Goal: Task Accomplishment & Management: Manage account settings

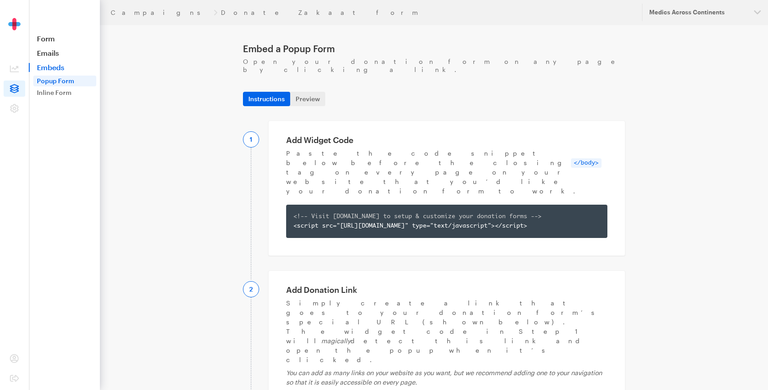
click at [121, 7] on header "Campaigns Donate Zakaat form Updates Support Medics Across Continents Organizat…" at bounding box center [434, 12] width 668 height 25
click at [125, 13] on link "Campaigns" at bounding box center [160, 12] width 99 height 7
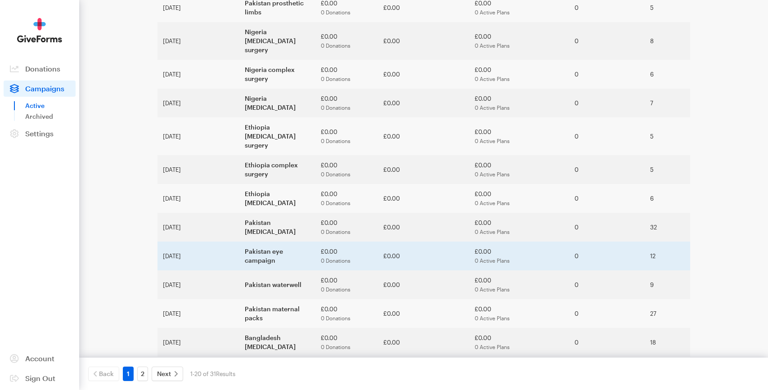
scroll to position [227, 0]
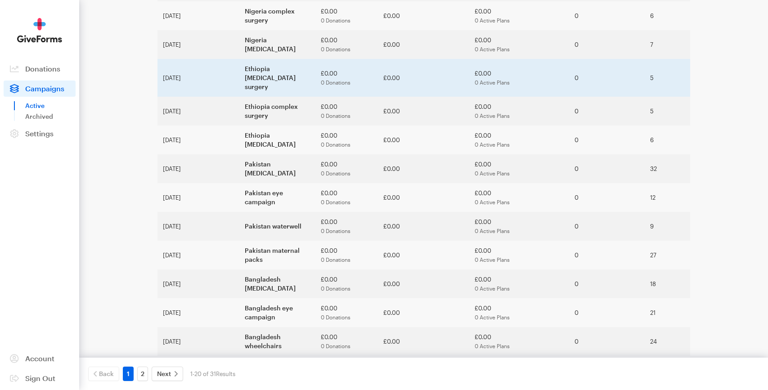
click at [255, 59] on td "Ethiopia [MEDICAL_DATA] surgery" at bounding box center [277, 78] width 76 height 38
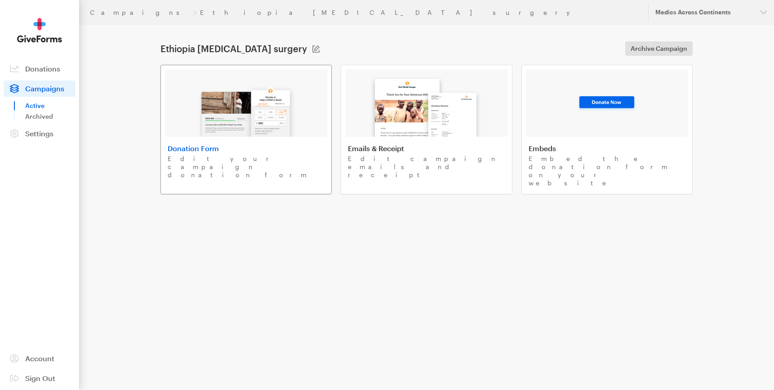
click at [246, 140] on link "Donation Form Edit your campaign donation form" at bounding box center [246, 130] width 171 height 130
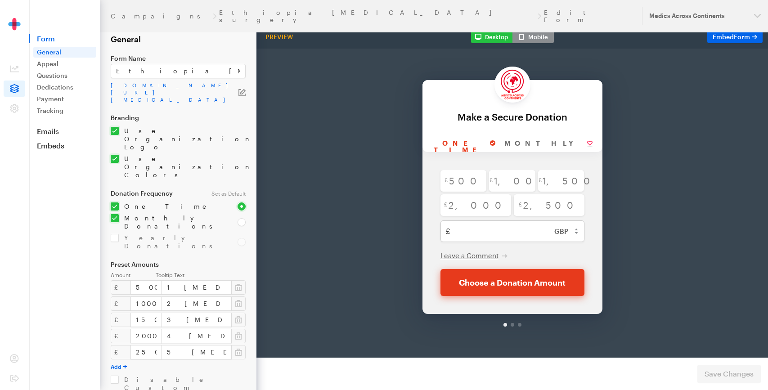
click at [17, 89] on icon at bounding box center [14, 88] width 9 height 9
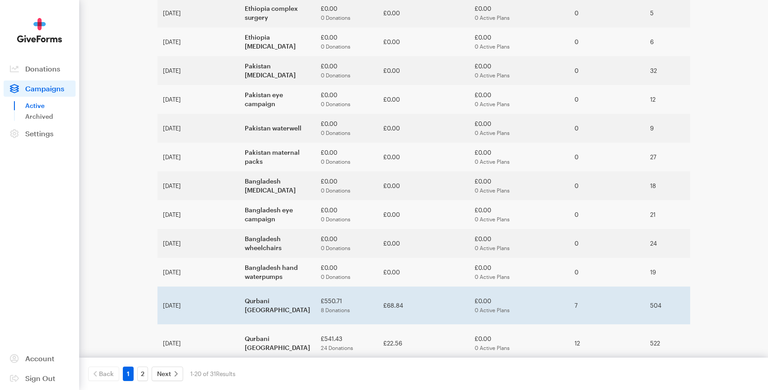
scroll to position [327, 0]
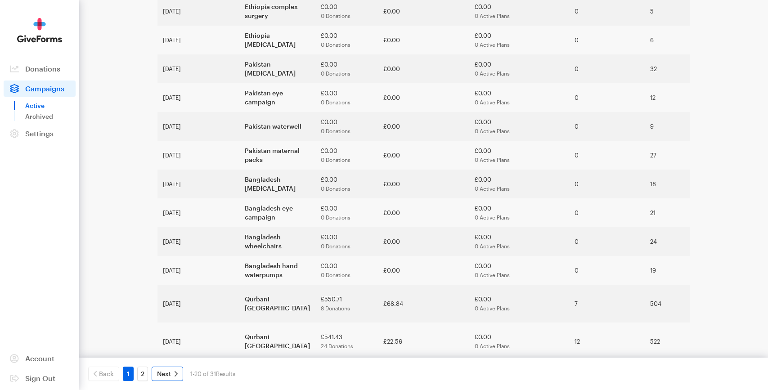
click at [167, 374] on span "Next" at bounding box center [164, 373] width 14 height 11
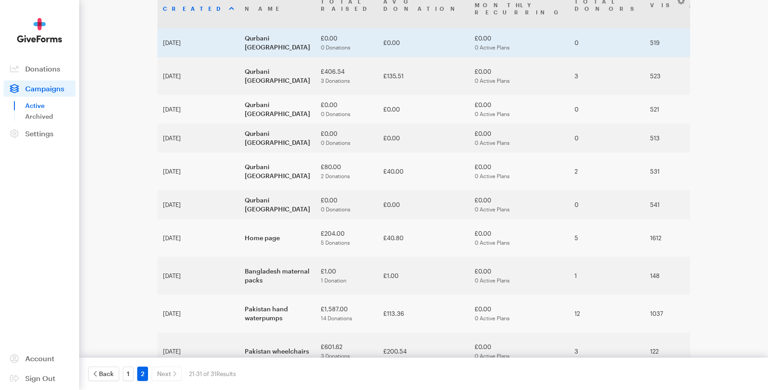
scroll to position [77, 0]
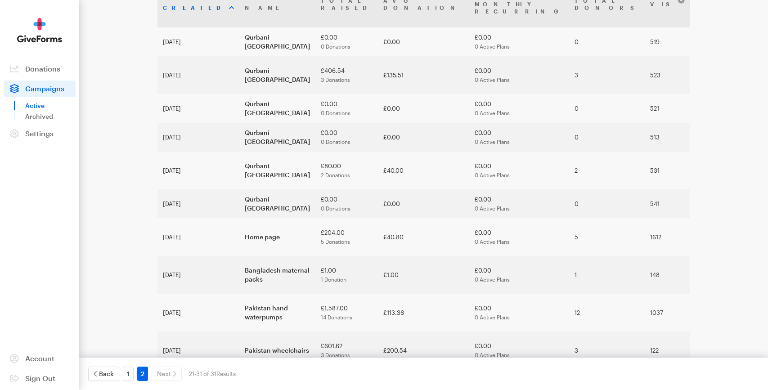
click at [273, 369] on td "Gaza hot meals" at bounding box center [277, 388] width 76 height 38
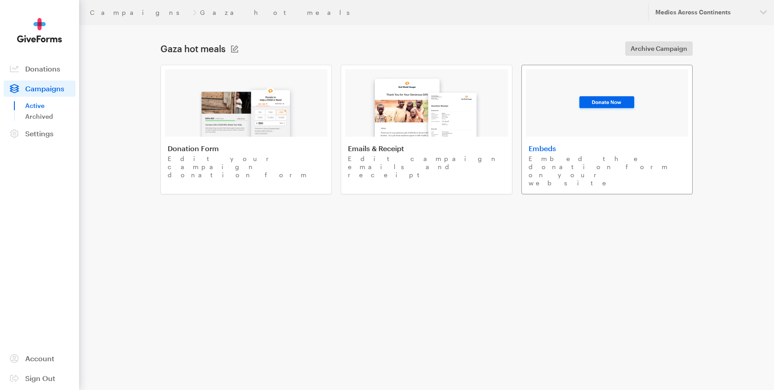
click at [590, 107] on img at bounding box center [607, 103] width 61 height 18
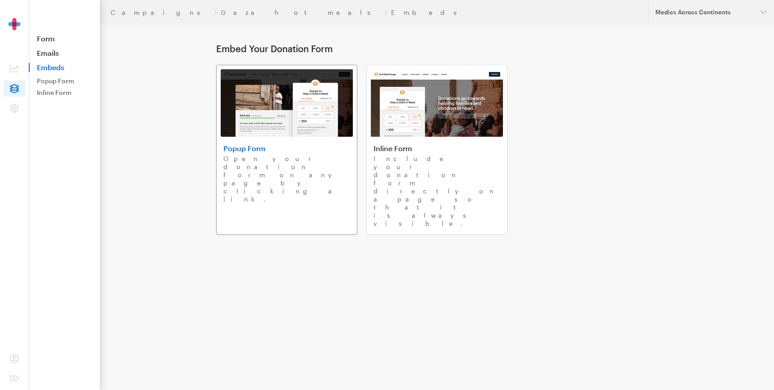
click at [240, 151] on h4 "Popup Form" at bounding box center [287, 148] width 127 height 9
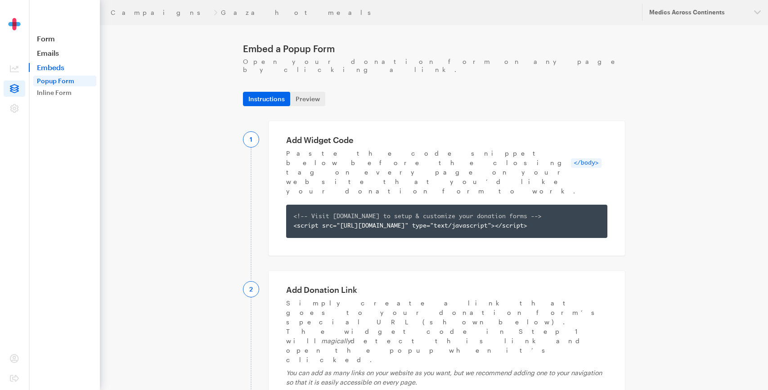
copy div "https://app.giveforms.com/forms/medicsacorg1/Gaza-hot-meals?gf-type=popup"
click at [130, 13] on link "Campaigns" at bounding box center [160, 12] width 99 height 7
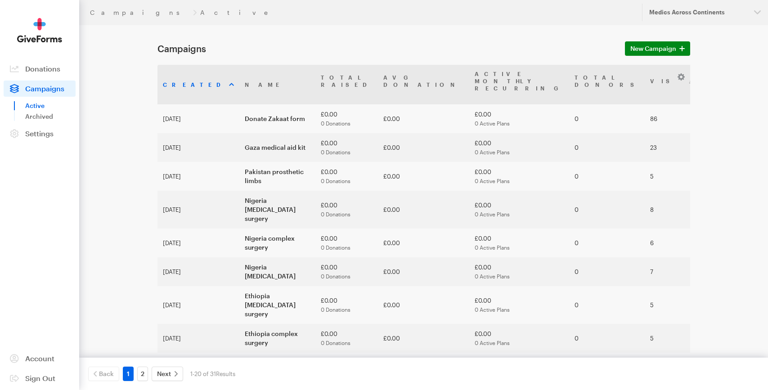
scroll to position [327, 0]
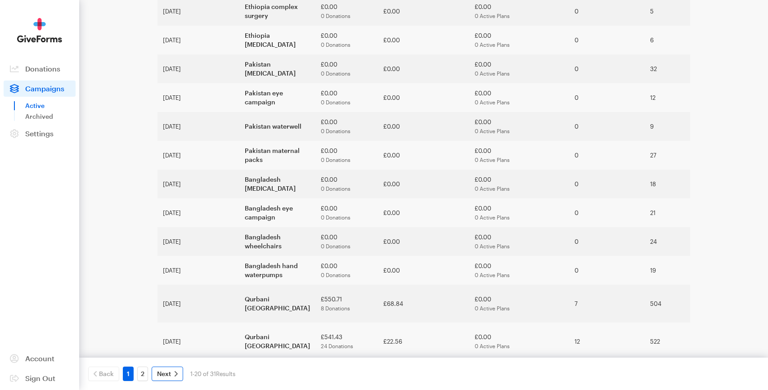
click at [168, 378] on span "Next" at bounding box center [164, 373] width 14 height 11
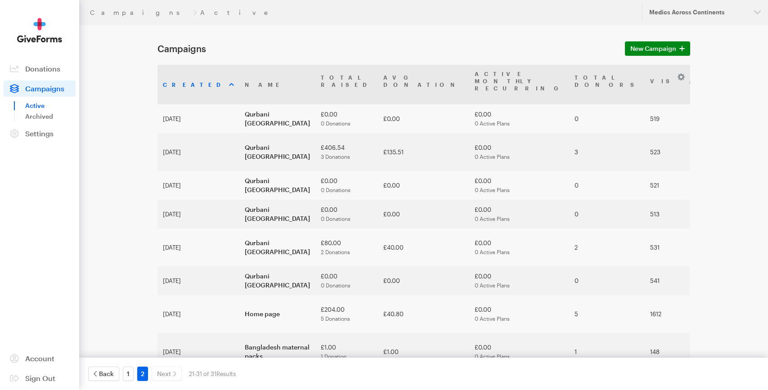
scroll to position [77, 0]
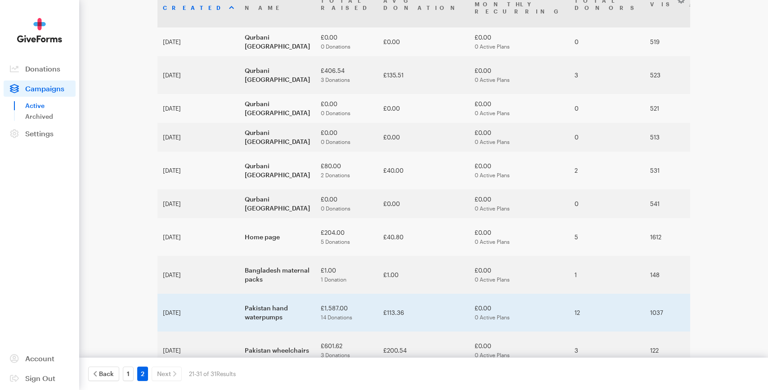
click at [239, 294] on td "Pakistan hand waterpumps" at bounding box center [277, 313] width 76 height 38
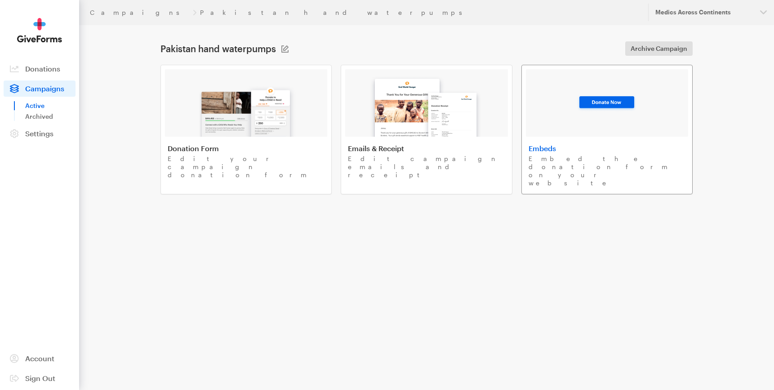
click at [581, 107] on img at bounding box center [607, 103] width 61 height 18
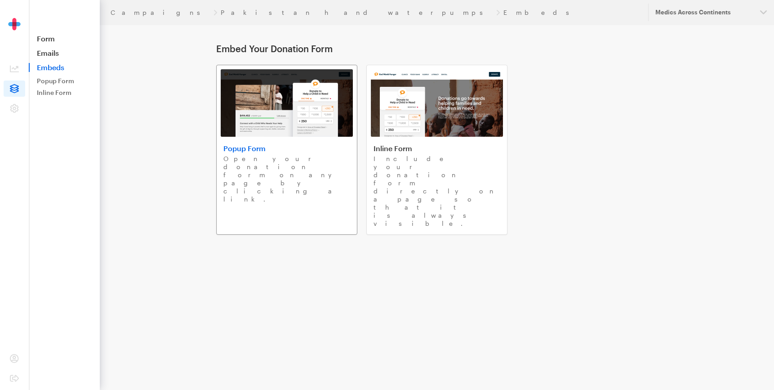
click at [262, 132] on img at bounding box center [287, 102] width 132 height 67
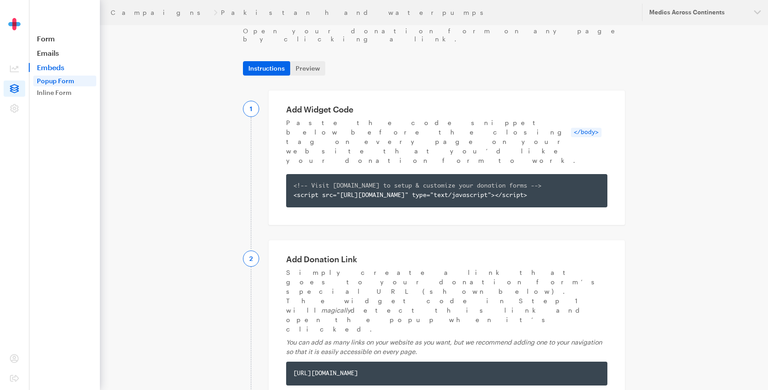
scroll to position [78, 0]
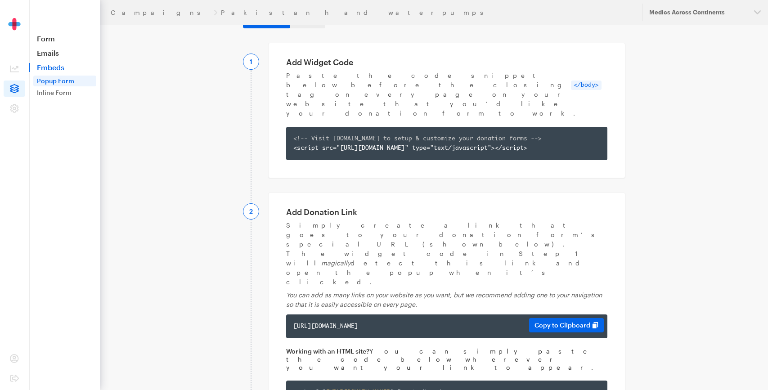
click at [408, 322] on div "https://app.giveforms.com/forms/medicsacorg1/Pak-water-pumps?gf-type=popup" at bounding box center [446, 326] width 307 height 9
copy div "https://app.giveforms.com/forms/medicsacorg1/Pak-water-pumps?gf-type=popup"
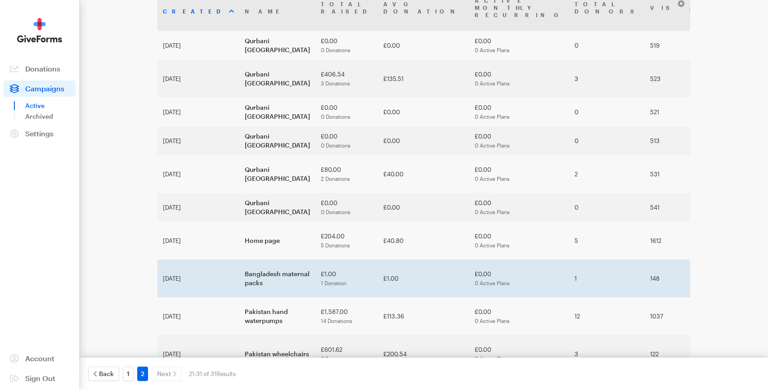
click at [242, 259] on td "Bangladesh maternal packs" at bounding box center [277, 278] width 76 height 38
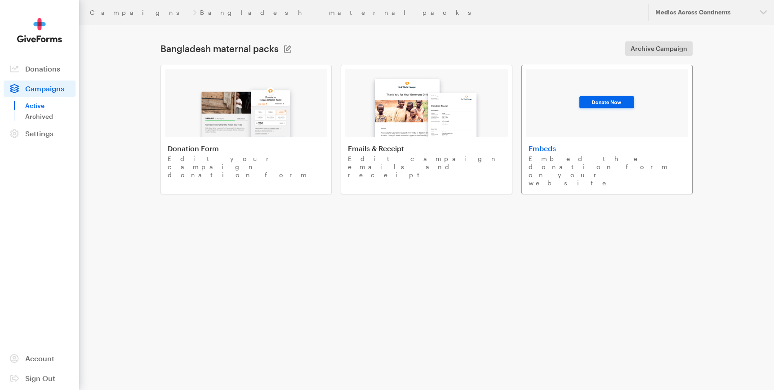
click at [585, 113] on div at bounding box center [607, 102] width 162 height 67
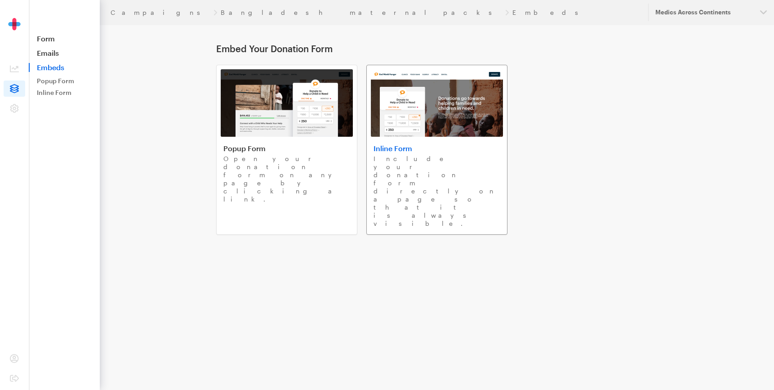
click at [412, 119] on img at bounding box center [437, 102] width 132 height 67
click at [277, 101] on img at bounding box center [287, 102] width 132 height 67
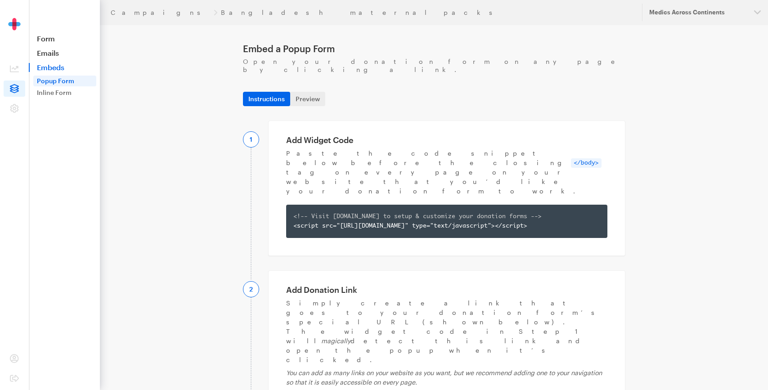
copy div "https://app.giveforms.com/forms/medicsacorg1/Bangla-maternal-packs?gf-type=popup"
click at [128, 12] on link "Campaigns" at bounding box center [160, 12] width 99 height 7
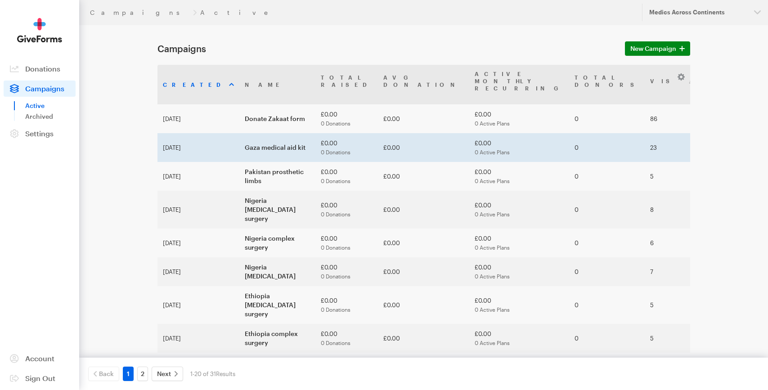
click at [258, 135] on td "Gaza medical aid kit" at bounding box center [277, 147] width 76 height 29
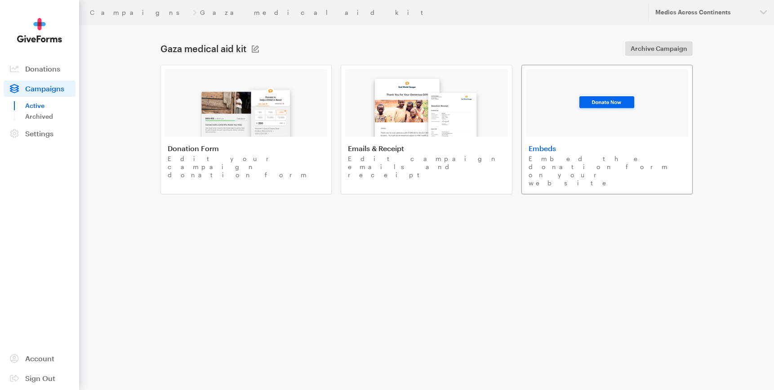
click at [586, 124] on div at bounding box center [607, 102] width 162 height 67
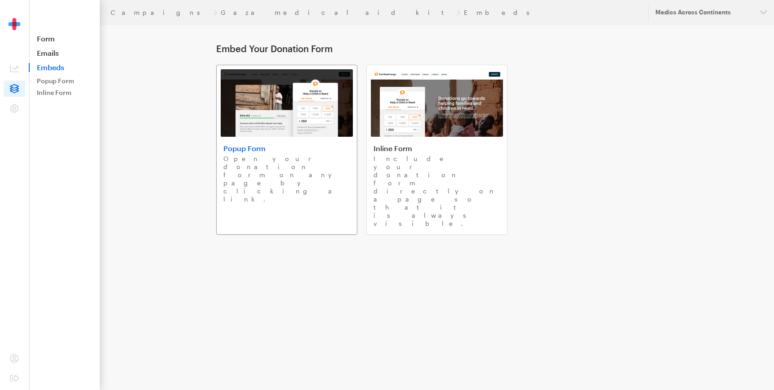
click at [291, 143] on link "Popup Form Open your donation form on any page by clicking a link." at bounding box center [286, 150] width 141 height 170
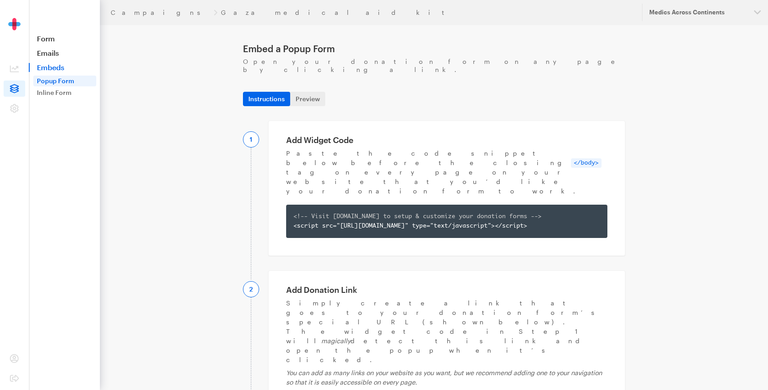
copy div "https://app.giveforms.com/forms/medicsacorg1/Gaza-kit?gf-type=popup"
click at [127, 11] on link "Campaigns" at bounding box center [160, 12] width 99 height 7
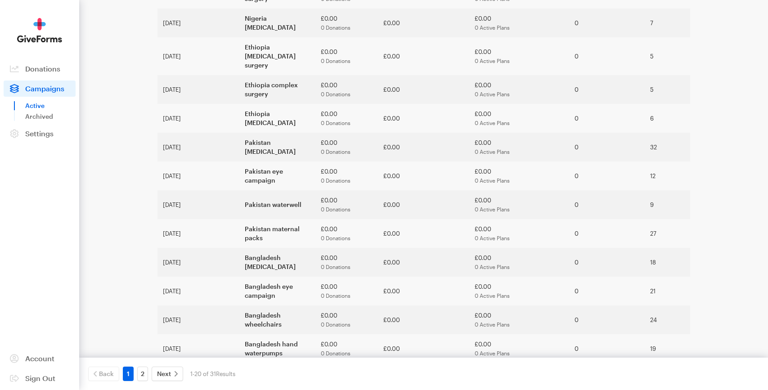
scroll to position [250, 0]
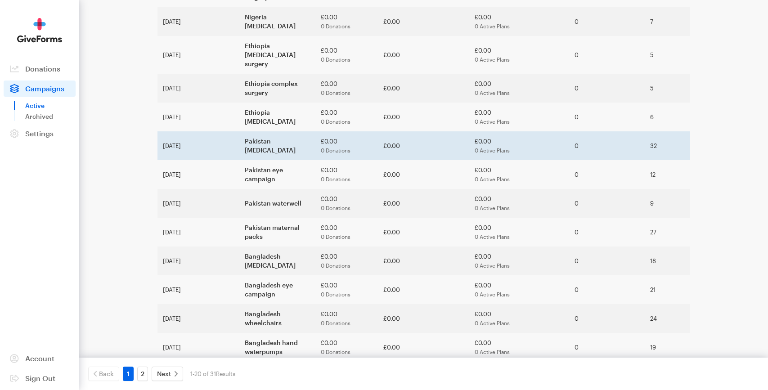
click at [239, 131] on td "Pakistan [MEDICAL_DATA]" at bounding box center [277, 145] width 76 height 29
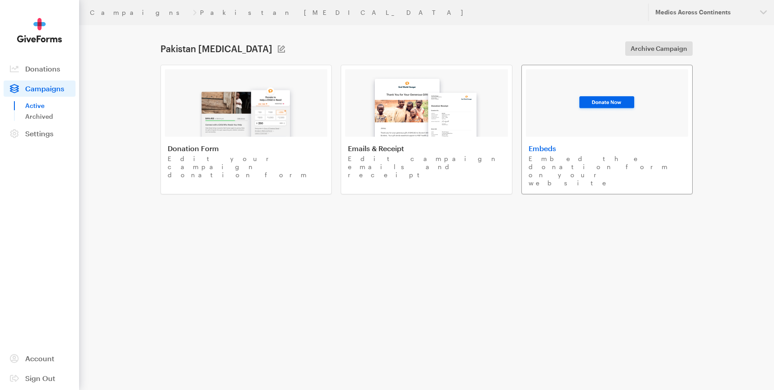
click at [581, 96] on img at bounding box center [607, 103] width 61 height 18
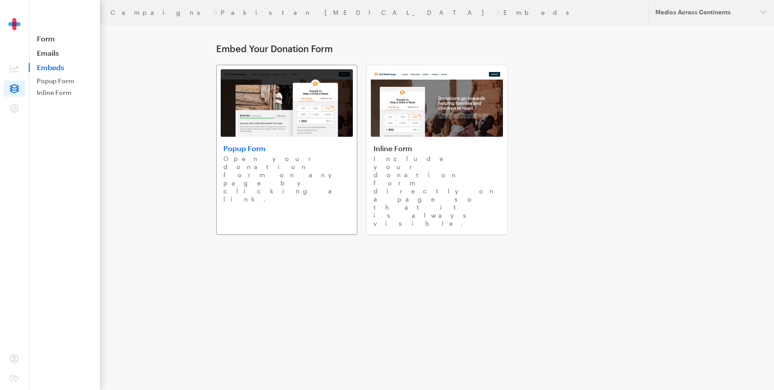
click at [265, 128] on img at bounding box center [287, 102] width 132 height 67
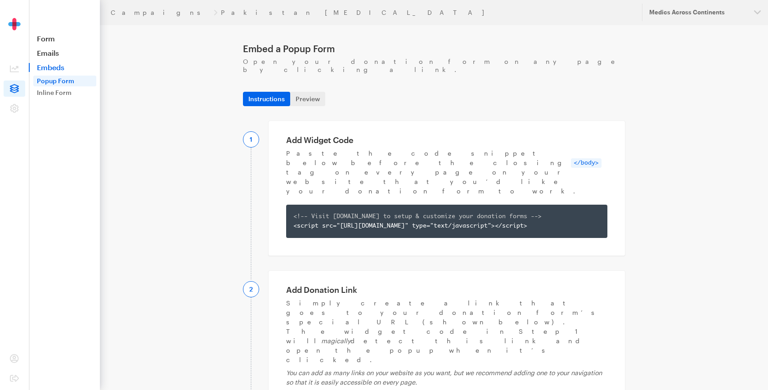
copy div "https://app.giveforms.com/forms/medicsacorg1/Pakistan-cataracts?gf-type=popup"
click at [120, 12] on link "Campaigns" at bounding box center [160, 12] width 99 height 7
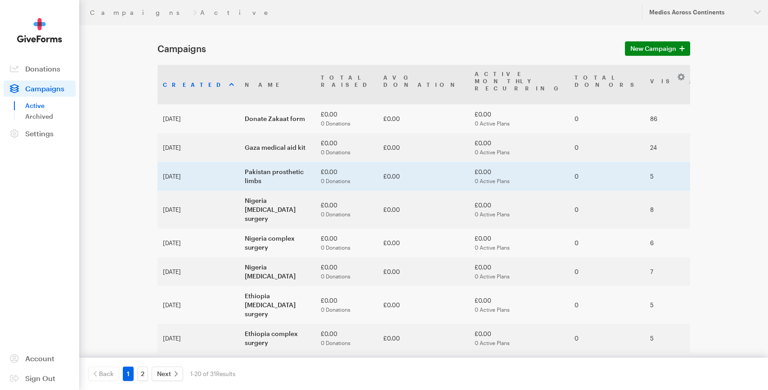
click at [239, 168] on td "Pakistan prosthetic limbs" at bounding box center [277, 176] width 76 height 29
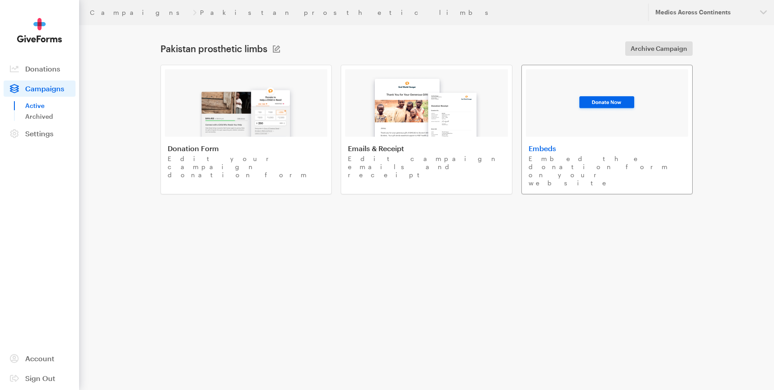
click at [555, 130] on div at bounding box center [607, 102] width 162 height 67
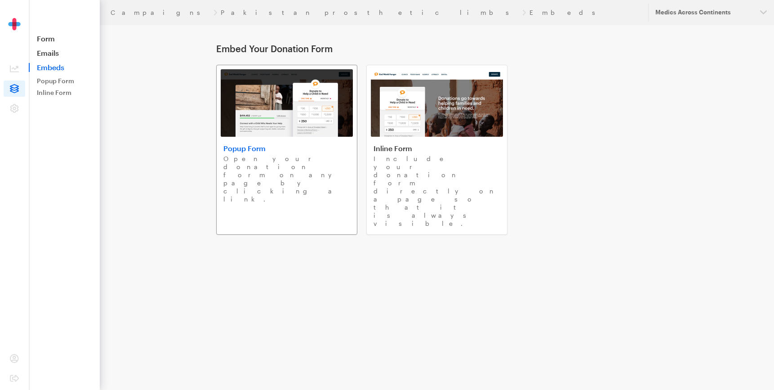
click at [273, 127] on img at bounding box center [287, 102] width 132 height 67
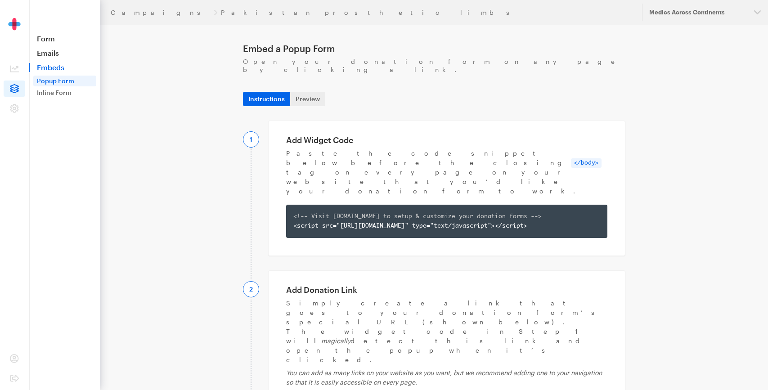
copy div "https://app.giveforms.com/forms/medicsacorg1/Pakistan-limbs?gf-type=popup"
click at [133, 13] on link "Campaigns" at bounding box center [160, 12] width 99 height 7
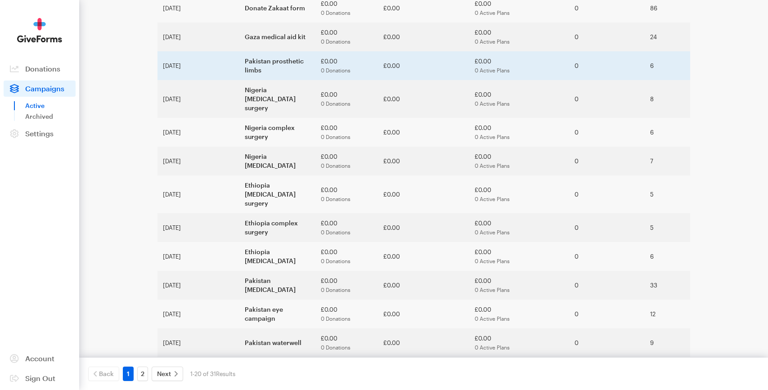
scroll to position [216, 0]
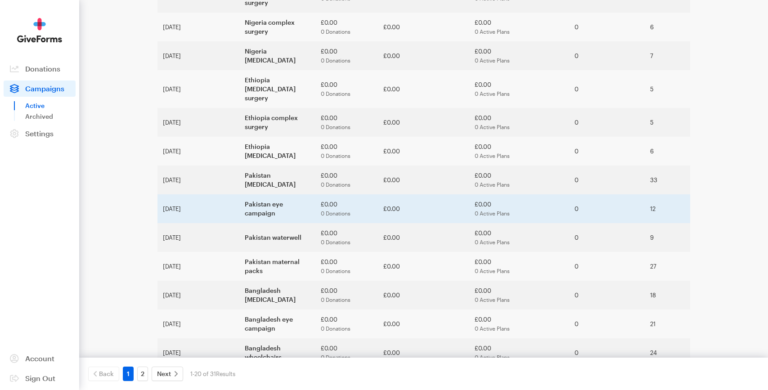
click at [239, 194] on td "Pakistan eye campaign" at bounding box center [277, 208] width 76 height 29
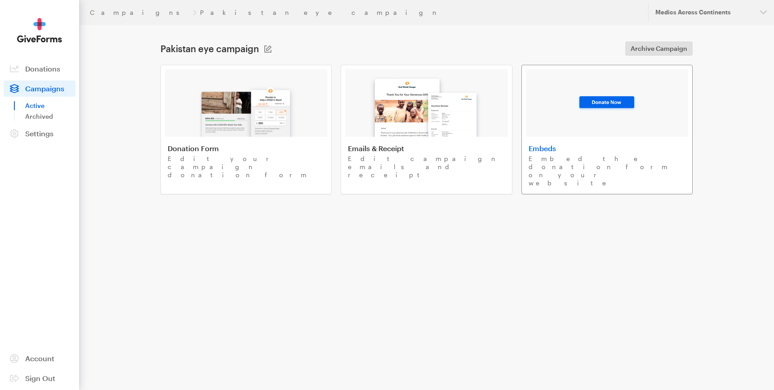
click at [556, 143] on link "Embeds Embed the donation form on your website" at bounding box center [607, 130] width 171 height 130
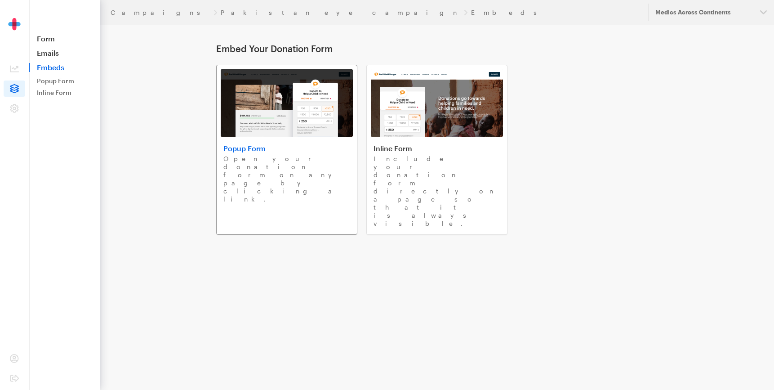
click at [272, 104] on img at bounding box center [287, 102] width 132 height 67
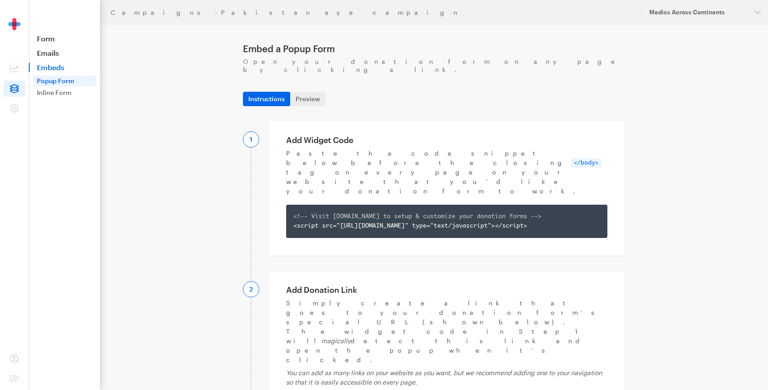
copy div "https://app.giveforms.com/forms/medicsacorg1/Pakistan-eye-campaign?gf-type=popup"
click at [121, 16] on header "Campaigns Pakistan eye campaign Updates Support Medics Across Continents Organi…" at bounding box center [434, 12] width 668 height 25
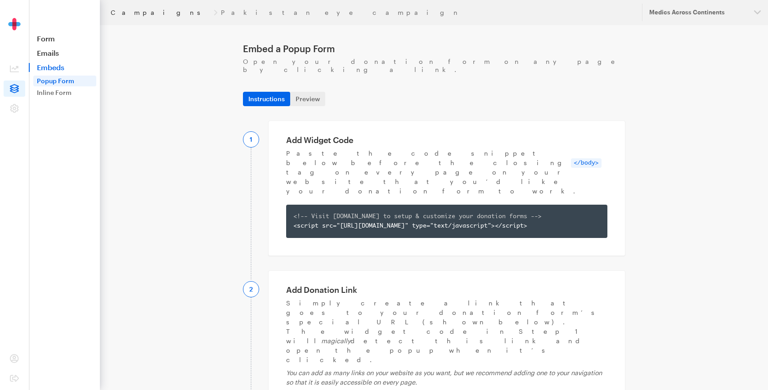
click at [123, 12] on link "Campaigns" at bounding box center [160, 12] width 99 height 7
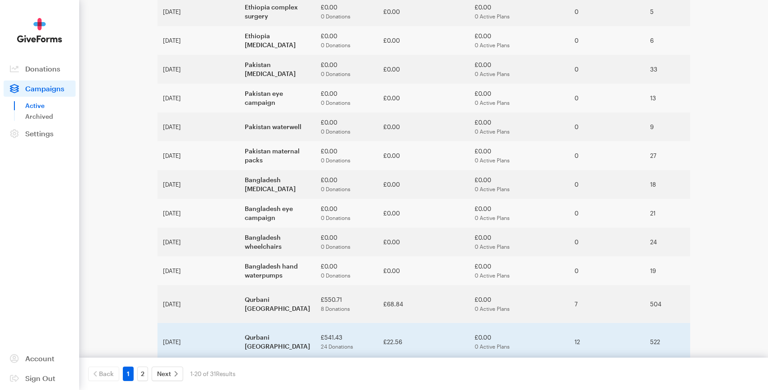
scroll to position [327, 0]
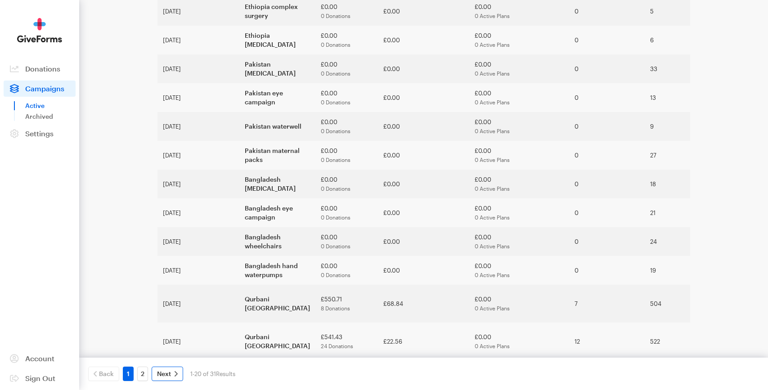
click at [164, 376] on span "Next" at bounding box center [164, 373] width 14 height 11
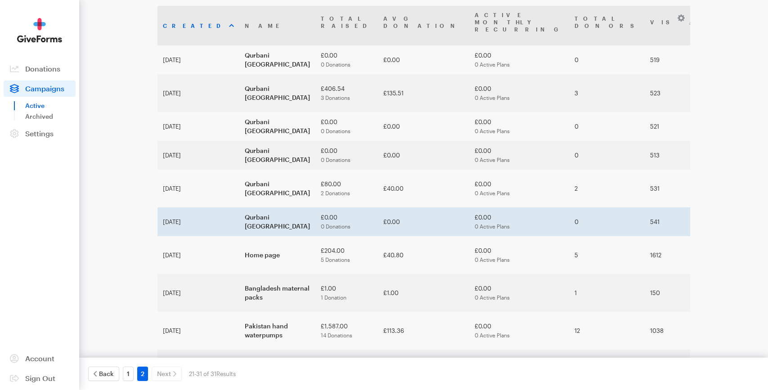
scroll to position [77, 0]
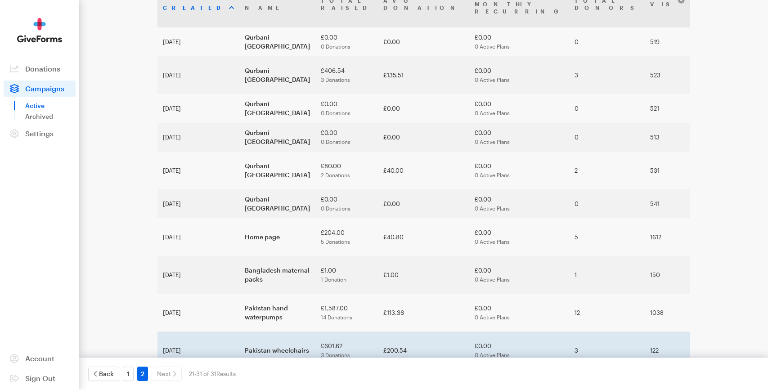
click at [239, 331] on td "Pakistan wheelchairs" at bounding box center [277, 350] width 76 height 38
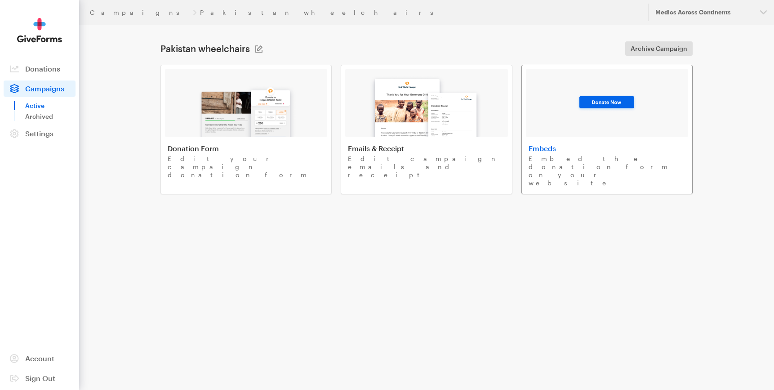
click at [603, 98] on img at bounding box center [607, 103] width 61 height 18
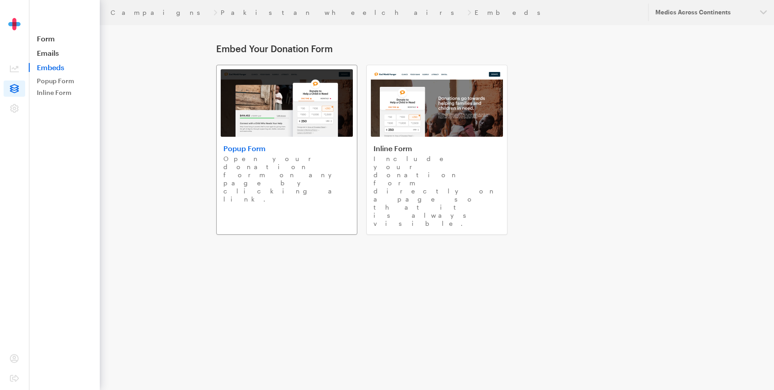
click at [262, 116] on img at bounding box center [287, 102] width 132 height 67
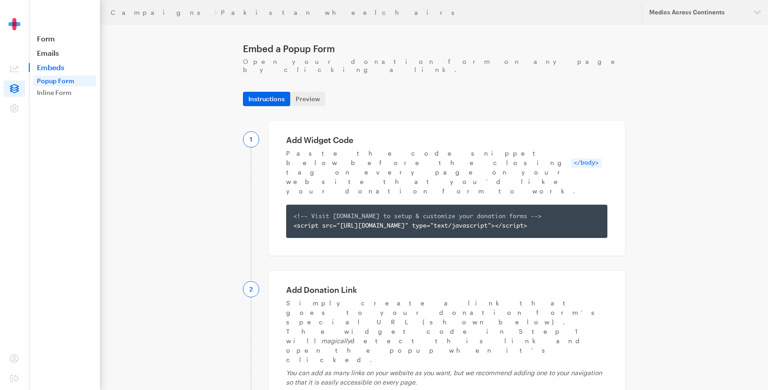
copy div "https://app.giveforms.com/forms/medicsacorg1/Pakistan-wheelchairs?gf-type=popup"
click at [121, 13] on link "Campaigns" at bounding box center [160, 12] width 99 height 7
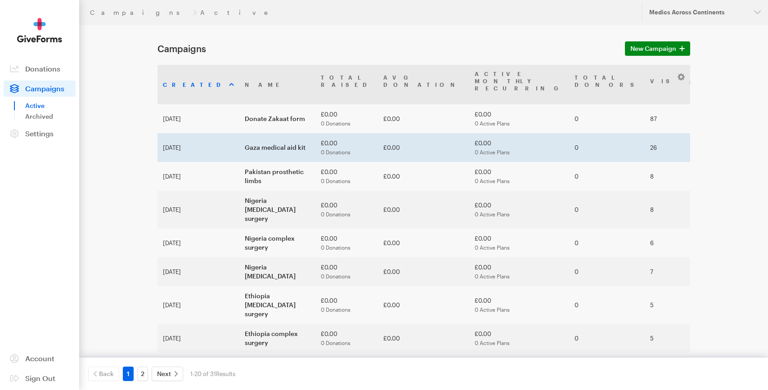
click at [239, 133] on td "Gaza medical aid kit" at bounding box center [277, 147] width 76 height 29
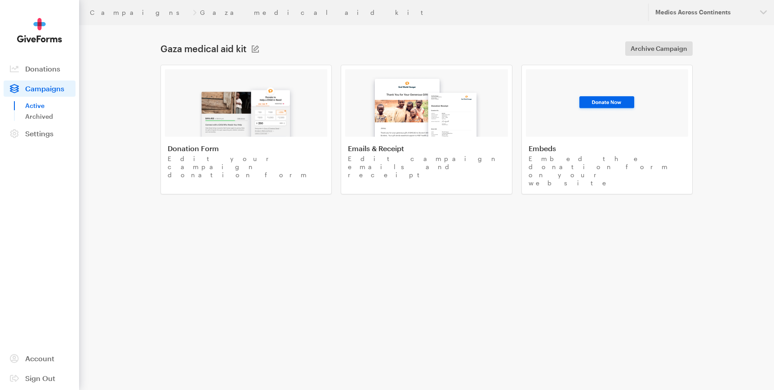
click at [229, 131] on img at bounding box center [246, 108] width 105 height 58
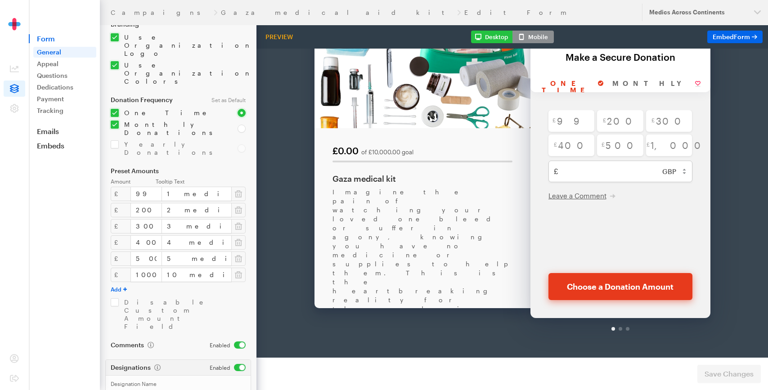
scroll to position [111, 0]
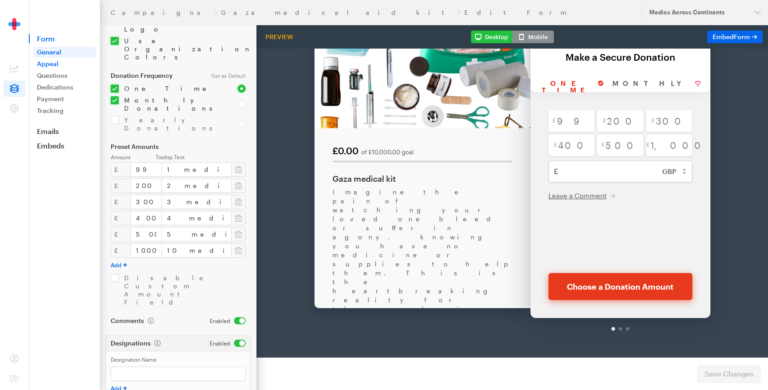
click at [57, 63] on link "Appeal" at bounding box center [64, 63] width 63 height 11
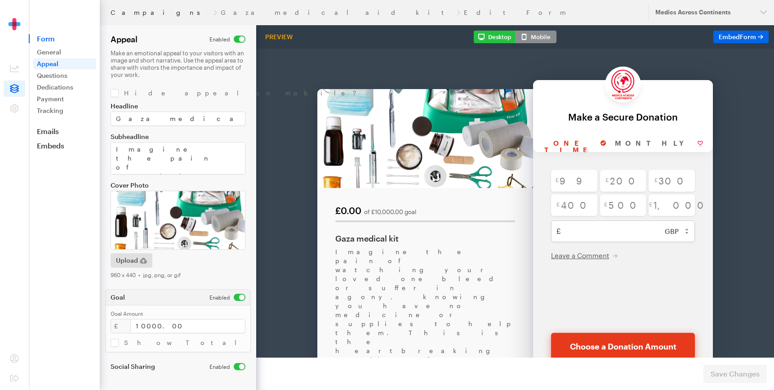
click at [129, 13] on link "Campaigns" at bounding box center [160, 12] width 99 height 7
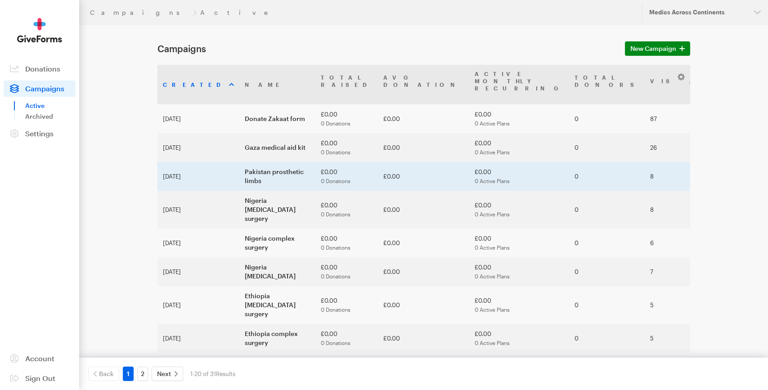
click at [239, 162] on td "Pakistan prosthetic limbs" at bounding box center [277, 176] width 76 height 29
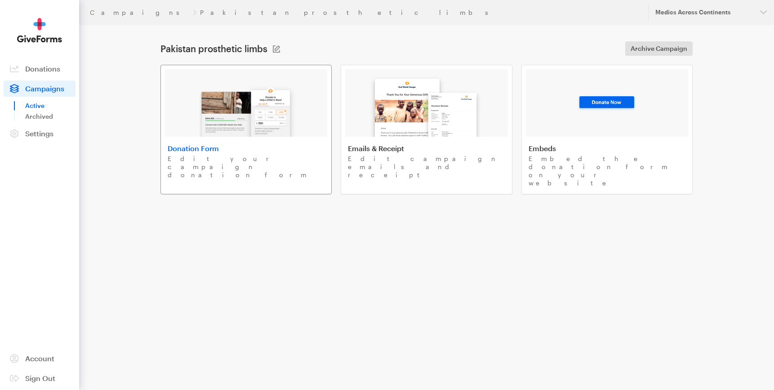
click at [233, 158] on p "Edit your campaign donation form" at bounding box center [246, 167] width 157 height 24
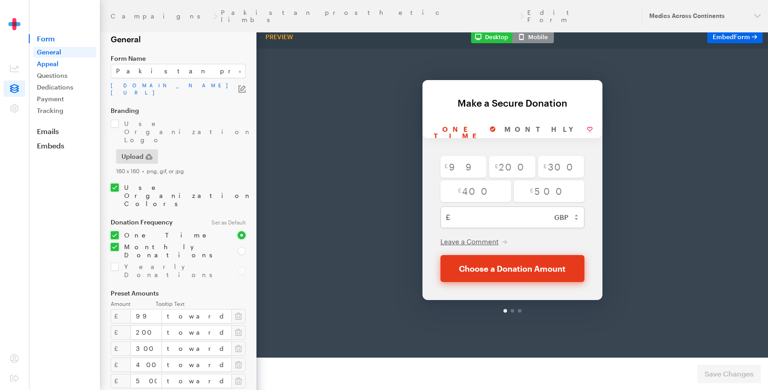
click at [61, 64] on link "Appeal" at bounding box center [64, 63] width 63 height 11
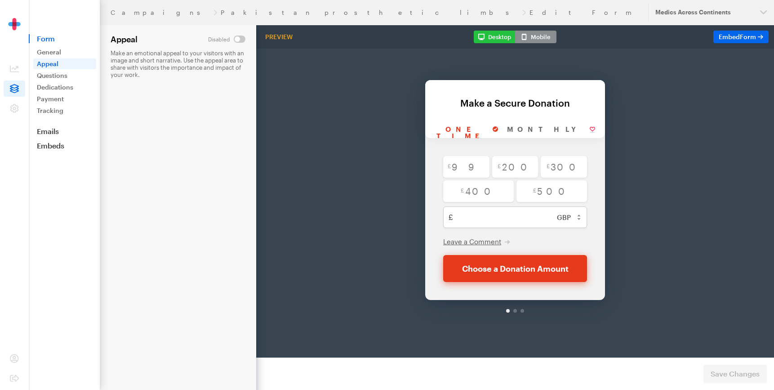
click at [241, 40] on input "checkbox" at bounding box center [226, 39] width 37 height 7
checkbox input "true"
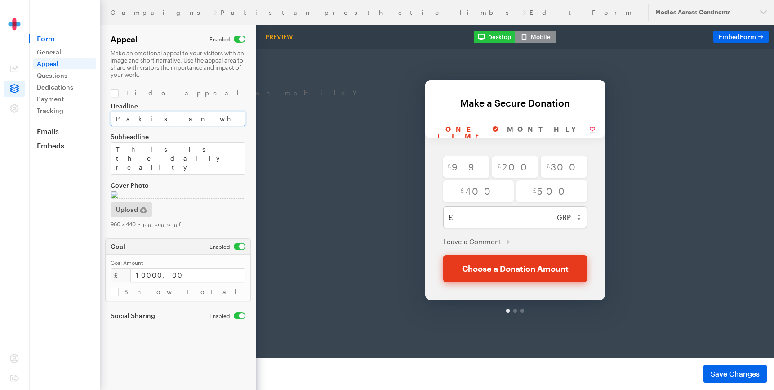
click at [150, 120] on input "Pakistan wheelchairs" at bounding box center [178, 119] width 135 height 14
type input "Pakistan Prosthetic limbs"
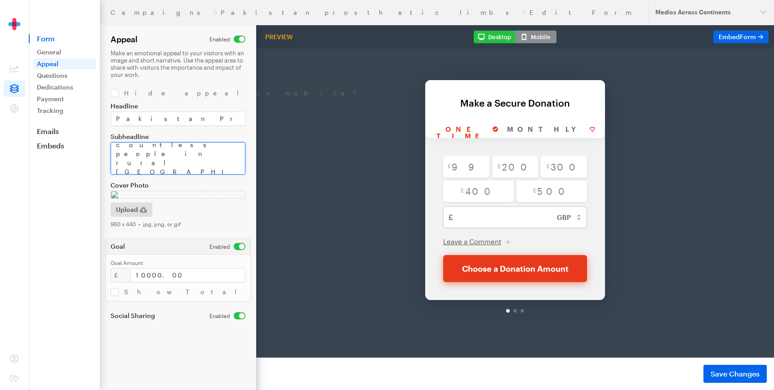
scroll to position [45, 0]
drag, startPoint x: 117, startPoint y: 149, endPoint x: 234, endPoint y: 178, distance: 121.0
click at [235, 178] on div "Headline Pakistan Prosthetic limbs Subheadline This is the daily reality for co…" at bounding box center [178, 165] width 135 height 125
click at [126, 208] on span "Upload" at bounding box center [127, 209] width 22 height 11
click at [143, 209] on icon "button" at bounding box center [143, 209] width 7 height 7
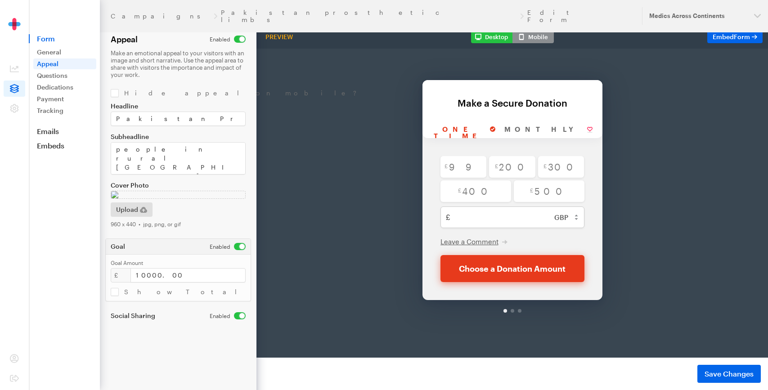
scroll to position [17, 0]
click at [734, 371] on span "Save Changes" at bounding box center [728, 373] width 49 height 11
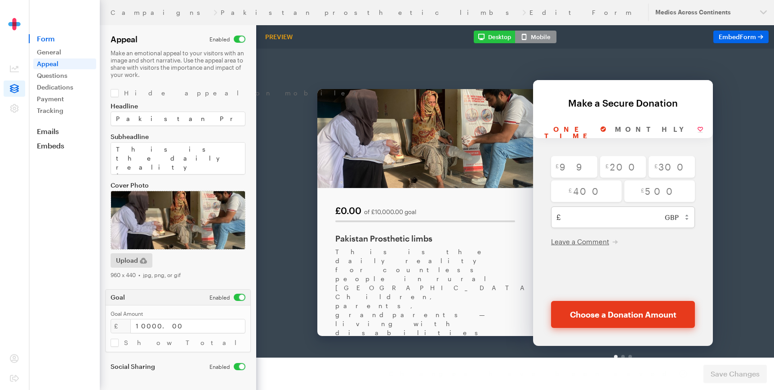
click at [538, 39] on button "Mobile" at bounding box center [535, 37] width 41 height 13
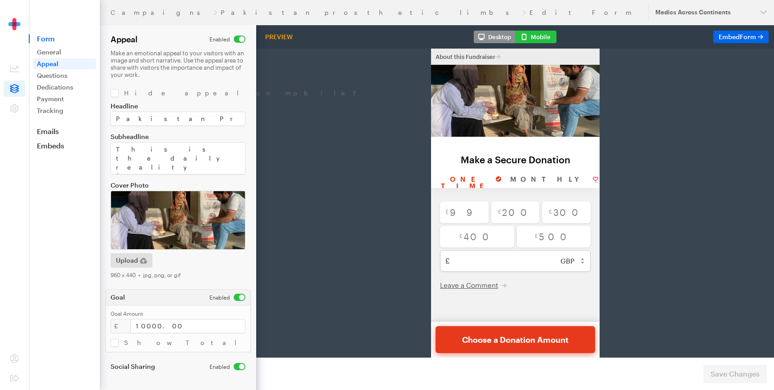
click at [490, 36] on button "Desktop" at bounding box center [494, 37] width 41 height 13
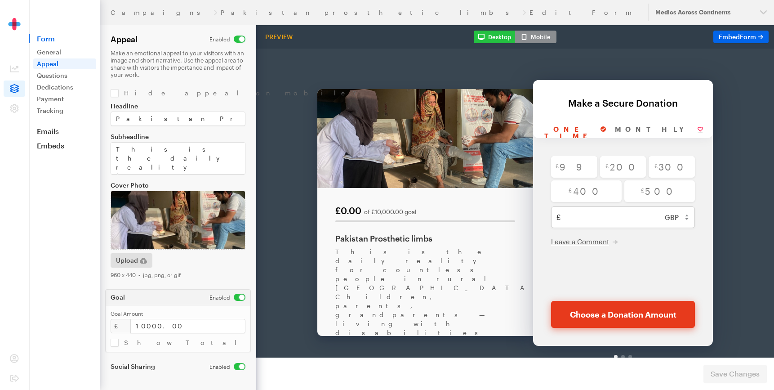
click at [235, 296] on input "checkbox" at bounding box center [228, 297] width 36 height 7
checkbox input "false"
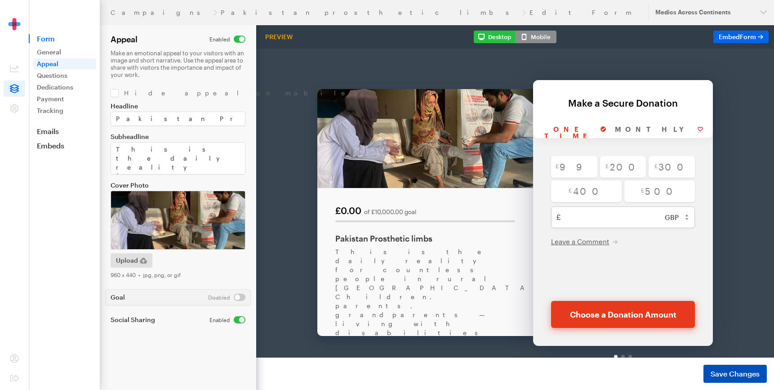
click at [725, 376] on span "Save Changes" at bounding box center [735, 373] width 49 height 11
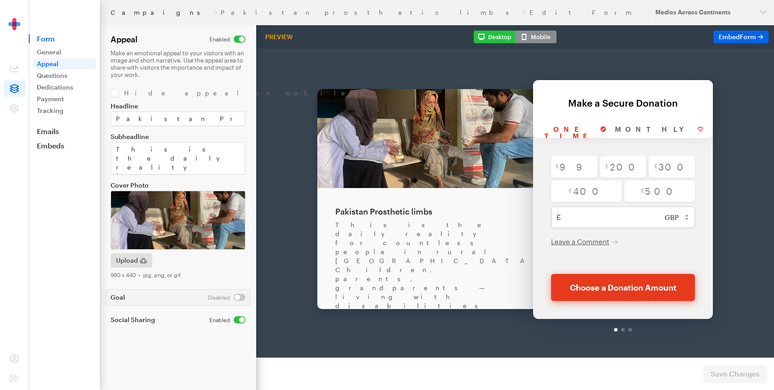
click at [124, 10] on link "Campaigns" at bounding box center [160, 12] width 99 height 7
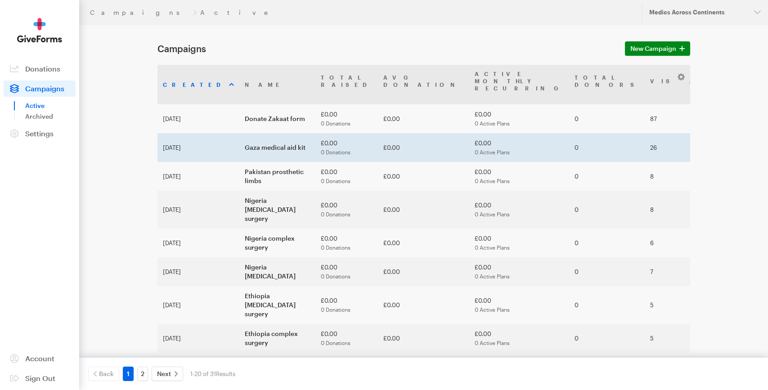
click at [239, 134] on td "Gaza medical aid kit" at bounding box center [277, 147] width 76 height 29
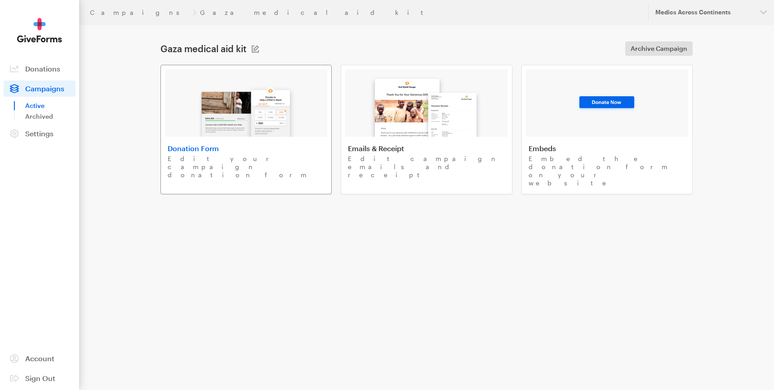
click at [189, 139] on link "Donation Form Edit your campaign donation form" at bounding box center [246, 130] width 171 height 130
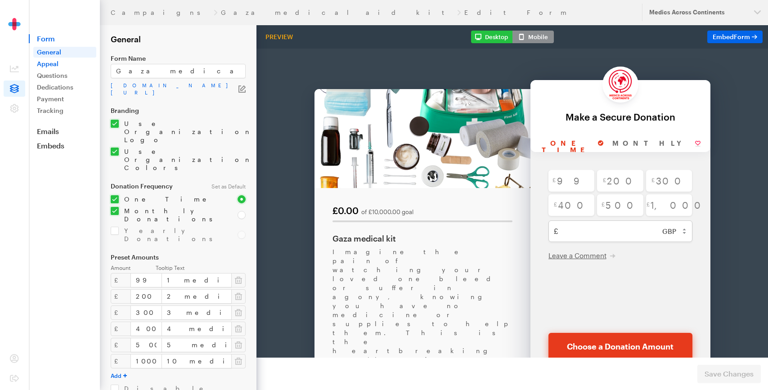
click at [49, 59] on link "Appeal" at bounding box center [64, 63] width 63 height 11
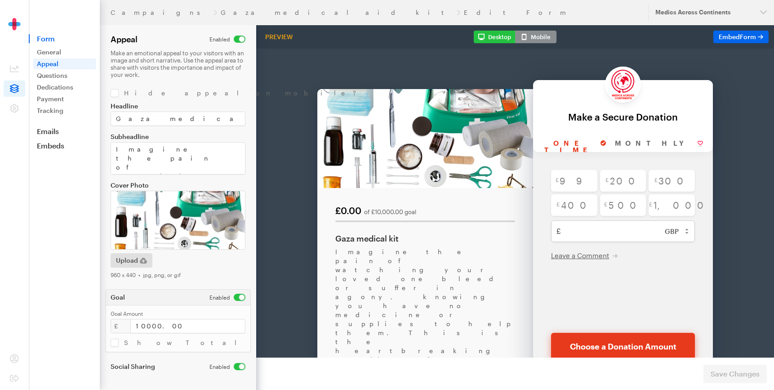
click at [237, 296] on input "checkbox" at bounding box center [228, 297] width 36 height 7
checkbox input "false"
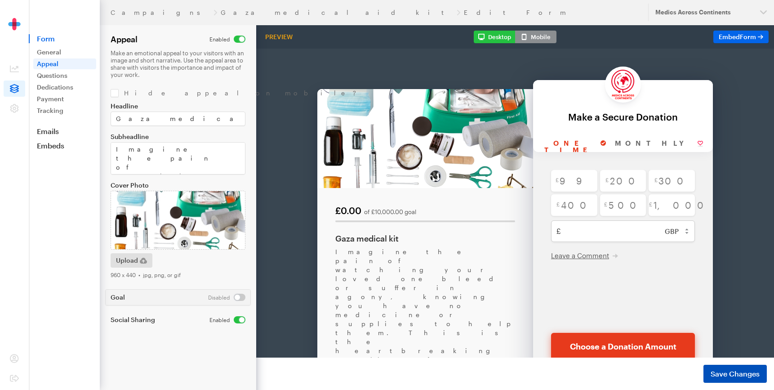
click at [716, 369] on span "Save Changes" at bounding box center [735, 373] width 49 height 11
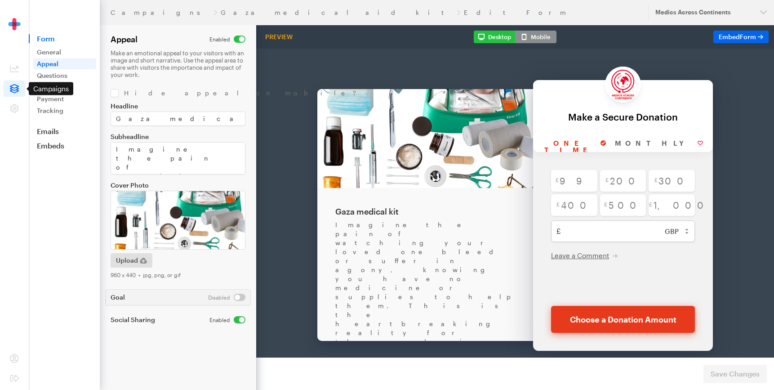
click at [11, 92] on icon at bounding box center [14, 88] width 9 height 9
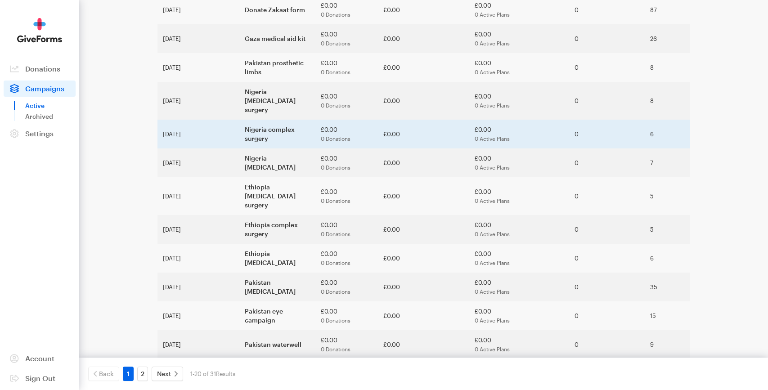
scroll to position [327, 0]
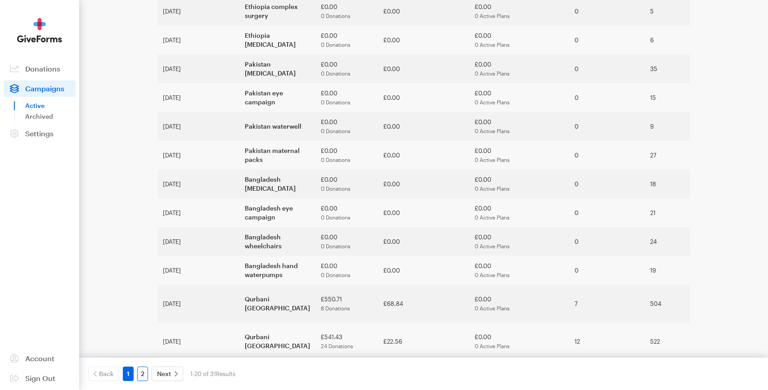
click at [140, 372] on link "2" at bounding box center [142, 374] width 11 height 14
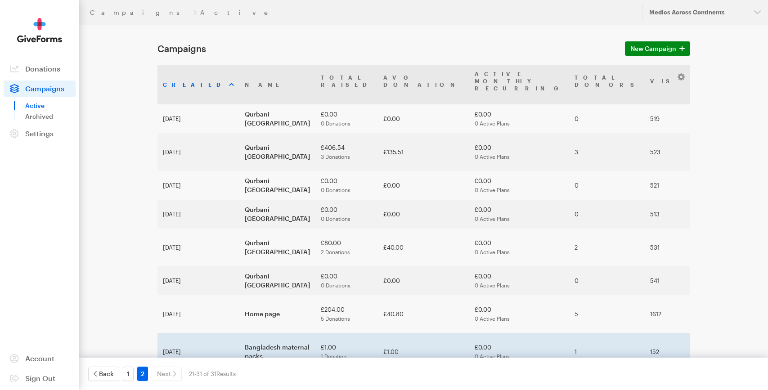
click at [192, 333] on td "Apr 24, 2025" at bounding box center [198, 352] width 82 height 38
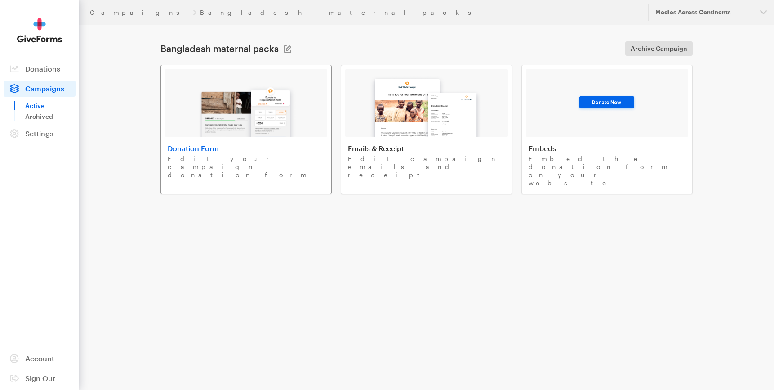
click at [185, 130] on div at bounding box center [246, 102] width 162 height 67
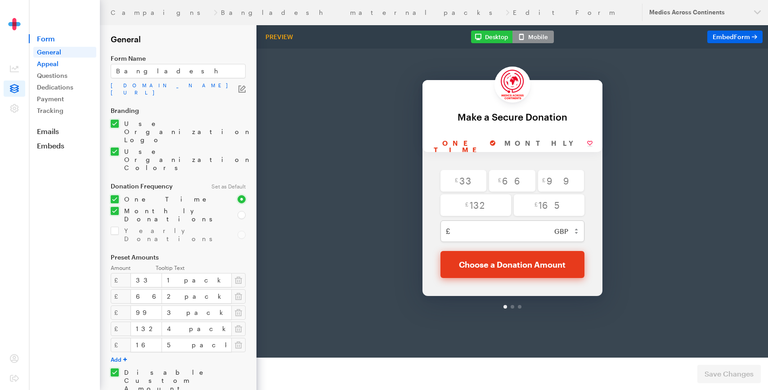
click at [69, 66] on link "Appeal" at bounding box center [64, 63] width 63 height 11
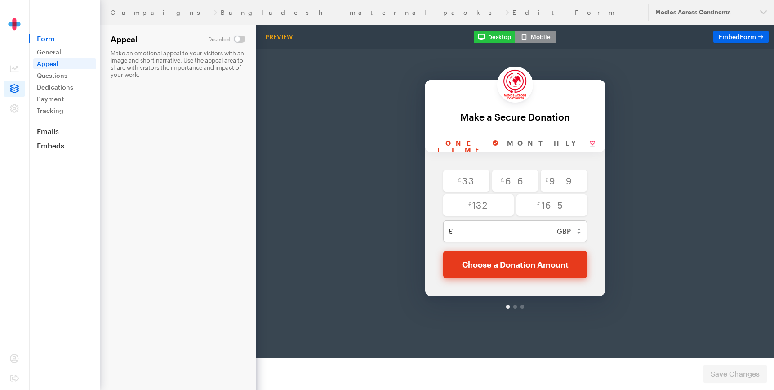
click at [242, 40] on input "checkbox" at bounding box center [226, 39] width 37 height 7
checkbox input "true"
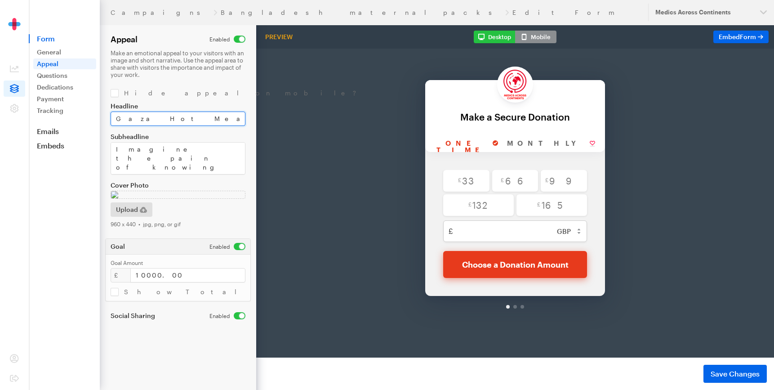
drag, startPoint x: 117, startPoint y: 121, endPoint x: 241, endPoint y: 121, distance: 123.7
click at [241, 121] on input "Gaza Hot Meal" at bounding box center [178, 119] width 135 height 14
type input "Bangladesh maternal health packs"
click at [237, 248] on input "checkbox" at bounding box center [228, 246] width 36 height 7
checkbox input "false"
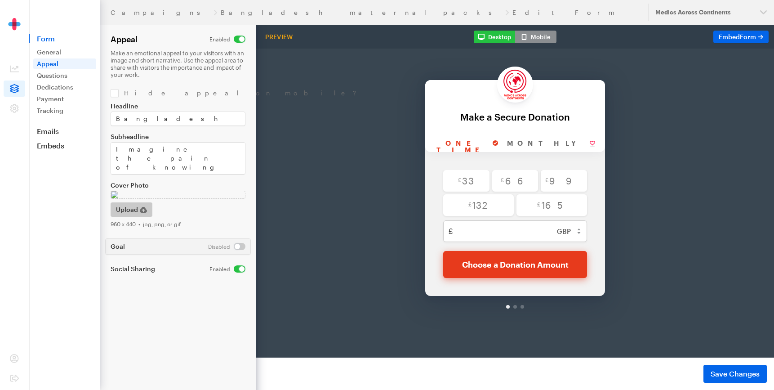
click at [123, 210] on span "Upload" at bounding box center [127, 209] width 22 height 11
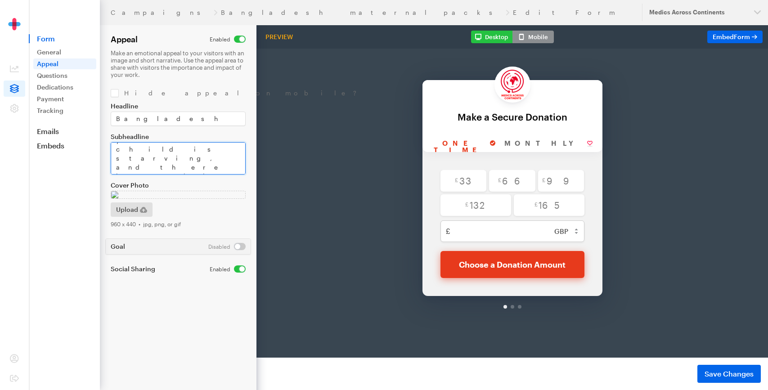
drag, startPoint x: 372, startPoint y: 176, endPoint x: 297, endPoint y: 201, distance: 79.4
paste textarea "Mothers & Newborns in Bangladesh Need Your Help! By providing a Bangladesh Heal…"
type textarea "Mothers & Newborns in Bangladesh Need Your Help! By providing a Bangladesh Heal…"
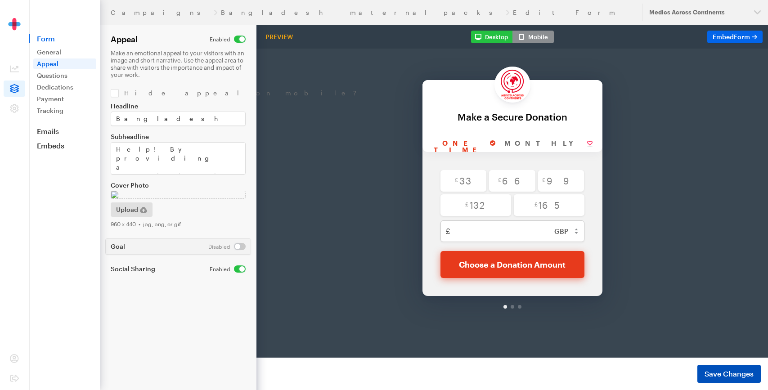
click at [719, 372] on span "Save Changes" at bounding box center [728, 373] width 49 height 11
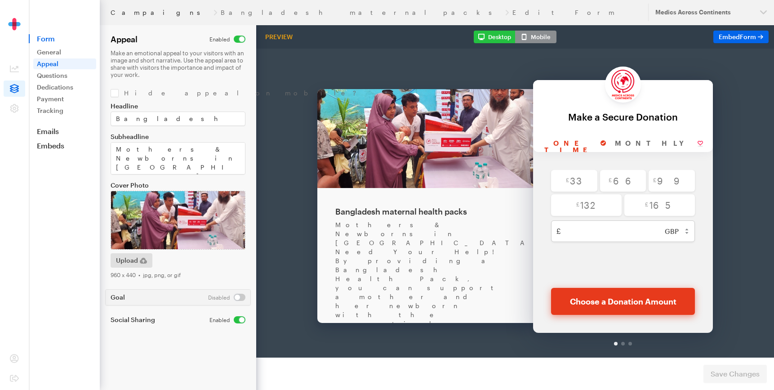
click at [133, 12] on link "Campaigns" at bounding box center [160, 12] width 99 height 7
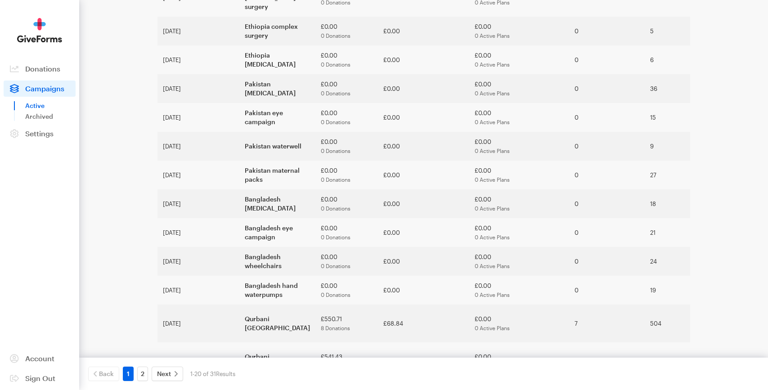
scroll to position [327, 0]
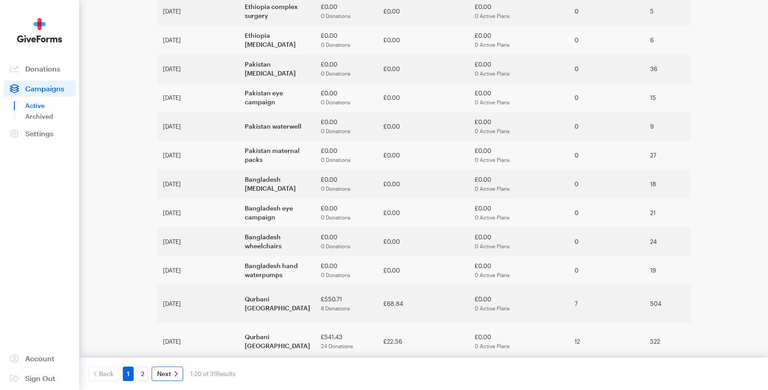
click at [161, 377] on span "Next" at bounding box center [164, 373] width 14 height 11
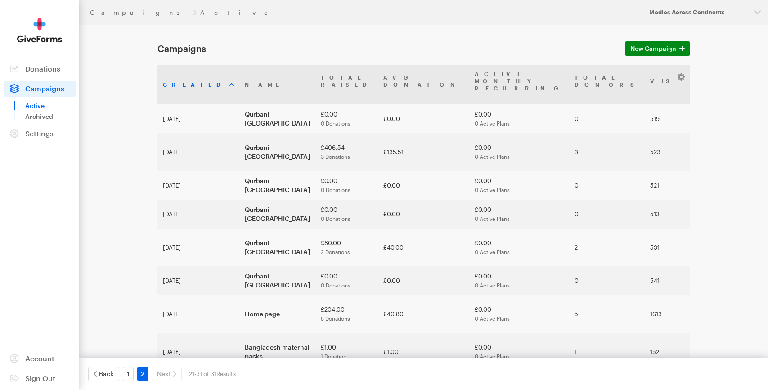
click at [239, 371] on td "Pakistan hand waterpumps" at bounding box center [277, 390] width 76 height 38
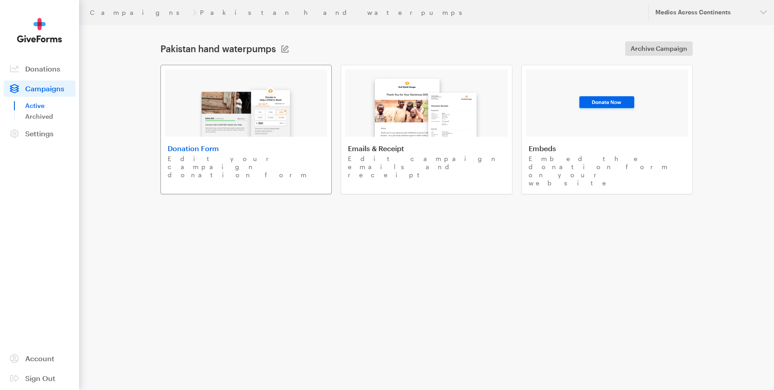
click at [292, 107] on img at bounding box center [246, 108] width 105 height 58
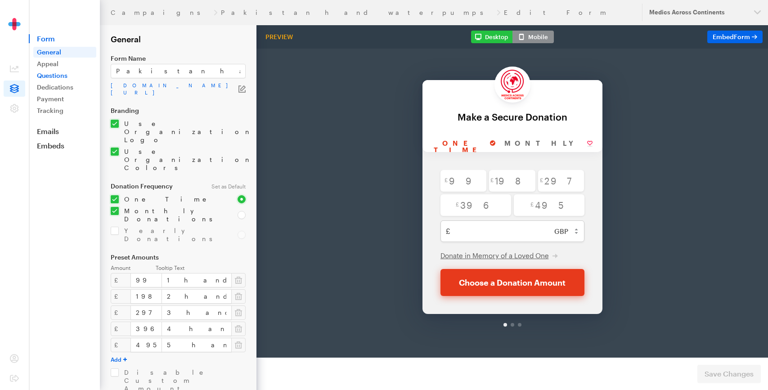
click at [65, 70] on link "Questions" at bounding box center [64, 75] width 63 height 11
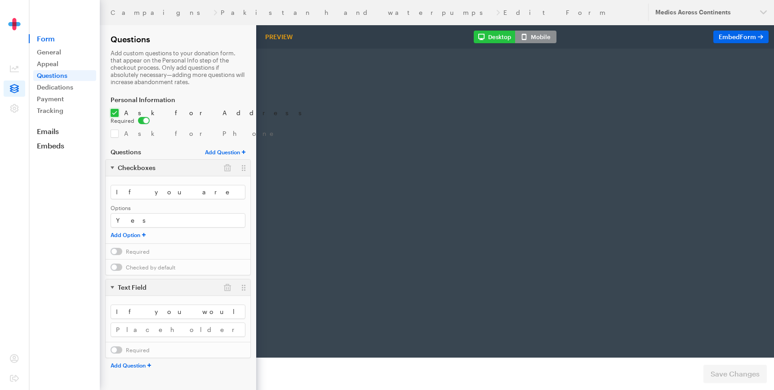
radio input "true"
type input "495"
click at [54, 62] on link "Appeal" at bounding box center [64, 63] width 63 height 11
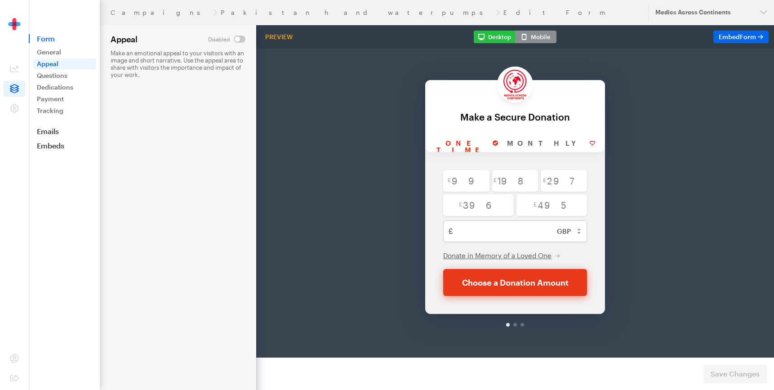
click at [241, 40] on input "checkbox" at bounding box center [226, 39] width 37 height 7
checkbox input "true"
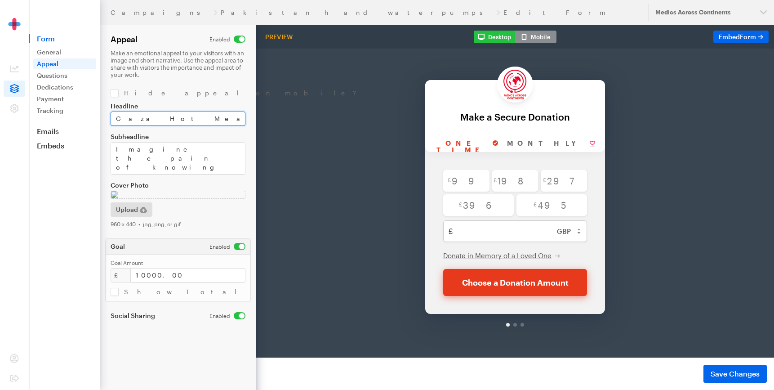
drag, startPoint x: 112, startPoint y: 116, endPoint x: 201, endPoint y: 115, distance: 89.0
click at [202, 115] on input "Gaza Hot Meal" at bounding box center [178, 119] width 135 height 14
type input "Pakistan water handpumps"
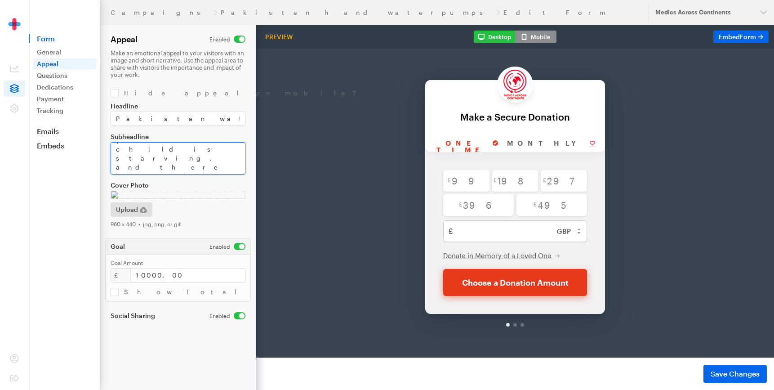
drag, startPoint x: 372, startPoint y: 174, endPoint x: 318, endPoint y: 201, distance: 60.1
paste textarea "Countless families in rural Pakistan struggle daily to access safe, clean drink…"
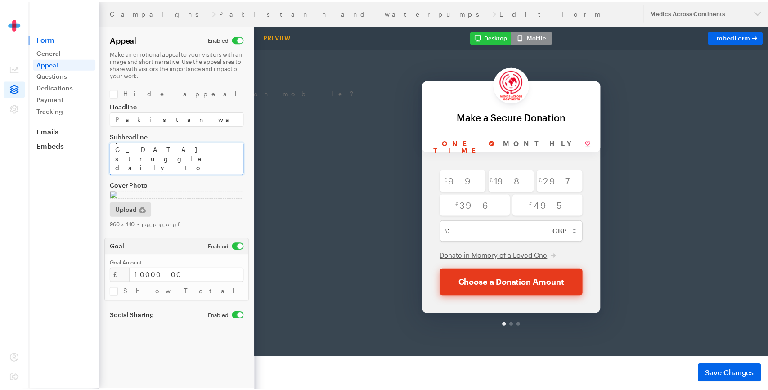
scroll to position [42, 0]
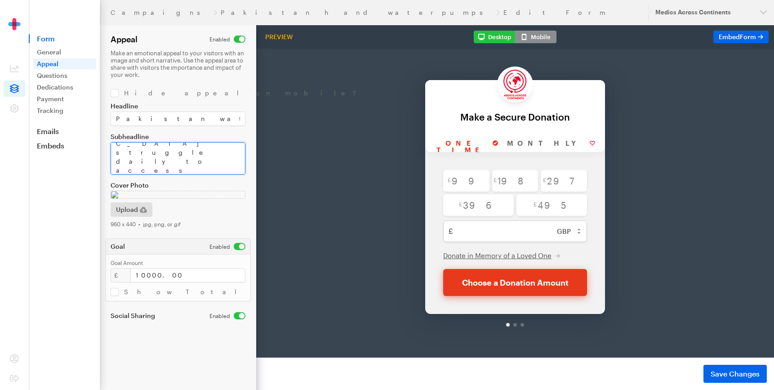
type textarea "Countless families in rural Pakistan struggle daily to access safe, clean drink…"
click at [196, 199] on img at bounding box center [178, 195] width 135 height 8
click at [159, 199] on img at bounding box center [178, 195] width 135 height 8
click at [127, 215] on span "Upload" at bounding box center [127, 209] width 22 height 11
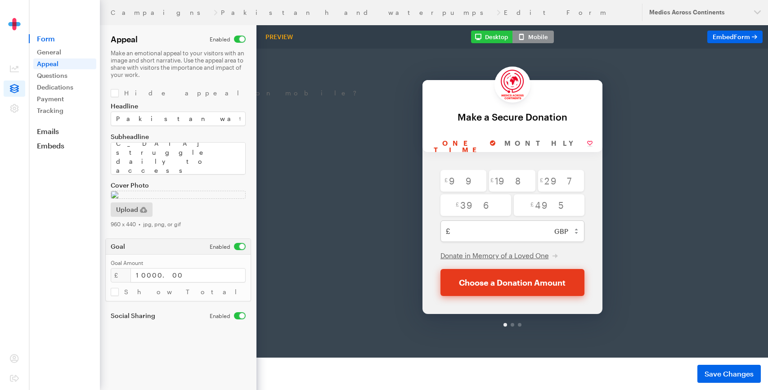
scroll to position [17, 0]
click at [237, 250] on input "checkbox" at bounding box center [228, 246] width 36 height 7
checkbox input "false"
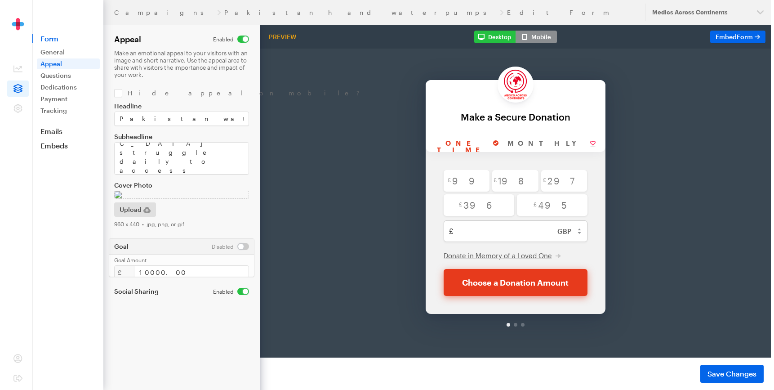
scroll to position [0, 0]
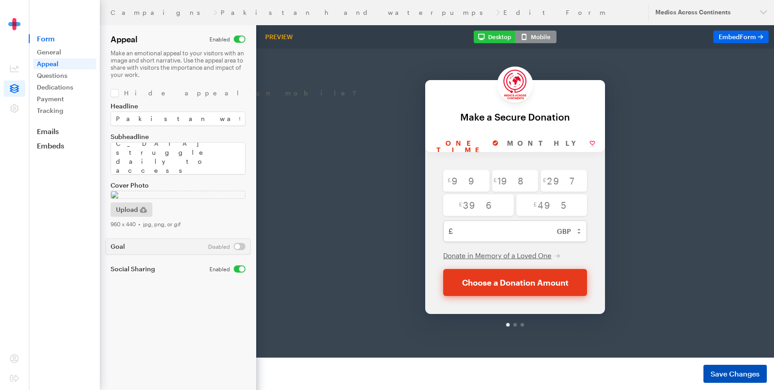
click at [707, 375] on button "Save Changes" at bounding box center [735, 374] width 63 height 18
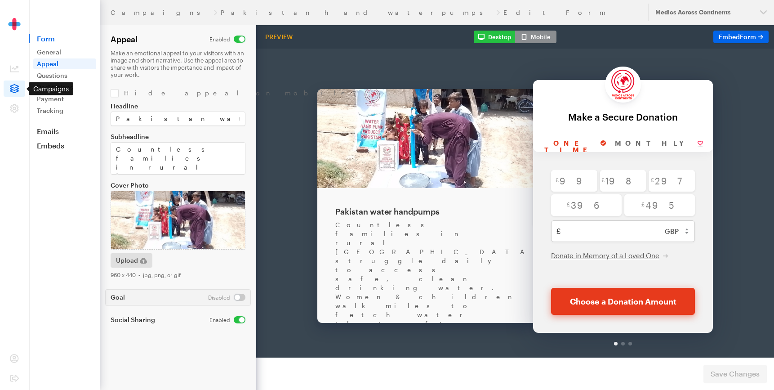
click at [13, 89] on icon at bounding box center [14, 88] width 9 height 9
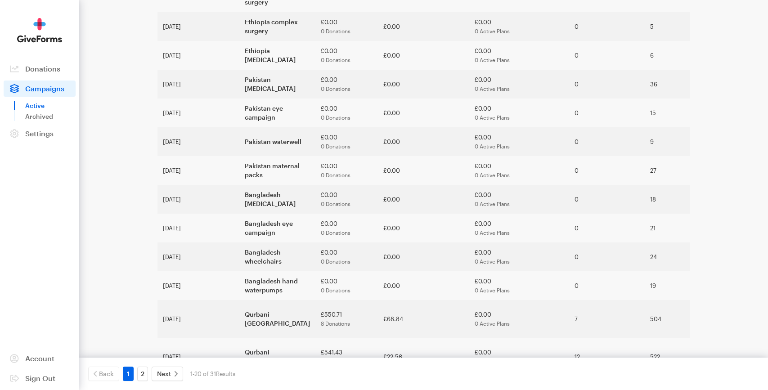
scroll to position [327, 0]
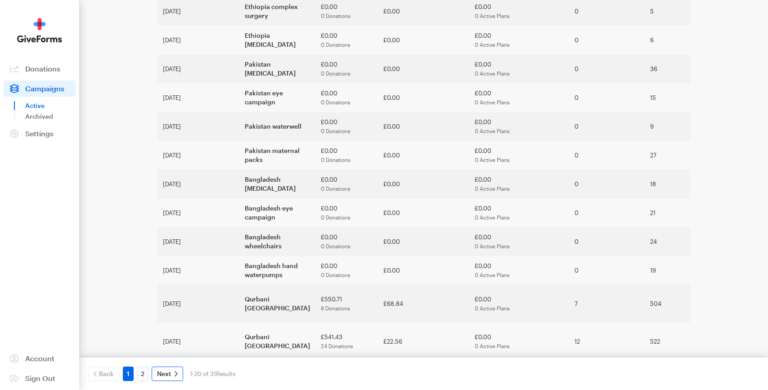
click at [169, 372] on span "Next" at bounding box center [164, 373] width 14 height 11
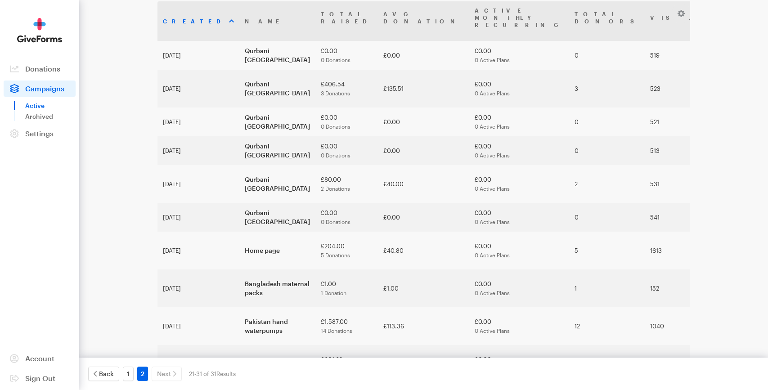
scroll to position [77, 0]
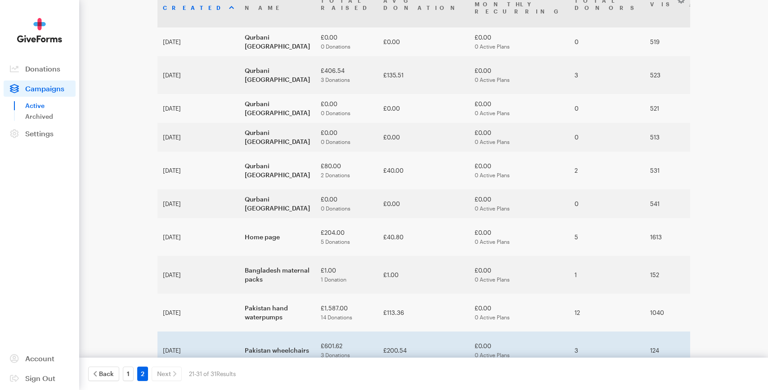
click at [264, 331] on td "Pakistan wheelchairs" at bounding box center [277, 350] width 76 height 38
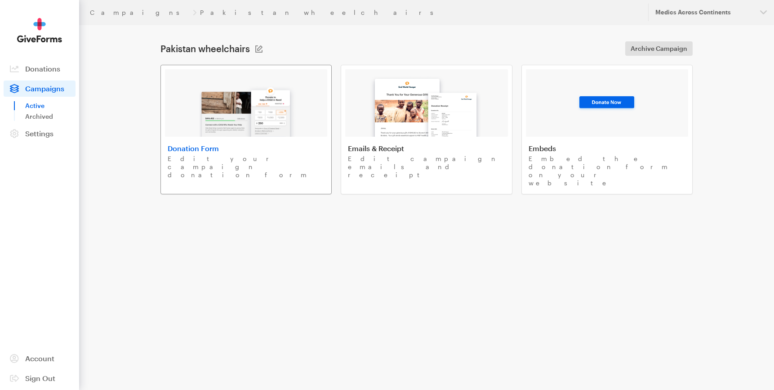
click at [281, 80] on img at bounding box center [246, 108] width 105 height 58
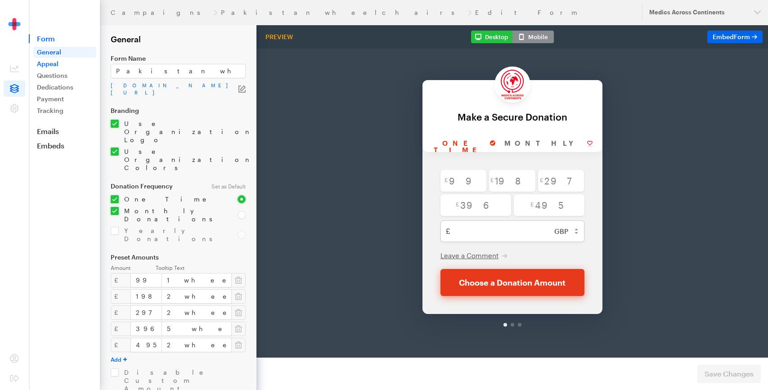
click at [61, 67] on link "Appeal" at bounding box center [64, 63] width 63 height 11
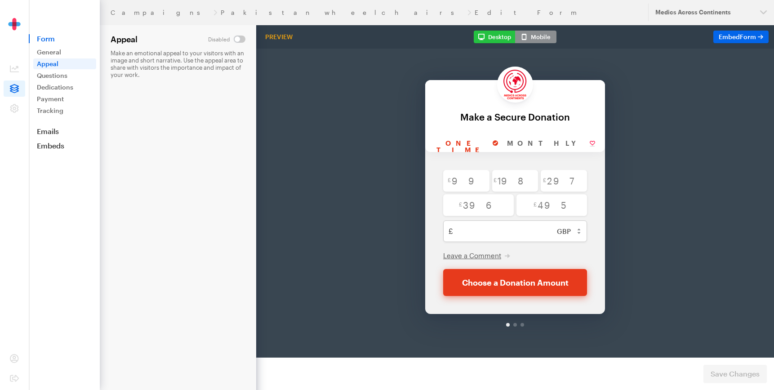
click at [239, 38] on input "checkbox" at bounding box center [226, 39] width 37 height 7
checkbox input "true"
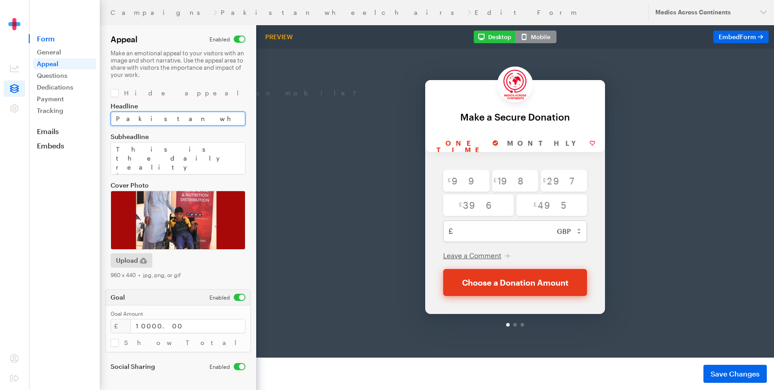
click at [157, 118] on input "Pakistan wheelchairs" at bounding box center [178, 119] width 135 height 14
click at [236, 296] on input "checkbox" at bounding box center [228, 297] width 36 height 7
checkbox input "false"
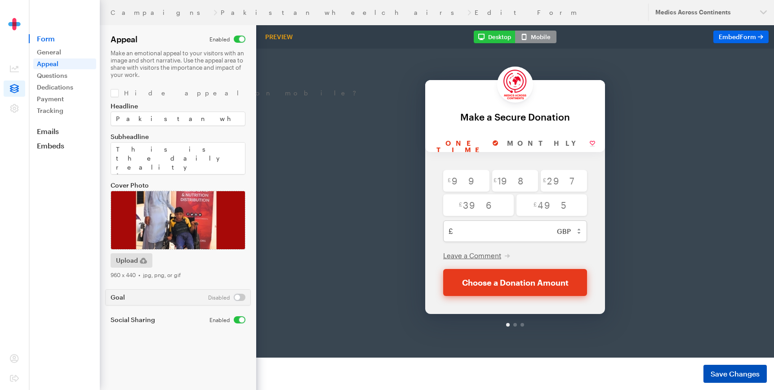
click at [726, 376] on span "Save Changes" at bounding box center [735, 373] width 49 height 11
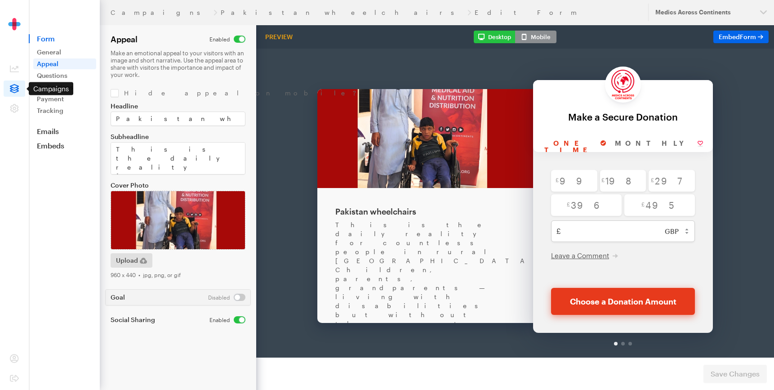
click at [14, 91] on icon at bounding box center [14, 88] width 9 height 9
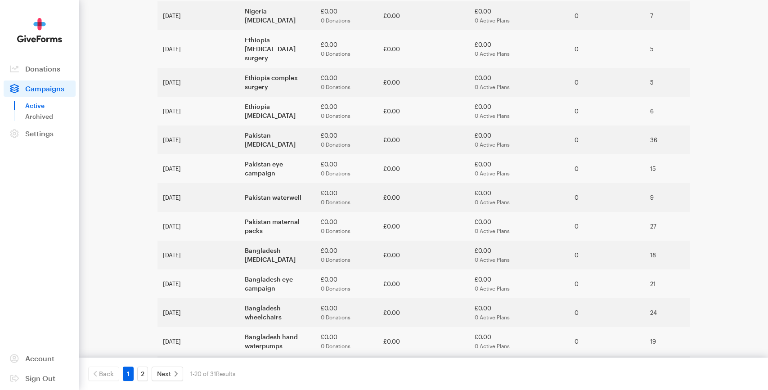
scroll to position [279, 0]
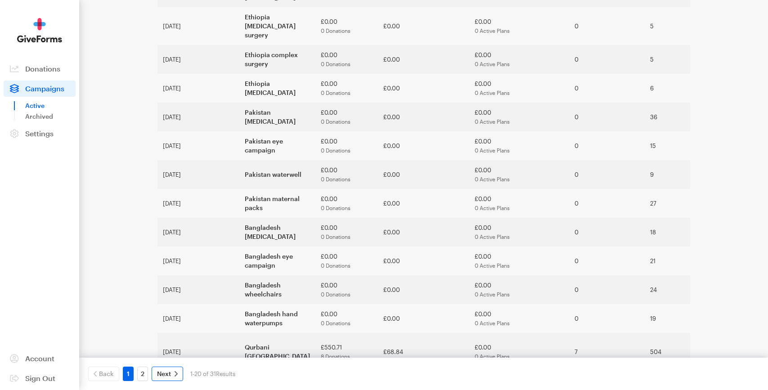
click at [164, 373] on span "Next" at bounding box center [164, 373] width 14 height 11
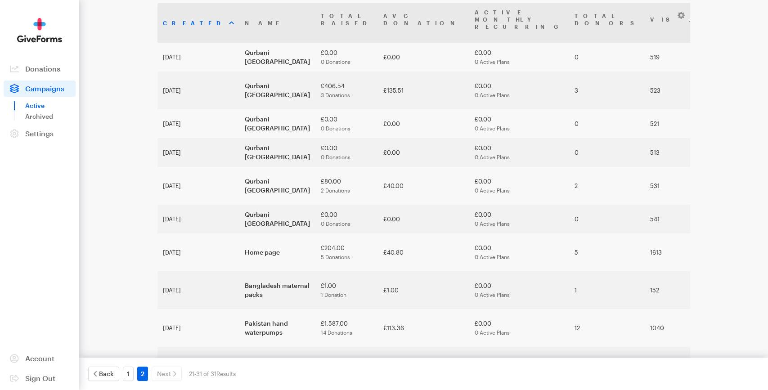
scroll to position [77, 0]
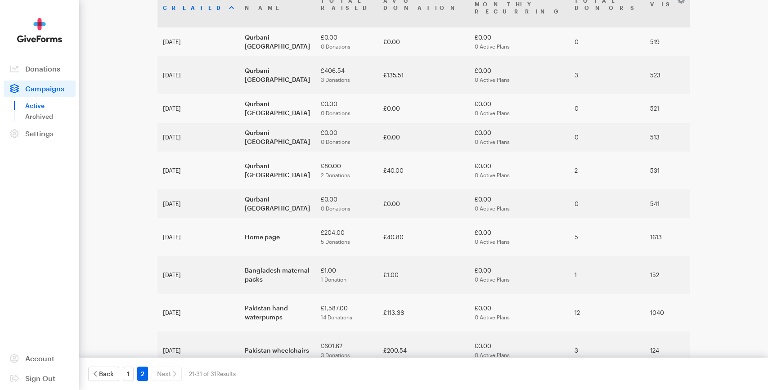
click at [239, 369] on td "Gaza hot meals" at bounding box center [277, 388] width 76 height 38
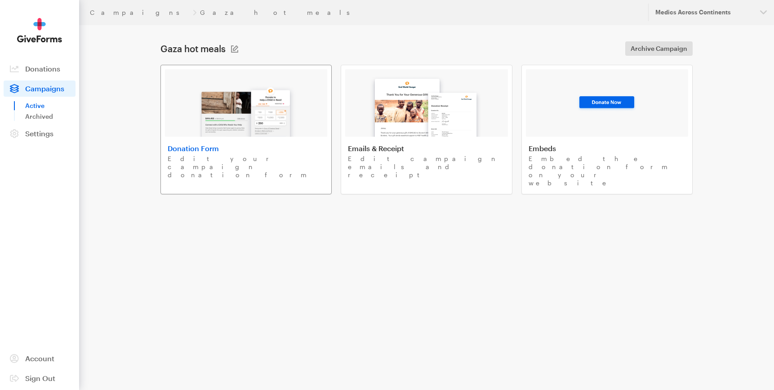
click at [218, 130] on img at bounding box center [246, 108] width 105 height 58
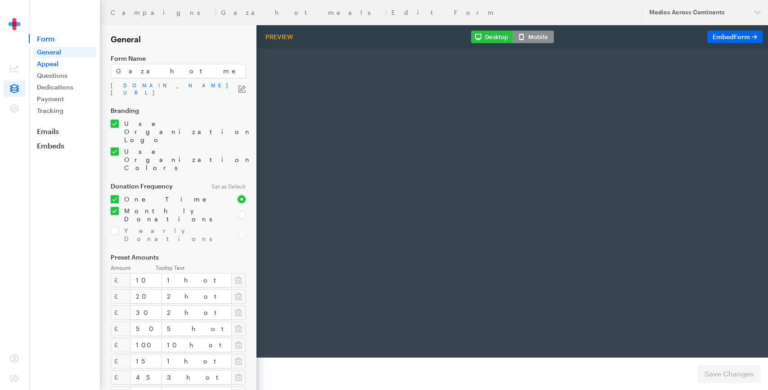
click at [68, 63] on link "Appeal" at bounding box center [64, 63] width 63 height 11
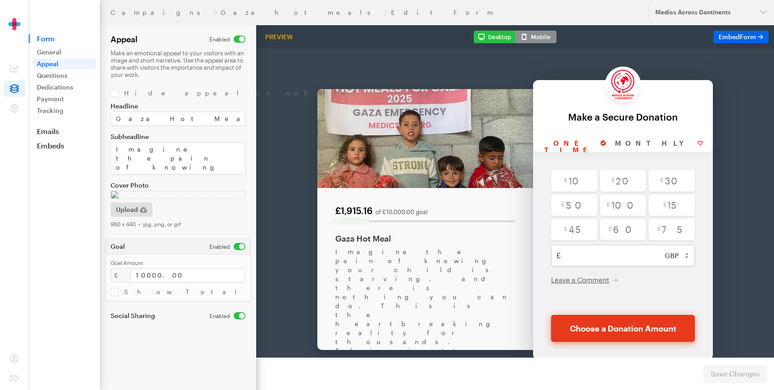
click at [176, 199] on img at bounding box center [178, 195] width 135 height 8
click at [129, 215] on span "Upload" at bounding box center [127, 209] width 22 height 11
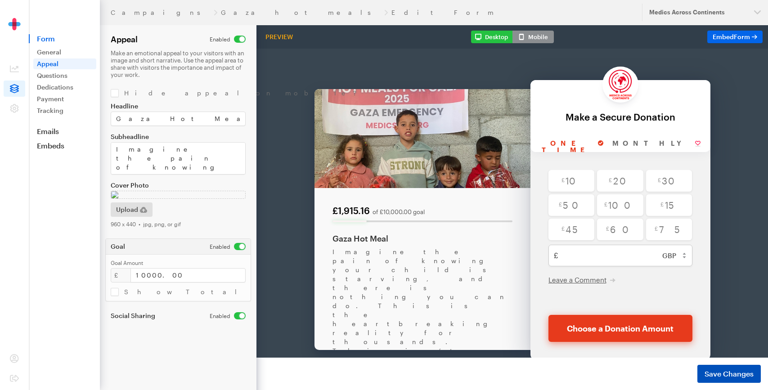
click at [706, 374] on span "Save Changes" at bounding box center [728, 373] width 49 height 11
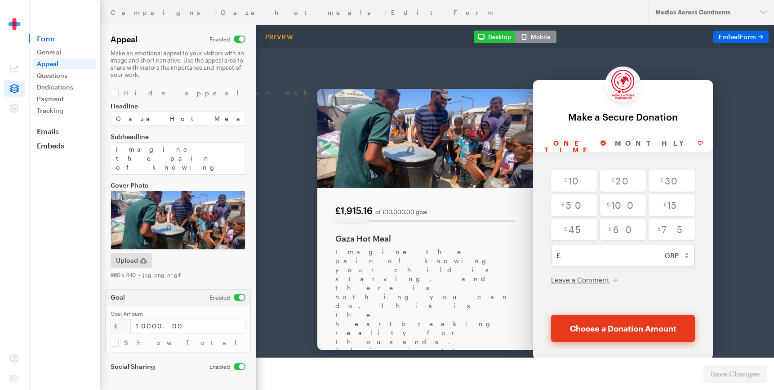
click at [237, 297] on input "checkbox" at bounding box center [228, 297] width 36 height 7
checkbox input "false"
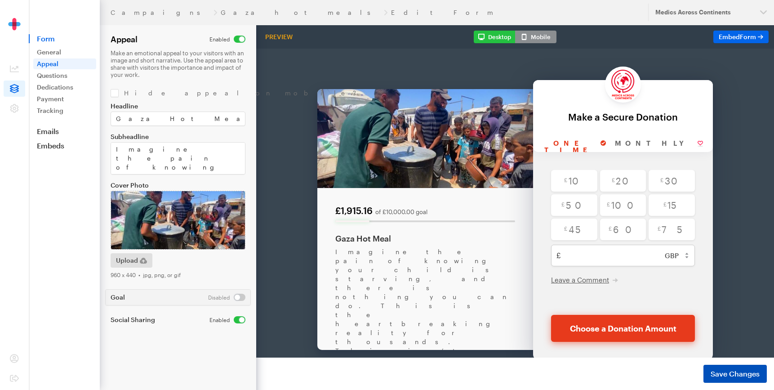
click at [730, 371] on span "Save Changes" at bounding box center [735, 373] width 49 height 11
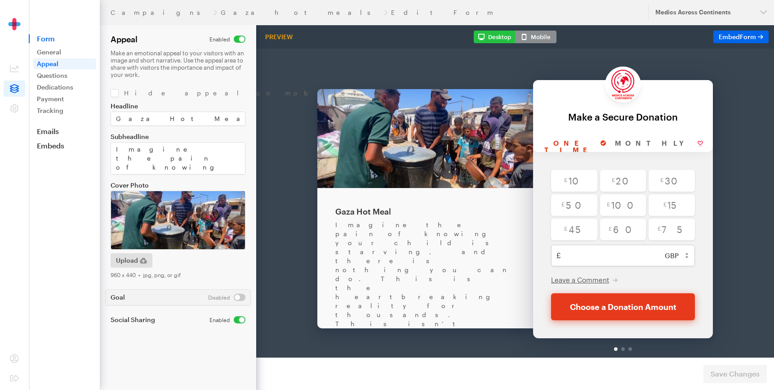
click at [13, 87] on icon at bounding box center [14, 88] width 9 height 9
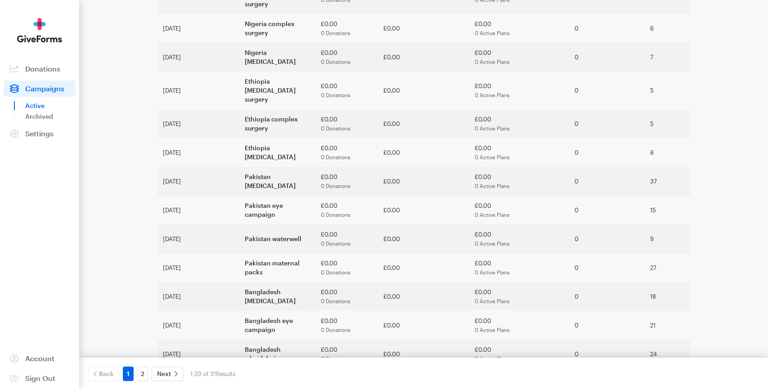
scroll to position [231, 0]
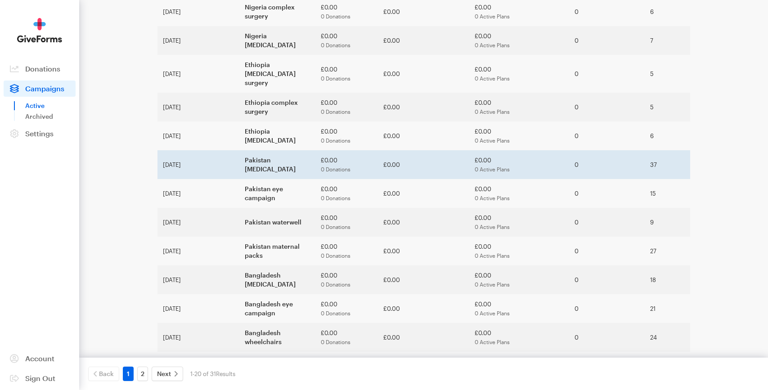
click at [241, 150] on td "Pakistan [MEDICAL_DATA]" at bounding box center [277, 164] width 76 height 29
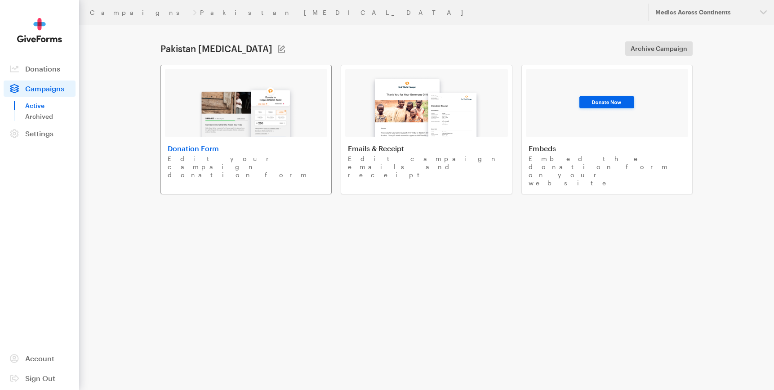
click at [191, 155] on p "Edit your campaign donation form" at bounding box center [246, 167] width 157 height 24
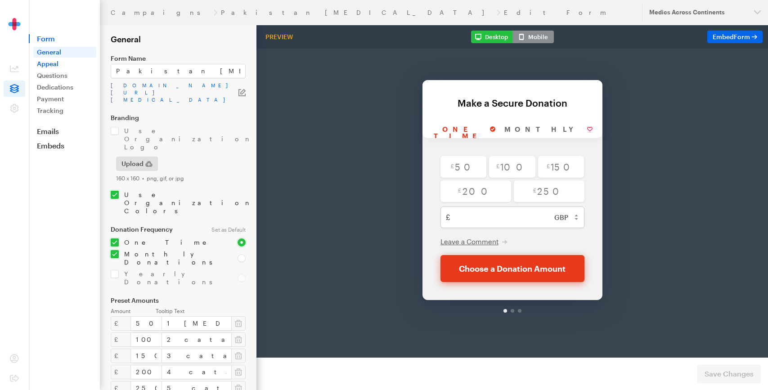
click at [62, 63] on link "Appeal" at bounding box center [64, 63] width 63 height 11
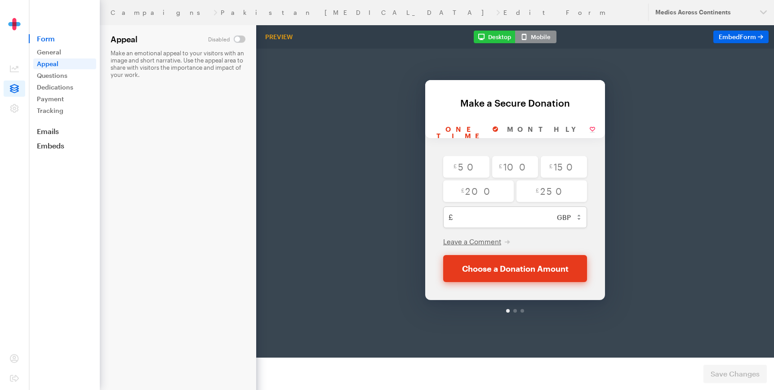
click at [242, 39] on input "checkbox" at bounding box center [226, 39] width 37 height 7
checkbox input "true"
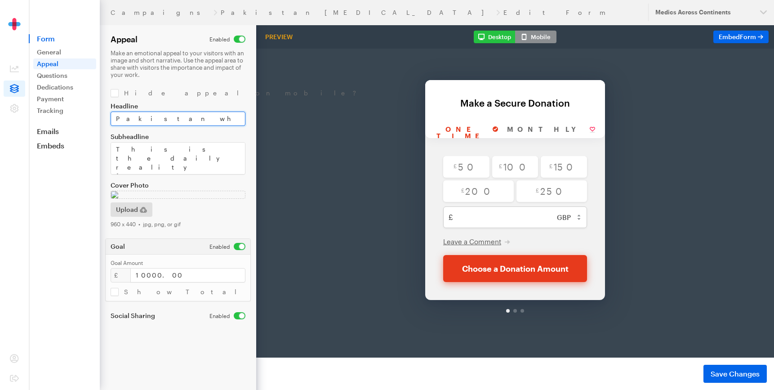
click at [161, 118] on input "Pakistan wheelchairs" at bounding box center [178, 119] width 135 height 14
type input "Pakistan eye test & glasses"
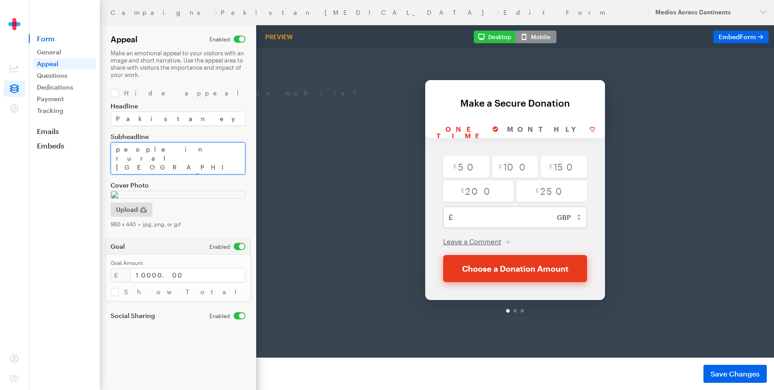
drag, startPoint x: 371, startPoint y: 171, endPoint x: 345, endPoint y: 201, distance: 39.6
paste textarea "With your generosity, we can provide essential eye tests and glasses to poor ch…"
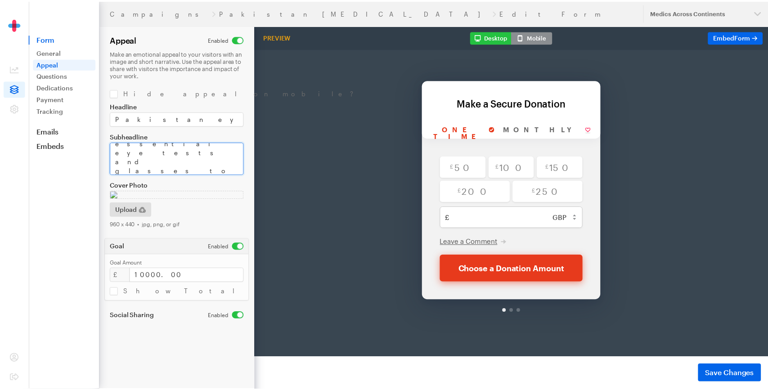
scroll to position [36, 0]
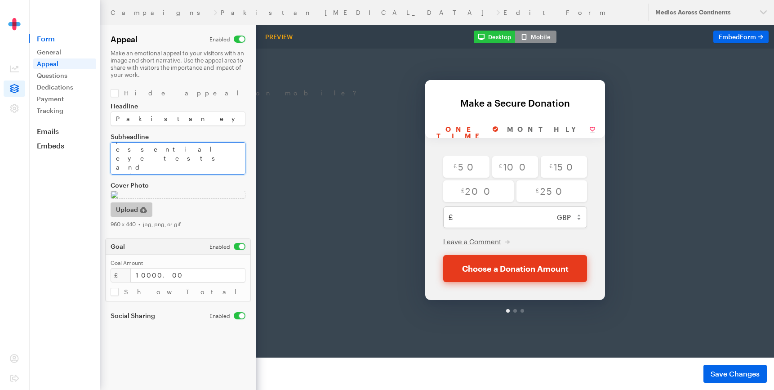
type textarea "With your generosity, we can provide essential eye tests and glasses to poor ch…"
click at [133, 210] on span "Upload" at bounding box center [127, 209] width 22 height 11
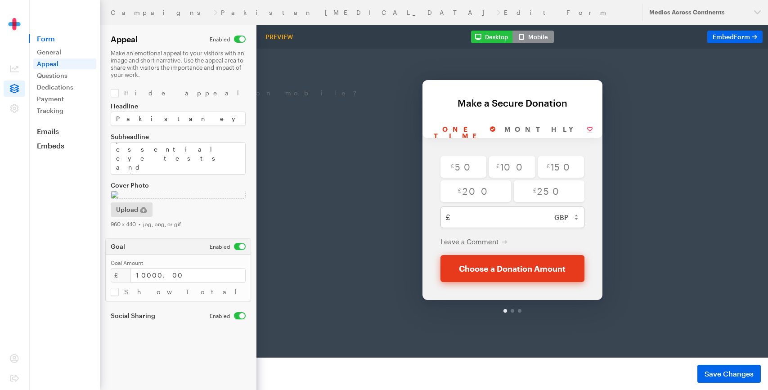
scroll to position [42, 0]
click at [237, 250] on input "checkbox" at bounding box center [228, 246] width 36 height 7
checkbox input "false"
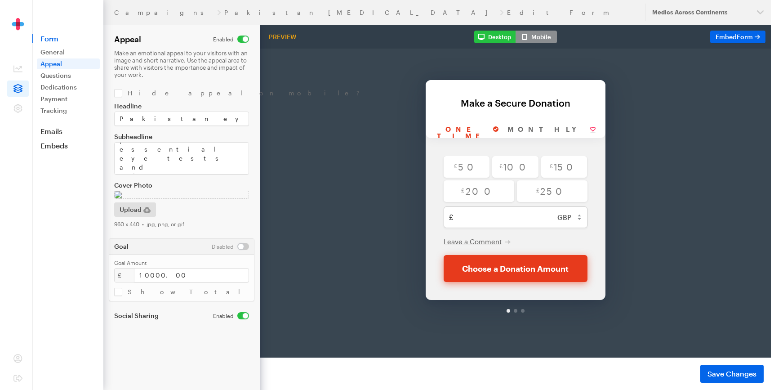
scroll to position [0, 0]
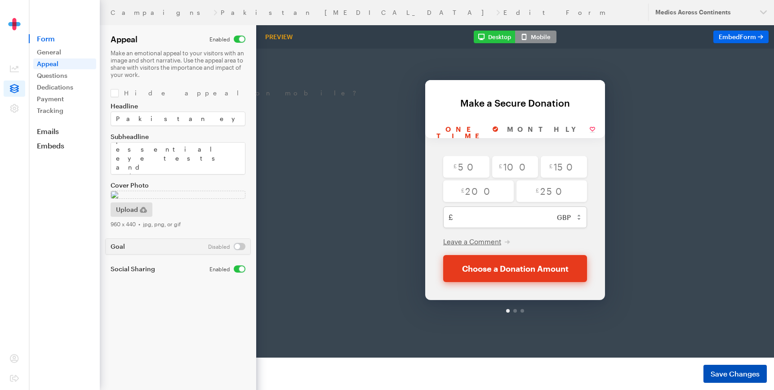
click at [745, 371] on span "Save Changes" at bounding box center [735, 373] width 49 height 11
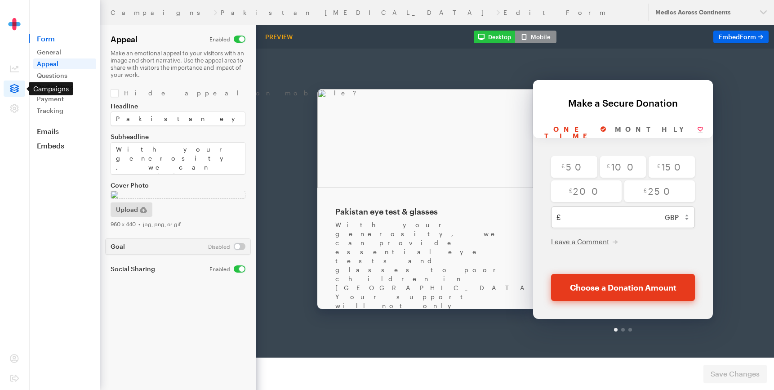
click at [11, 88] on icon at bounding box center [14, 88] width 9 height 9
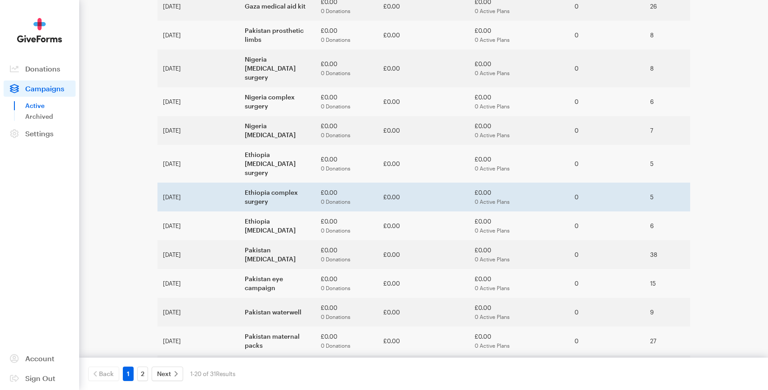
scroll to position [169, 0]
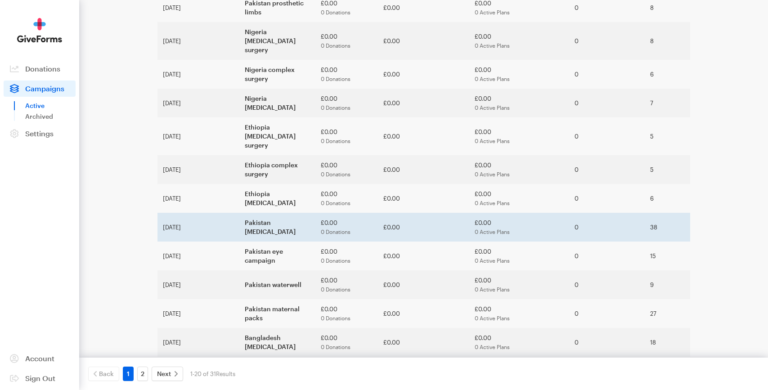
click at [239, 213] on td "Pakistan cataracts" at bounding box center [277, 227] width 76 height 29
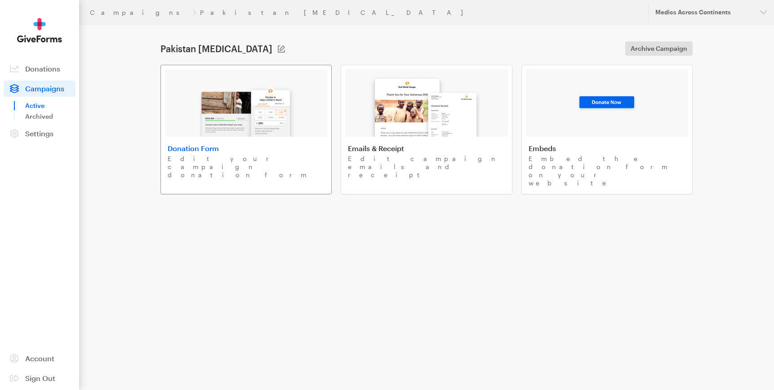
click at [197, 147] on h4 "Donation Form" at bounding box center [246, 148] width 157 height 9
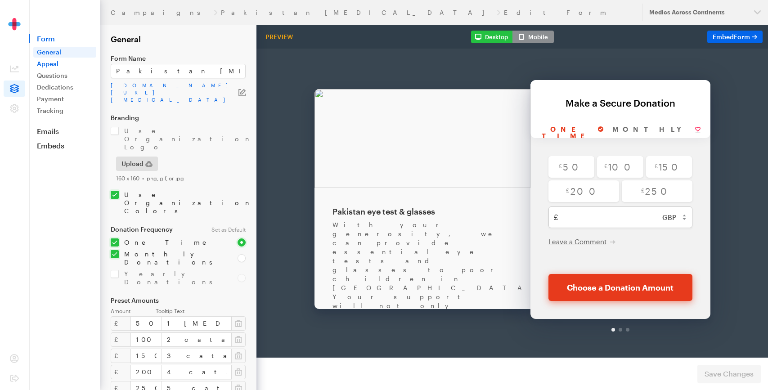
click at [59, 62] on link "Appeal" at bounding box center [64, 63] width 63 height 11
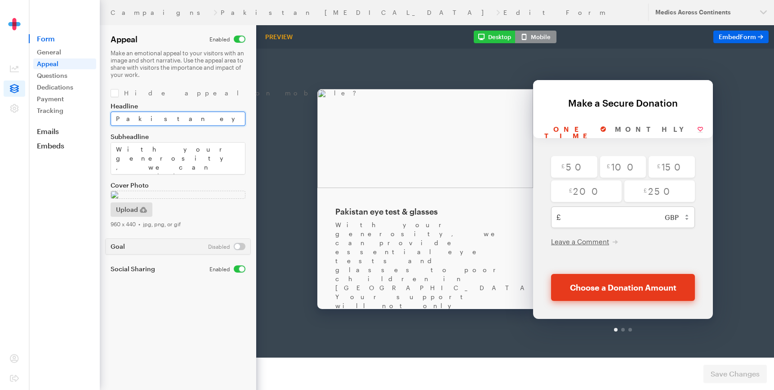
drag, startPoint x: 398, startPoint y: 144, endPoint x: 263, endPoint y: 95, distance: 144.4
type input "Pakistan [MEDICAL_DATA] surgery"
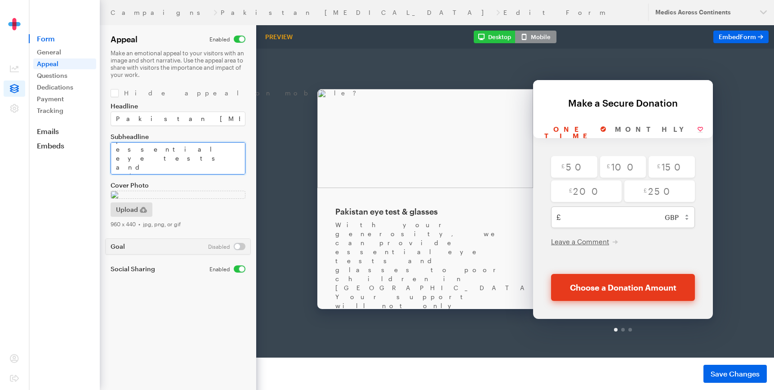
drag, startPoint x: 373, startPoint y: 175, endPoint x: 303, endPoint y: 224, distance: 85.2
paste textarea "[MEDICAL_DATA] can severely impair vision, disrupting daily activities and comp…"
type textarea "[MEDICAL_DATA] can severely impair vision, disrupting daily activities and comp…"
click at [189, 199] on img at bounding box center [178, 195] width 135 height 8
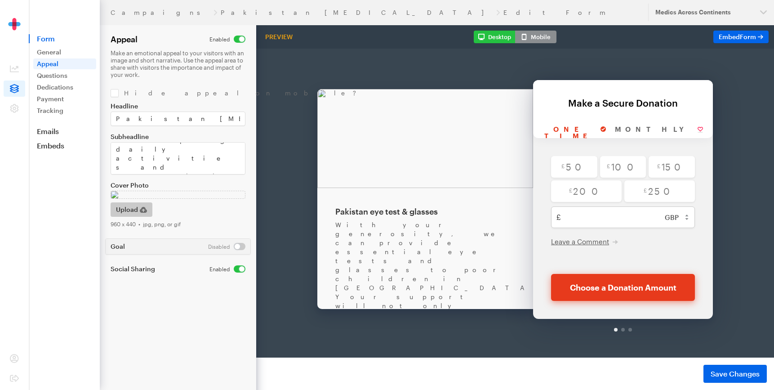
click at [125, 215] on span "Upload" at bounding box center [127, 209] width 22 height 11
click at [724, 375] on span "Save Changes" at bounding box center [735, 373] width 49 height 11
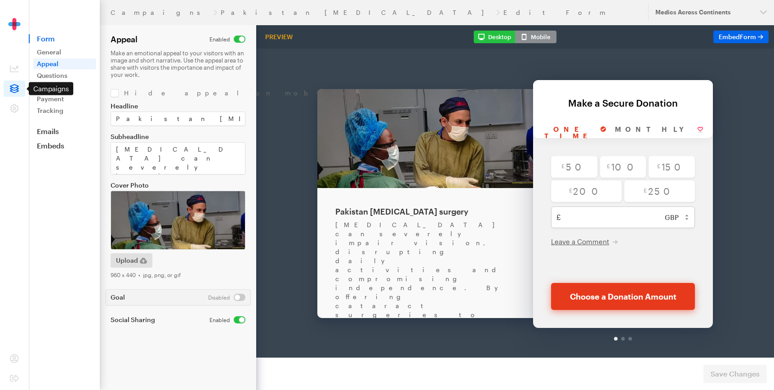
click at [16, 86] on icon at bounding box center [14, 88] width 9 height 9
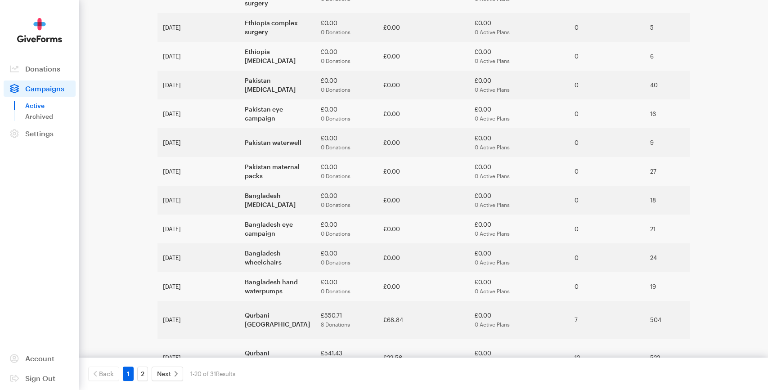
scroll to position [314, 0]
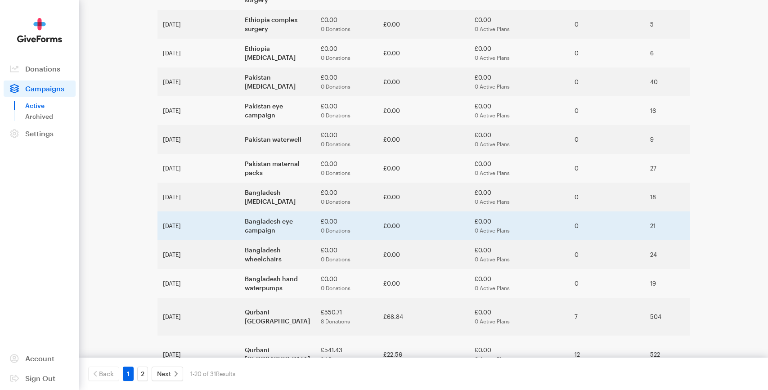
click at [239, 211] on td "Bangladesh eye campaign" at bounding box center [277, 225] width 76 height 29
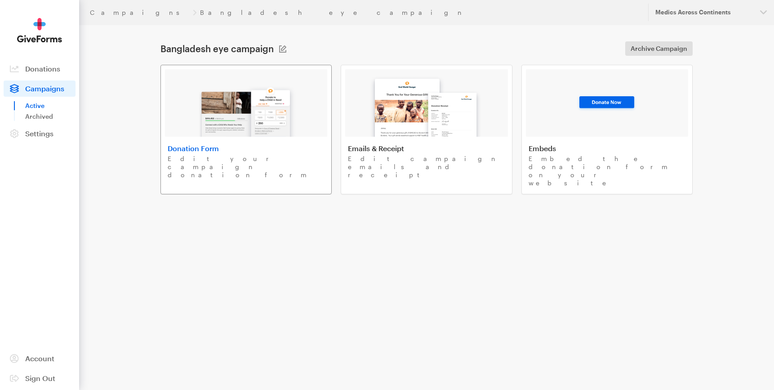
click at [273, 109] on img at bounding box center [246, 108] width 105 height 58
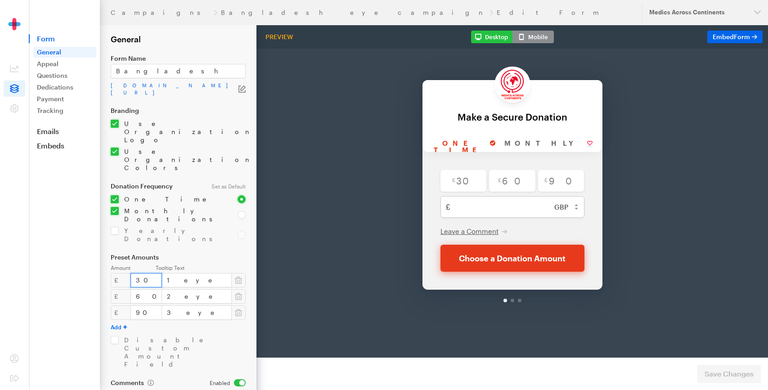
click at [131, 273] on input "30" at bounding box center [145, 280] width 31 height 14
drag, startPoint x: 134, startPoint y: 231, endPoint x: 142, endPoint y: 231, distance: 8.5
click at [141, 273] on input "30" at bounding box center [145, 280] width 31 height 14
type input "33"
drag, startPoint x: 131, startPoint y: 247, endPoint x: 148, endPoint y: 247, distance: 16.6
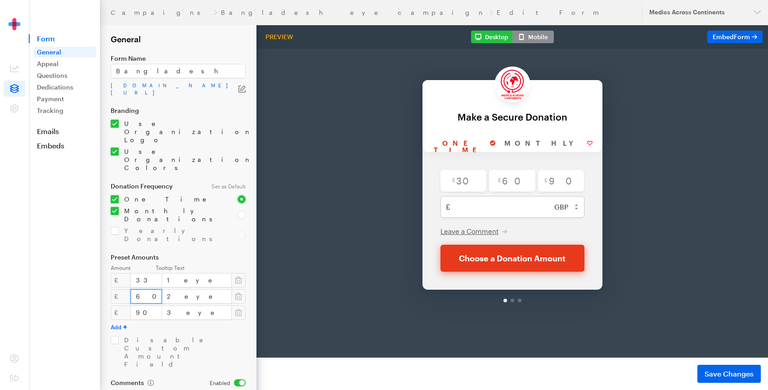
click at [148, 289] on input "60" at bounding box center [145, 296] width 31 height 14
type input "66"
drag, startPoint x: 128, startPoint y: 264, endPoint x: 147, endPoint y: 264, distance: 19.3
click at [147, 305] on input "90" at bounding box center [145, 312] width 31 height 14
type input "99"
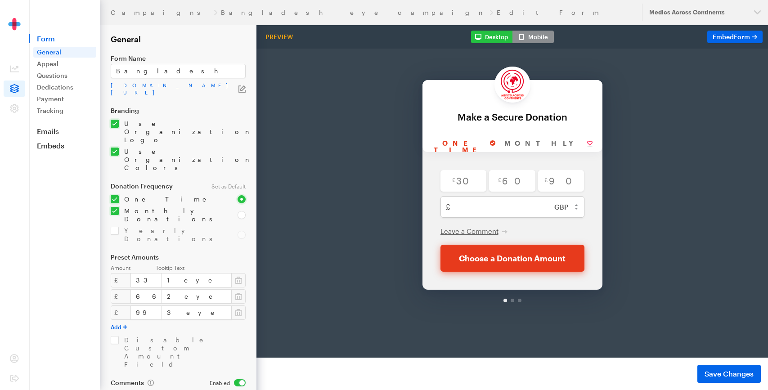
click at [236, 286] on div "Amount Tooltip Text £ 33 1 eye test & glasses £ 66 2 eye test & glasses £ 99 3 …" at bounding box center [178, 316] width 135 height 104
click at [62, 65] on link "Appeal" at bounding box center [64, 63] width 63 height 11
click at [706, 371] on span "Save Changes" at bounding box center [728, 373] width 49 height 11
click at [74, 64] on link "Appeal" at bounding box center [64, 63] width 63 height 11
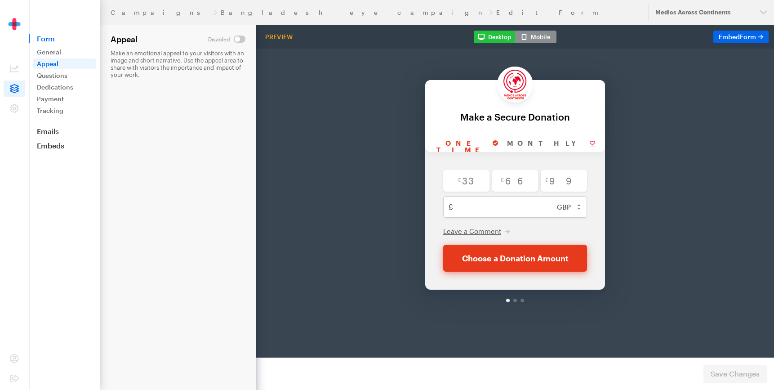
click at [240, 38] on input "checkbox" at bounding box center [226, 39] width 37 height 7
checkbox input "true"
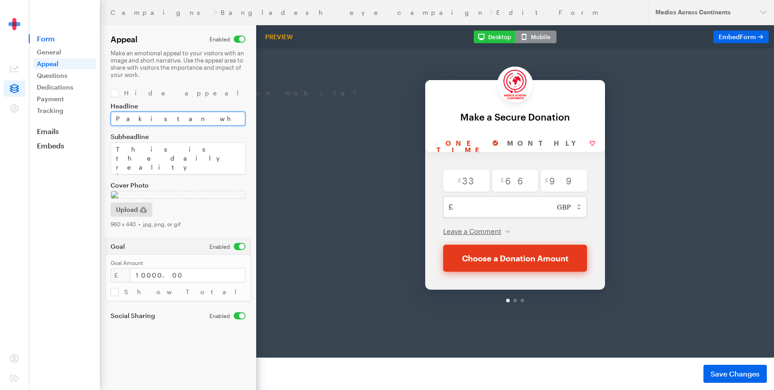
drag, startPoint x: 373, startPoint y: 143, endPoint x: 265, endPoint y: 95, distance: 117.9
type input "Bangladesh eye test & glasses"
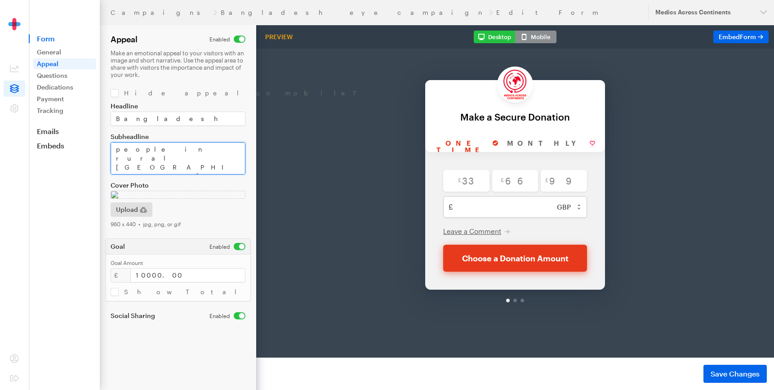
drag, startPoint x: 371, startPoint y: 174, endPoint x: 268, endPoint y: 170, distance: 103.5
paste textarea "With your generosity, we can provide essential eye tests and glasses to poor ch…"
click at [268, 170] on div "Back Back Make a Secure Donation For your generous donation of $250.00 One time…" at bounding box center [515, 165] width 518 height 281
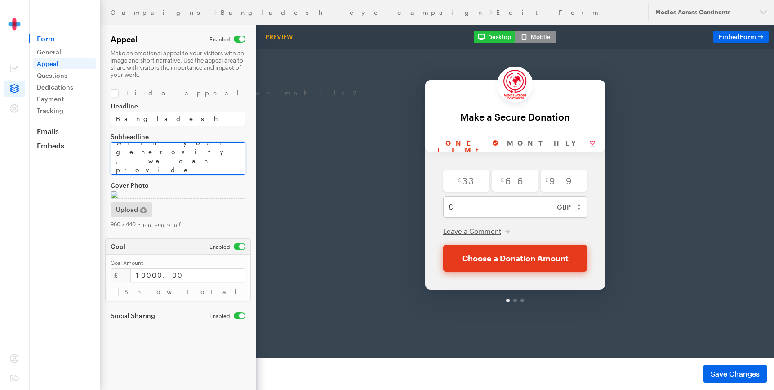
click at [158, 159] on textarea "This is the daily reality for countless people in rural [GEOGRAPHIC_DATA]. Chil…" at bounding box center [178, 158] width 135 height 32
click at [158, 159] on textarea "This is the daily reality for countless people in rural Pakistan. Children, par…" at bounding box center [178, 158] width 135 height 32
click at [204, 167] on textarea "This is the daily reality for countless people in rural Pakistan. Children, par…" at bounding box center [178, 158] width 135 height 32
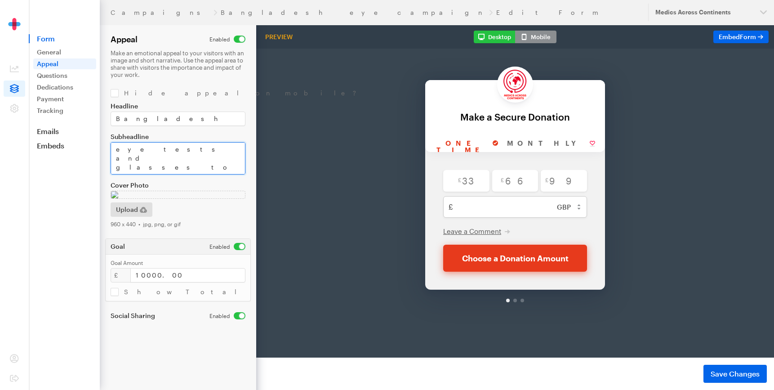
type textarea "With your generosity, we can provide essential eye tests and glasses to poor ch…"
click at [235, 247] on input "checkbox" at bounding box center [228, 246] width 36 height 7
checkbox input "false"
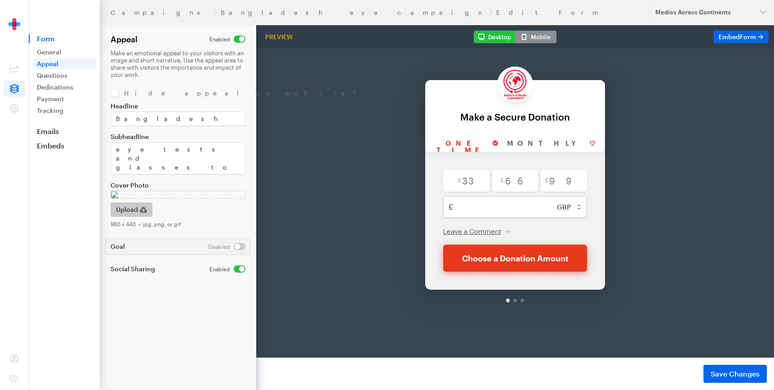
click at [129, 209] on span "Upload" at bounding box center [127, 209] width 22 height 11
click at [748, 370] on span "Save Changes" at bounding box center [735, 373] width 49 height 11
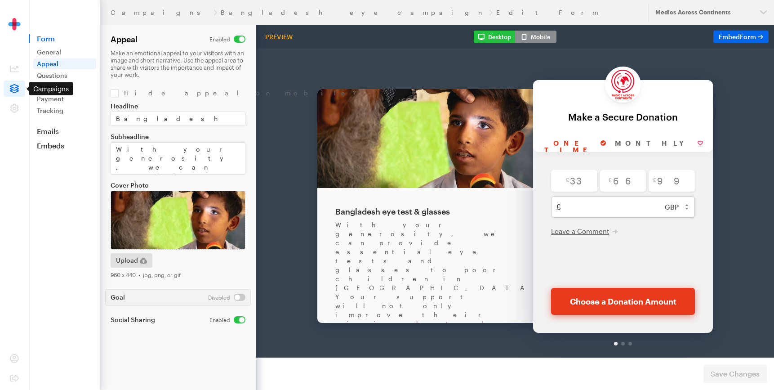
click at [22, 87] on span at bounding box center [15, 89] width 22 height 16
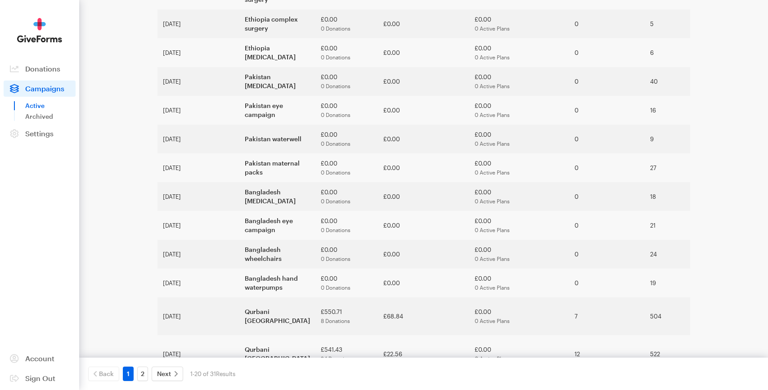
scroll to position [327, 0]
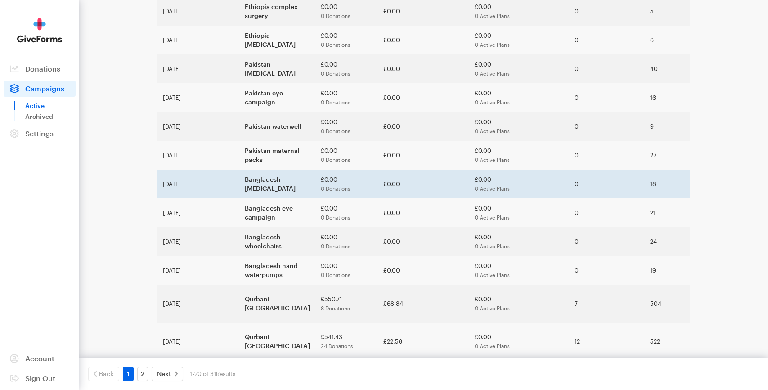
click at [239, 170] on td "Bangladesh [MEDICAL_DATA]" at bounding box center [277, 184] width 76 height 29
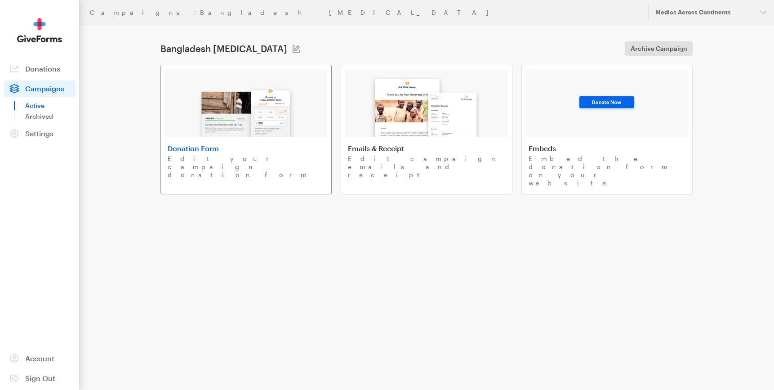
click at [222, 145] on h4 "Donation Form" at bounding box center [246, 148] width 157 height 9
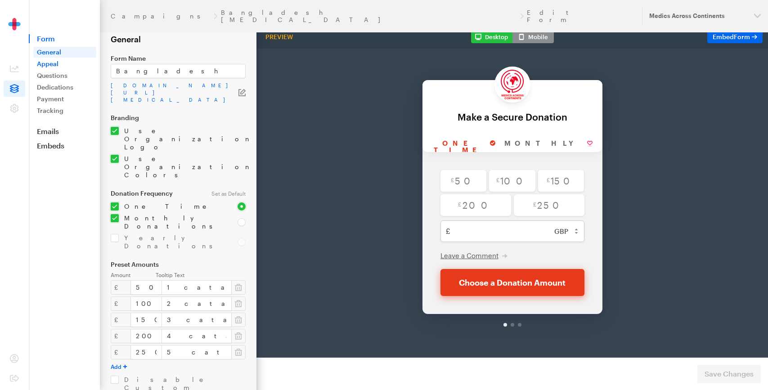
click at [58, 60] on link "Appeal" at bounding box center [64, 63] width 63 height 11
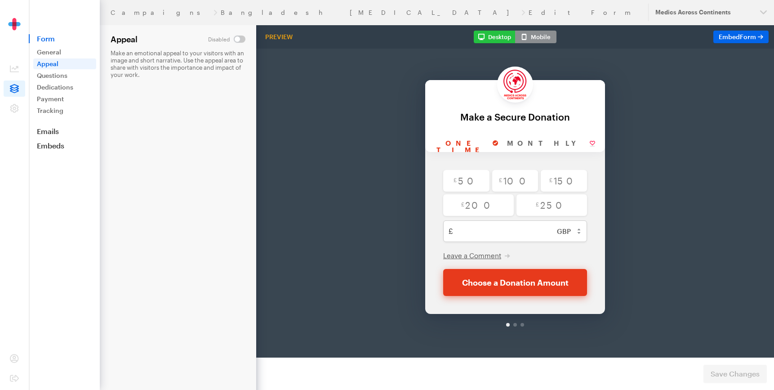
click at [243, 39] on input "checkbox" at bounding box center [226, 39] width 37 height 7
checkbox input "true"
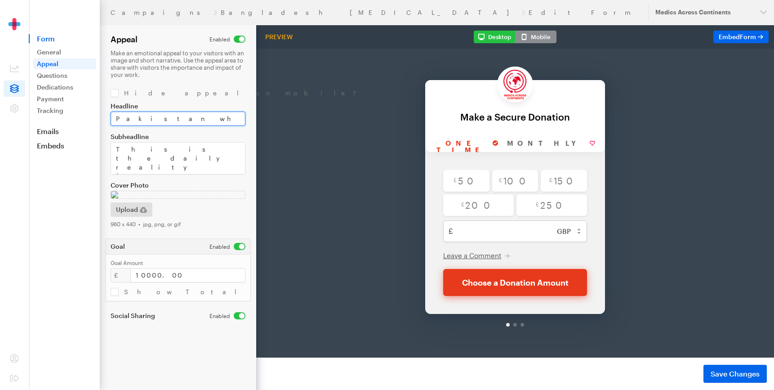
drag, startPoint x: 116, startPoint y: 118, endPoint x: 242, endPoint y: 118, distance: 126.4
click at [242, 118] on input "Pakistan wheelchairs" at bounding box center [178, 119] width 135 height 14
type input "Bangladesh cataracts surgery"
click at [128, 210] on span "Upload" at bounding box center [127, 209] width 22 height 11
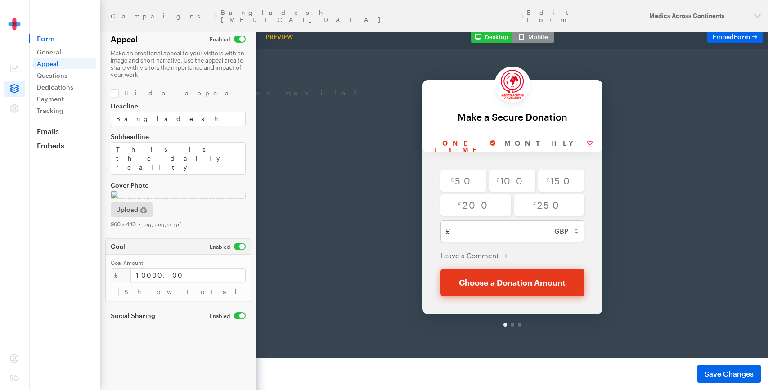
click at [236, 250] on input "checkbox" at bounding box center [228, 246] width 36 height 7
checkbox input "false"
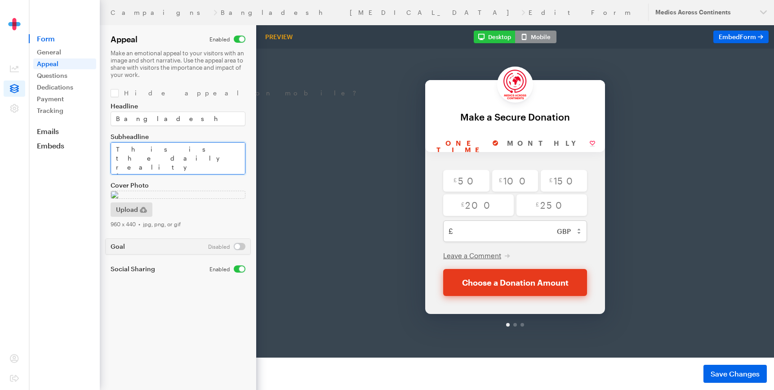
click at [127, 161] on textarea "This is the daily reality for countless people in rural Pakistan. Children, par…" at bounding box center [178, 158] width 135 height 32
paste textarea "Cataracts can severely impair vision, disrupting daily activities and compromis…"
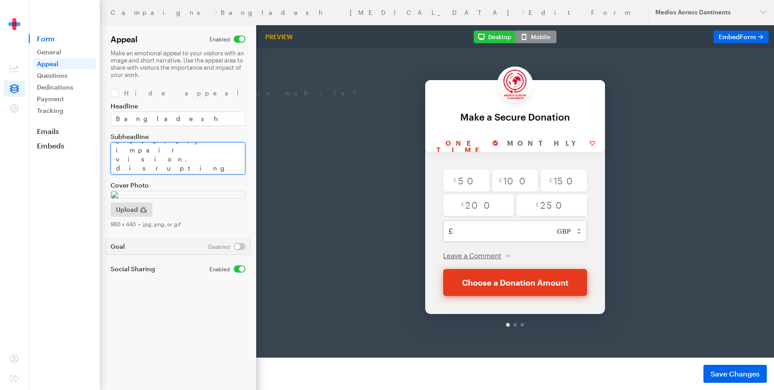
click at [216, 161] on textarea "This is the daily reality for countless people in rural Pakistan. Children, par…" at bounding box center [178, 158] width 135 height 32
type textarea "Cataracts can severely impair vision, disrupting daily activities and compromis…"
click at [294, 213] on div "Back Back Make a Secure Donation For your generous donation of $250.00 One time…" at bounding box center [515, 177] width 518 height 305
click at [720, 375] on span "Save Changes" at bounding box center [735, 373] width 49 height 11
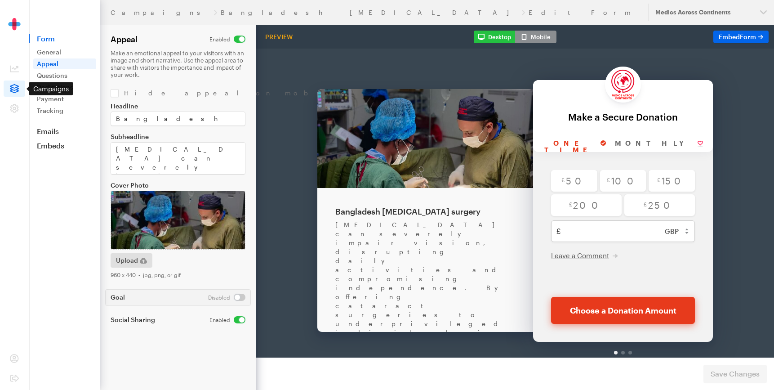
click at [18, 86] on icon at bounding box center [14, 88] width 9 height 9
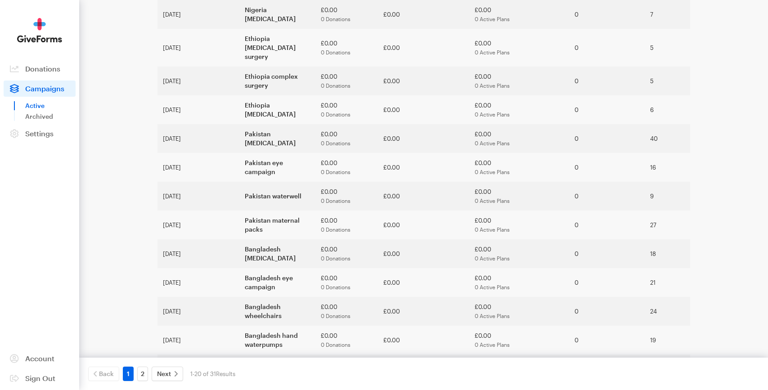
scroll to position [268, 0]
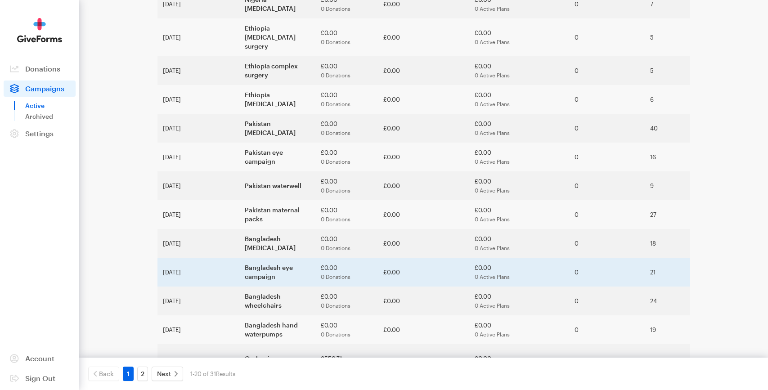
click at [239, 258] on td "Bangladesh eye campaign" at bounding box center [277, 272] width 76 height 29
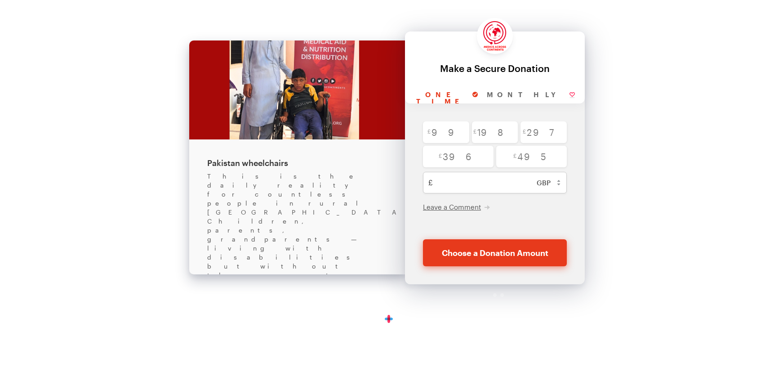
click at [261, 192] on div "This is the daily reality for countless people in rural Pakistan. Children, par…" at bounding box center [297, 271] width 180 height 198
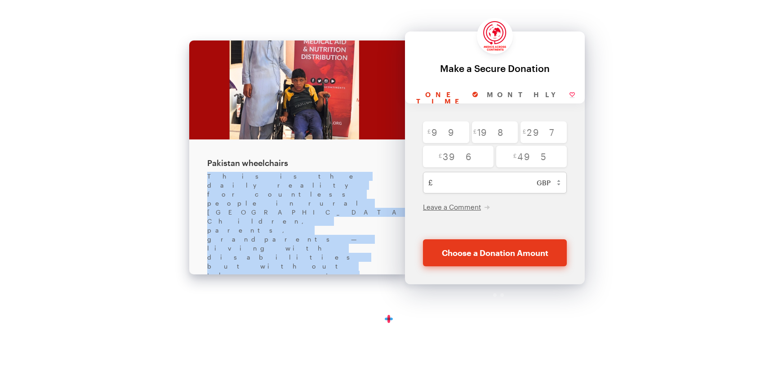
click at [261, 192] on div "This is the daily reality for countless people in rural Pakistan. Children, par…" at bounding box center [297, 271] width 180 height 198
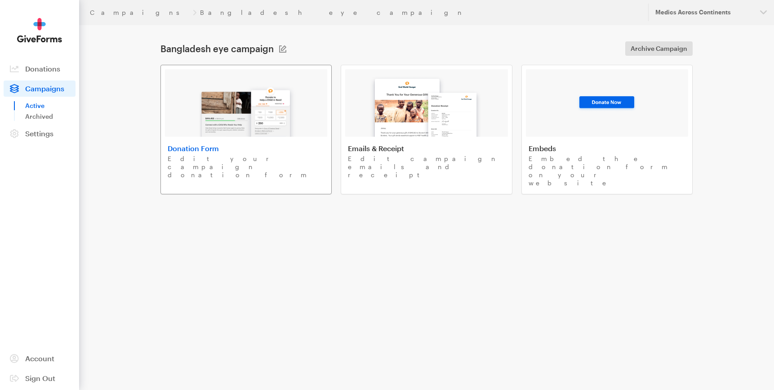
click at [176, 142] on link "Donation Form Edit your campaign donation form" at bounding box center [246, 130] width 171 height 130
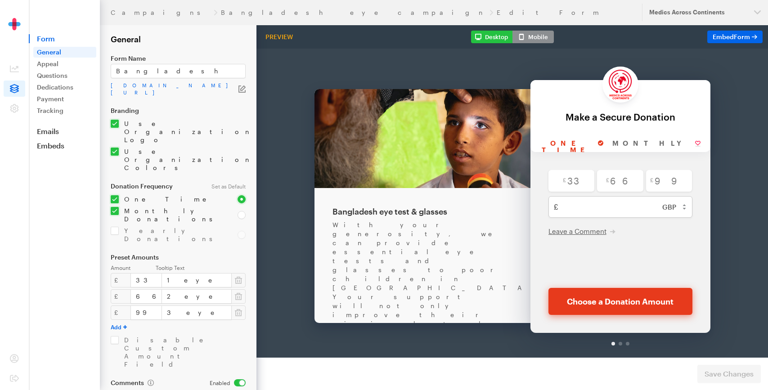
click at [145, 63] on div "Form Name Bangladesh eye campaign app.giveforms.com/forms/medicsacorg1/Banglade…" at bounding box center [178, 75] width 135 height 41
click at [145, 74] on input "Bangladesh eye campaign" at bounding box center [178, 71] width 135 height 14
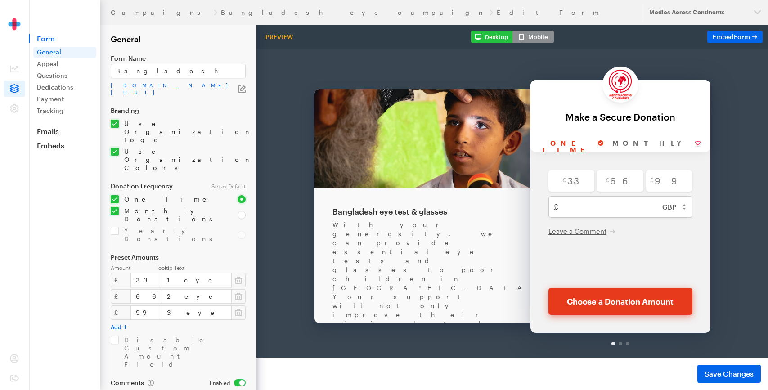
click at [339, 188] on div "Bangladesh eye test & glasses" at bounding box center [422, 188] width 180 height 11
copy div "Bangladesh eye test & glasses"
click at [46, 61] on link "Appeal" at bounding box center [64, 63] width 63 height 11
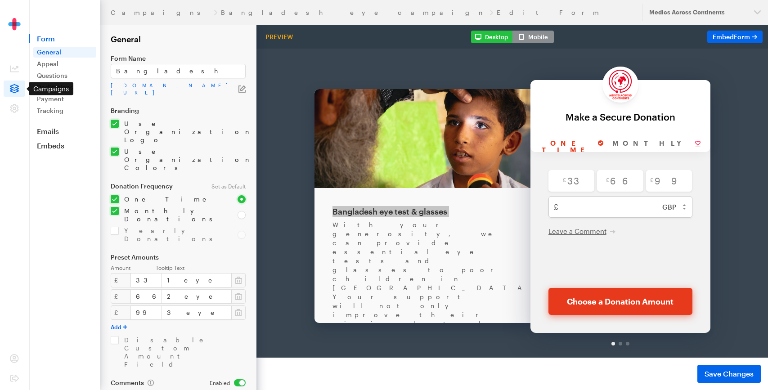
click at [13, 86] on icon at bounding box center [14, 88] width 9 height 9
click at [49, 154] on aside "Form General Appeal Questions Dedications Payment Tracking Emails Embeds Donate…" at bounding box center [64, 195] width 71 height 390
click at [49, 148] on link "Embeds" at bounding box center [64, 145] width 71 height 9
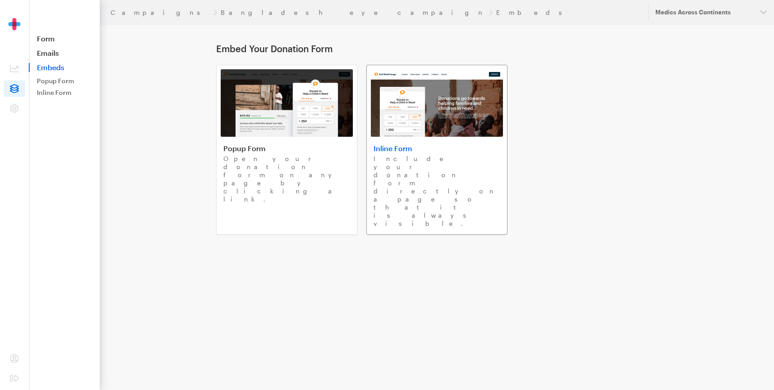
click at [423, 157] on p "Include your donation form directly on a page so that it is always visible." at bounding box center [437, 191] width 127 height 73
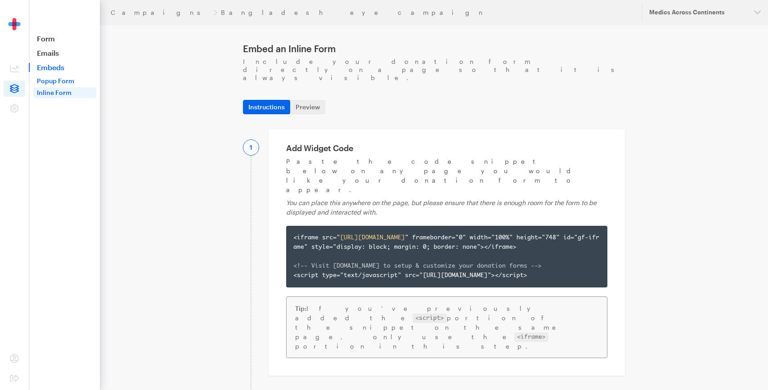
click at [78, 81] on link "Popup Form" at bounding box center [64, 81] width 63 height 11
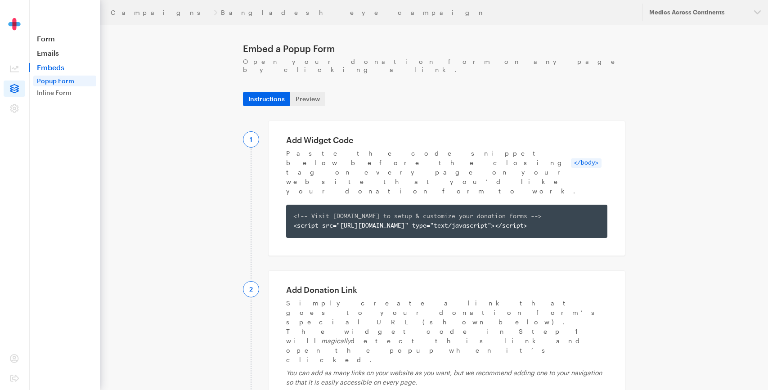
copy div "https://app.giveforms.com/forms/medicsacorg1/Bangladesh-eye-campaign?gf-type=po…"
click at [13, 87] on icon at bounding box center [14, 88] width 9 height 9
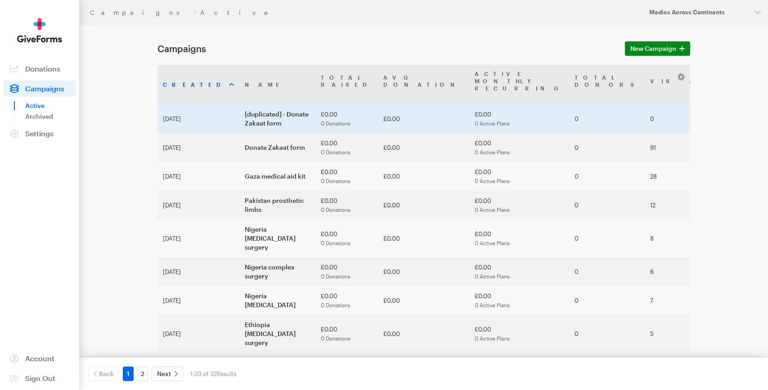
click at [239, 104] on td "[duplicated] - Donate Zakaat form" at bounding box center [277, 118] width 76 height 29
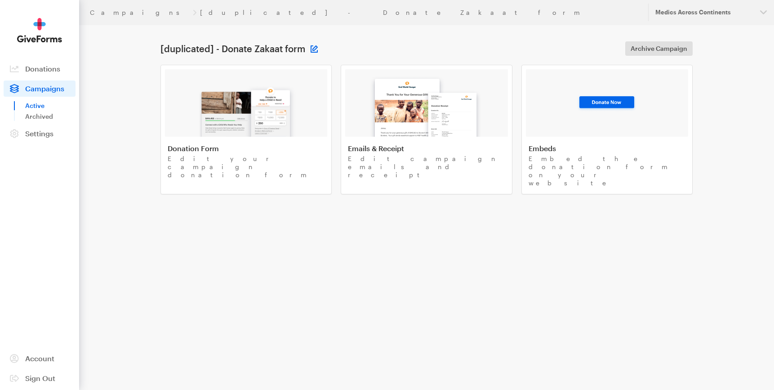
click at [315, 45] on button at bounding box center [314, 48] width 7 height 7
click at [300, 47] on input "[duplicated] - Donate Zakaat form" at bounding box center [276, 48] width 108 height 14
drag, startPoint x: 322, startPoint y: 49, endPoint x: 346, endPoint y: 49, distance: 23.4
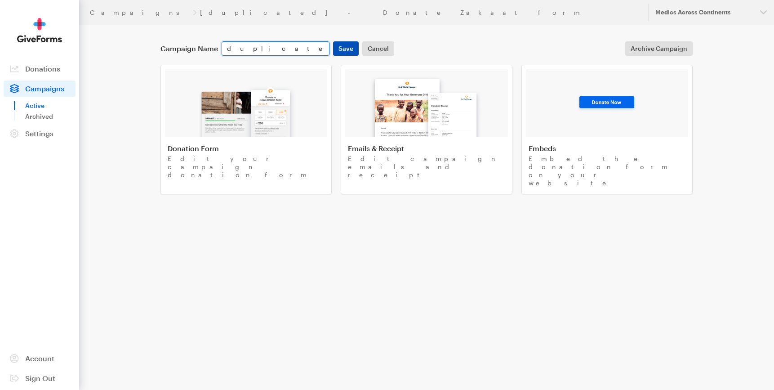
click at [346, 49] on div "Campaign Name [duplicated] - Donate Sadaqah form Save Cancel" at bounding box center [277, 48] width 237 height 14
drag, startPoint x: 263, startPoint y: 49, endPoint x: 201, endPoint y: 49, distance: 61.6
click at [201, 49] on div "Campaign Name [duplicated] - Donate Sadaqah form Save Cancel" at bounding box center [277, 48] width 237 height 14
type input "Donate Sadaqah form"
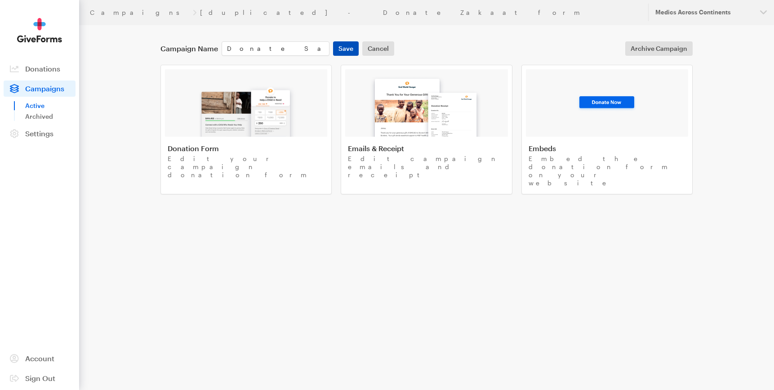
click at [346, 51] on button "Save" at bounding box center [346, 48] width 26 height 14
click at [165, 147] on link "Donation Form Edit your campaign donation form" at bounding box center [246, 130] width 171 height 130
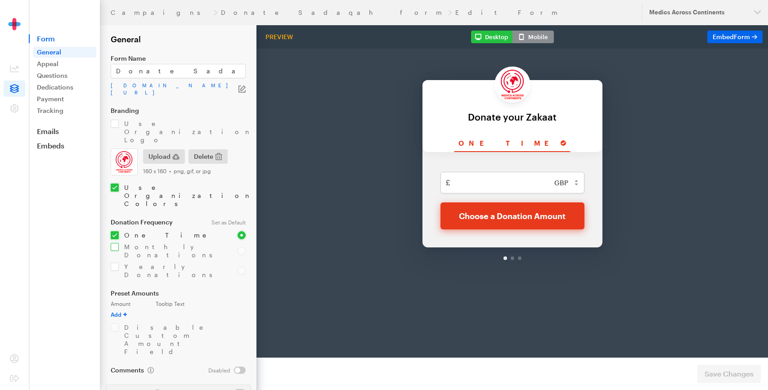
click at [117, 243] on input "checkbox" at bounding box center [169, 251] width 116 height 16
checkbox input "true"
type input "Donate your Sadaqah"
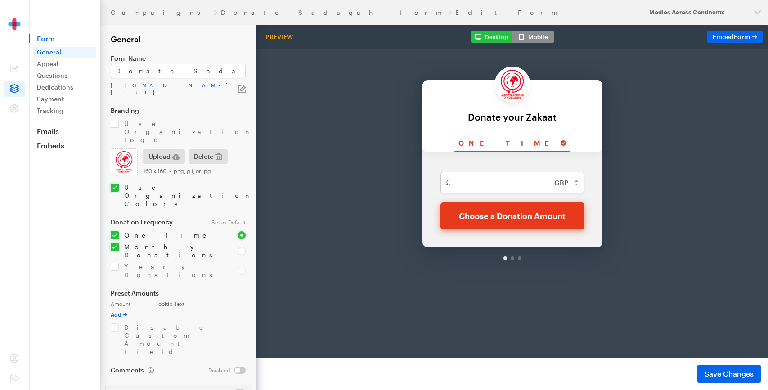
click at [528, 130] on div "Minimum amount is £1.00 £ USD ($) CAD (C$) AUD (A$) GBP (£) EUR (€) CHF (CHF) J…" at bounding box center [512, 176] width 180 height 95
click at [120, 311] on button "Add" at bounding box center [119, 314] width 16 height 7
click at [144, 309] on input "number" at bounding box center [145, 316] width 31 height 14
type input "10"
click at [120, 327] on button "Add" at bounding box center [119, 330] width 16 height 7
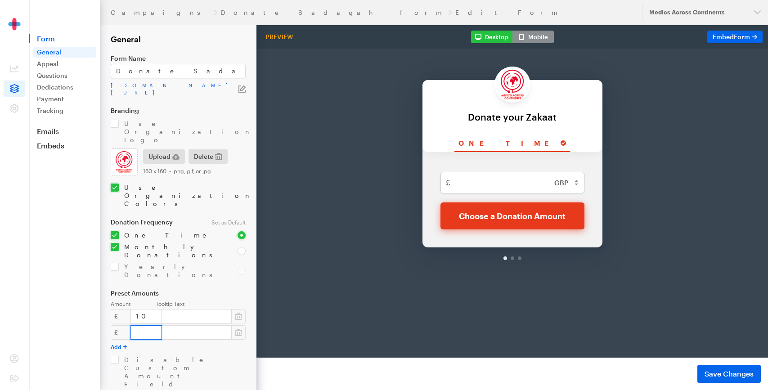
click at [142, 325] on input "number" at bounding box center [145, 332] width 31 height 14
type input "5"
type input "20"
click at [116, 343] on button "Add" at bounding box center [119, 346] width 16 height 7
click at [135, 341] on input "number" at bounding box center [145, 348] width 31 height 14
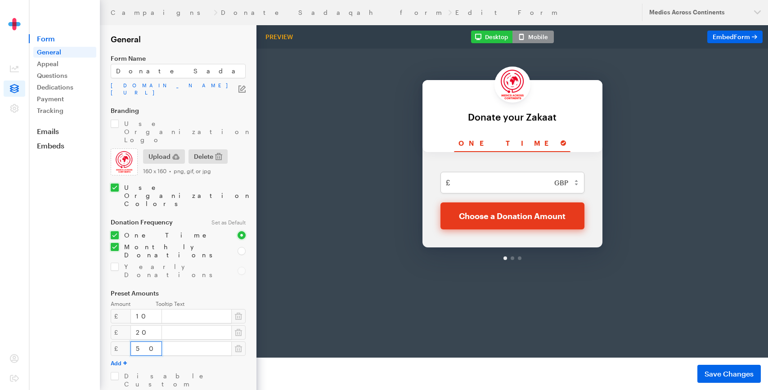
type input "50"
click at [117, 359] on button "Add" at bounding box center [119, 362] width 16 height 7
click at [139, 358] on input "number" at bounding box center [145, 365] width 31 height 14
type input "100"
click at [115, 376] on button "Add" at bounding box center [119, 379] width 16 height 7
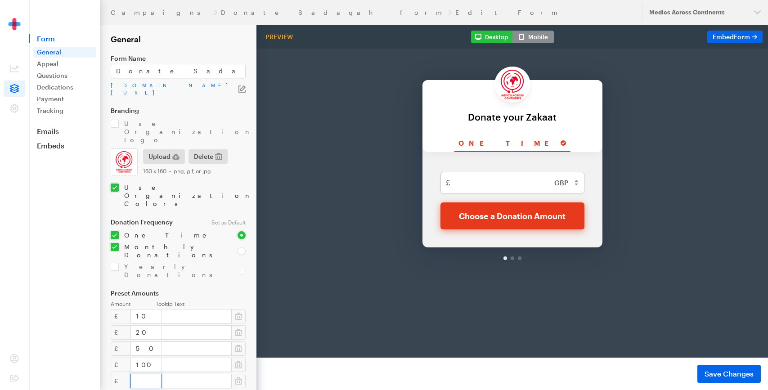
click at [140, 374] on input "number" at bounding box center [145, 381] width 31 height 14
type input "500"
click at [201, 309] on input "text" at bounding box center [196, 316] width 70 height 14
click at [228, 290] on label "Preset Amounts" at bounding box center [178, 293] width 135 height 7
click at [709, 372] on span "Save Changes" at bounding box center [728, 373] width 49 height 11
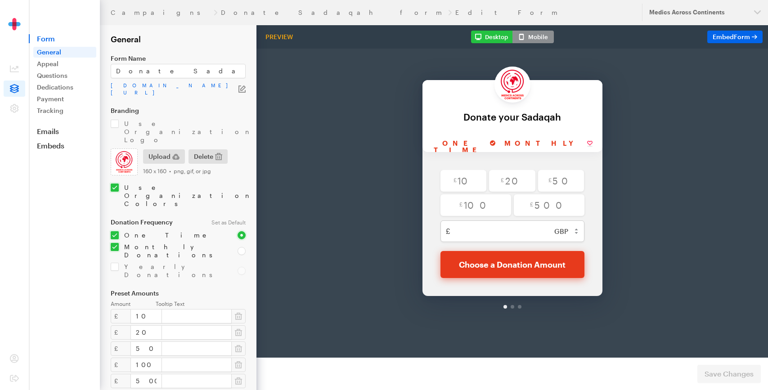
click at [545, 123] on input "Monthly" at bounding box center [548, 120] width 97 height 17
radio input "true"
click at [470, 111] on div at bounding box center [512, 93] width 180 height 72
click at [469, 117] on input "One time" at bounding box center [464, 120] width 72 height 17
radio input "true"
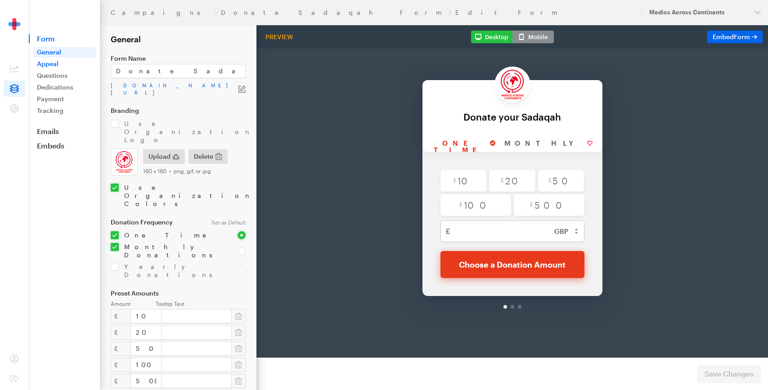
click at [51, 65] on link "Appeal" at bounding box center [64, 63] width 63 height 11
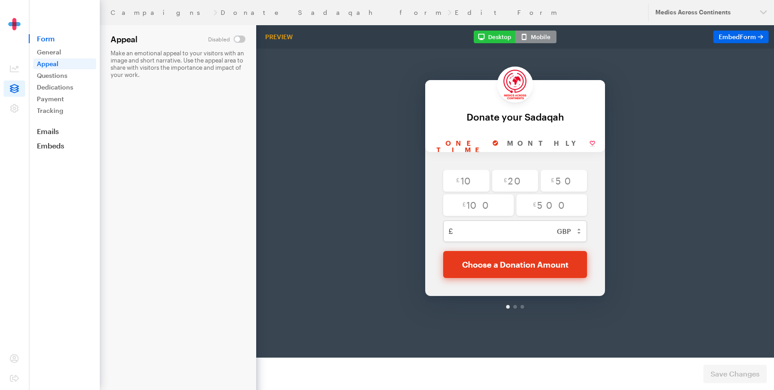
click at [243, 38] on input "checkbox" at bounding box center [226, 39] width 37 height 7
checkbox input "true"
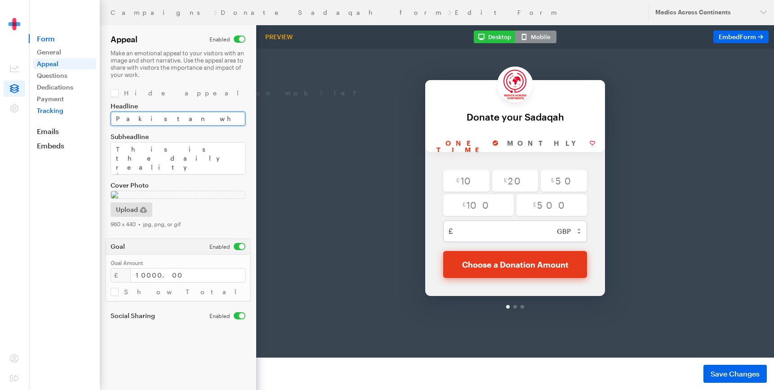
drag, startPoint x: 191, startPoint y: 115, endPoint x: 66, endPoint y: 115, distance: 125.0
click at [66, 115] on div "Campaigns Donate Sadaqah form Edit Form Updates Support Medics Across Continent…" at bounding box center [387, 195] width 774 height 390
type input "Donate your Sadaqah here"
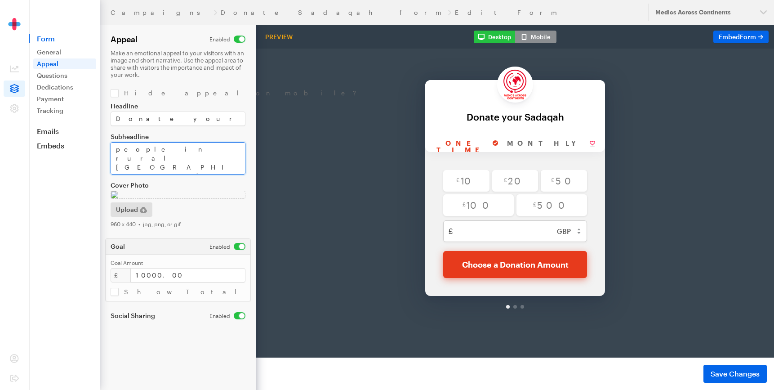
drag, startPoint x: 373, startPoint y: 174, endPoint x: 284, endPoint y: 168, distance: 89.3
paste textarea "We are Medics Across Continents, a medical aid charity committed to providing m…"
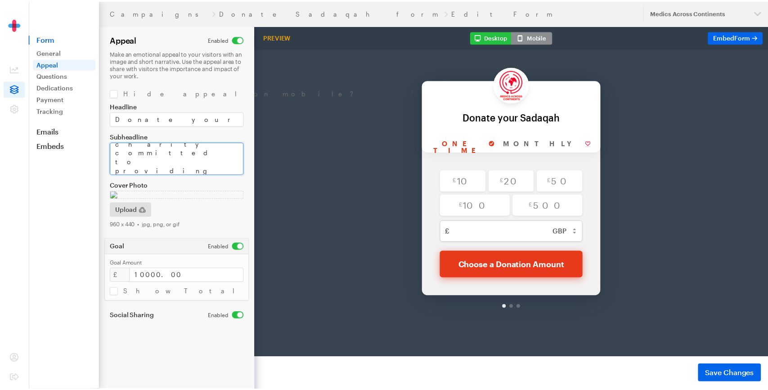
scroll to position [63, 0]
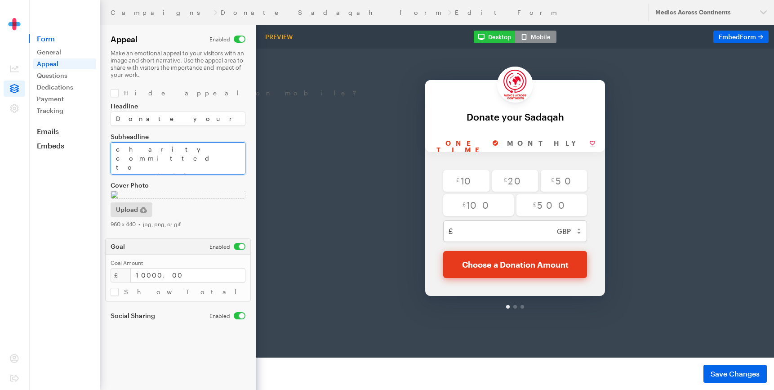
type textarea "We are Medics Across Continents, a medical aid charity committed to providing m…"
click at [237, 248] on input "checkbox" at bounding box center [228, 246] width 36 height 7
checkbox input "false"
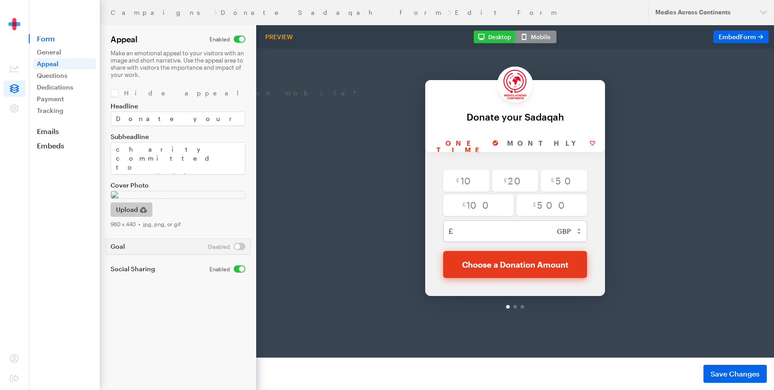
click at [127, 208] on span "Upload" at bounding box center [127, 209] width 22 height 11
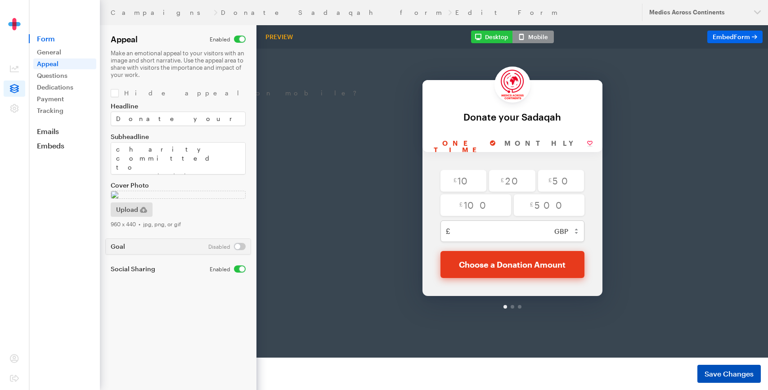
click at [707, 374] on span "Save Changes" at bounding box center [728, 373] width 49 height 11
click at [719, 39] on span "Embed Form" at bounding box center [730, 37] width 37 height 8
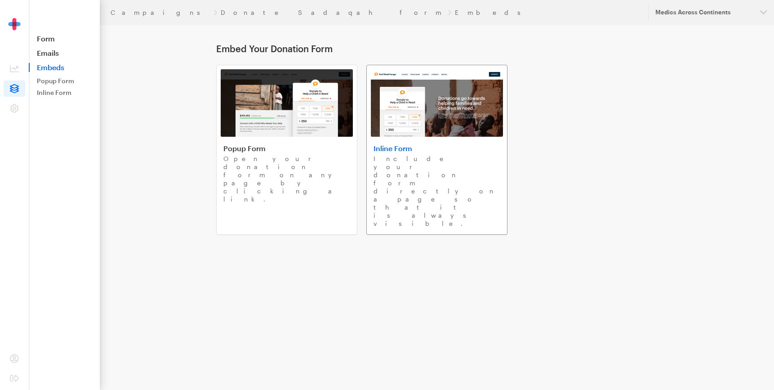
click at [397, 148] on h4 "Inline Form" at bounding box center [437, 148] width 127 height 9
click at [233, 147] on h4 "Popup Form" at bounding box center [287, 148] width 127 height 9
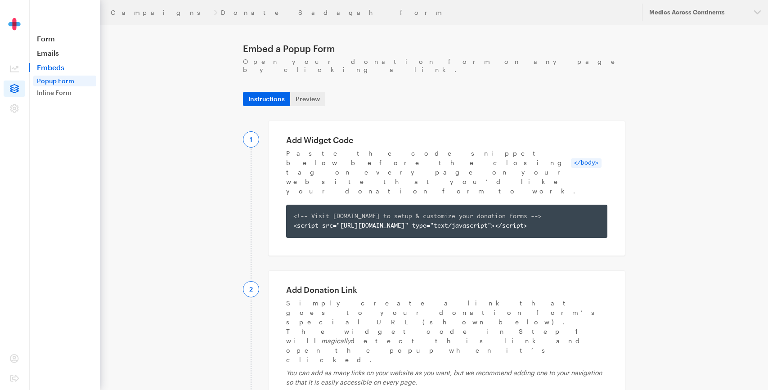
copy div "https://app.giveforms.com/forms/medicsacorg1/Zakaat-1?gf-type=popup"
click at [130, 15] on link "Campaigns" at bounding box center [160, 12] width 99 height 7
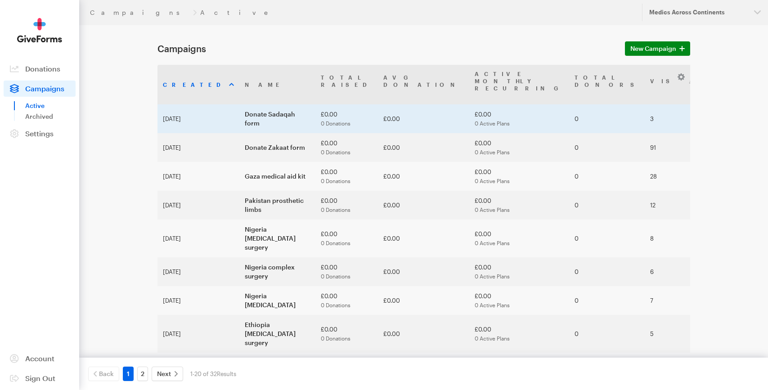
click at [239, 104] on td "Donate Sadaqah form" at bounding box center [277, 118] width 76 height 29
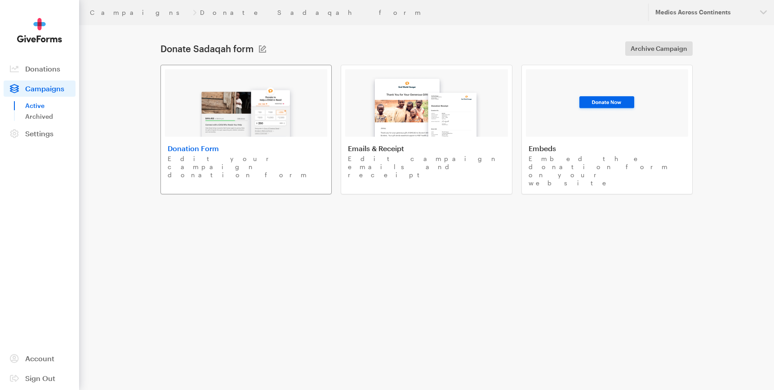
click at [189, 148] on h4 "Donation Form" at bounding box center [246, 148] width 157 height 9
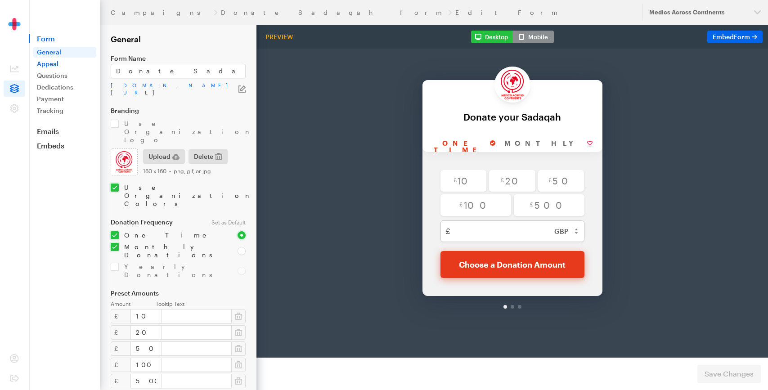
click at [69, 59] on link "Appeal" at bounding box center [64, 63] width 63 height 11
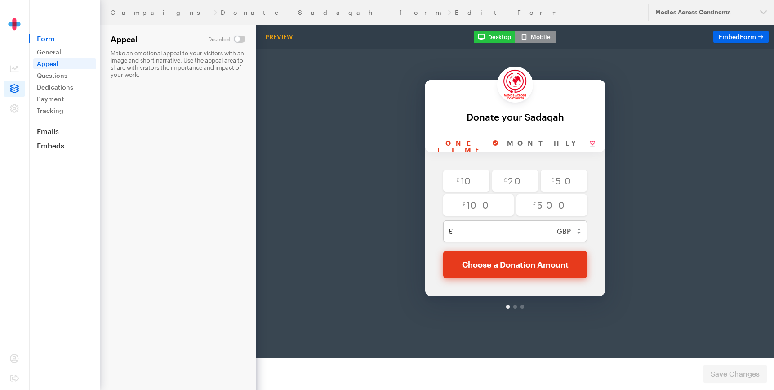
click at [240, 36] on input "checkbox" at bounding box center [226, 39] width 37 height 7
checkbox input "true"
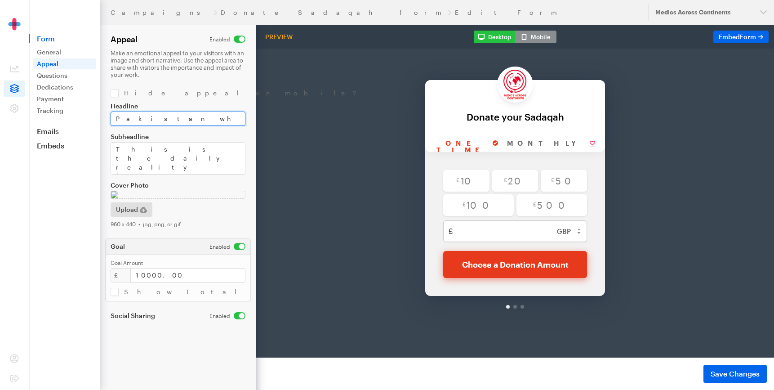
drag, startPoint x: 116, startPoint y: 119, endPoint x: 246, endPoint y: 119, distance: 129.5
click at [246, 119] on form "Campaigns Donate Sadaqah form Edit Form Appeal Make an emotional appeal to your…" at bounding box center [128, 195] width 256 height 390
type input "Donate your Sadaqah here"
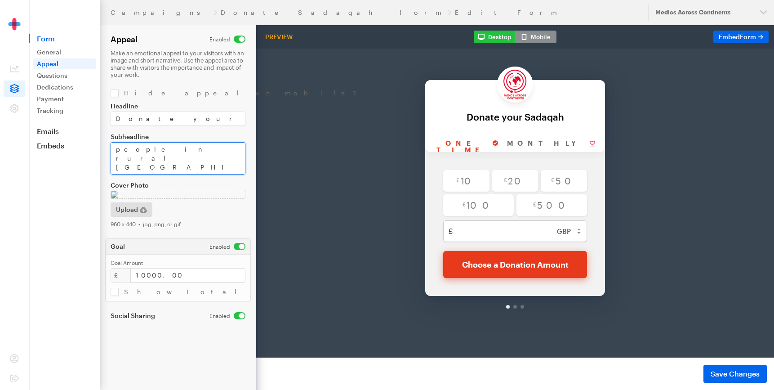
drag, startPoint x: 371, startPoint y: 174, endPoint x: 338, endPoint y: 223, distance: 59.4
paste textarea "We provide free medical treatments & surgeries for underprivileged communities …"
type textarea "We provide free medical treatments & surgeries for underprivileged communities …"
click at [240, 248] on input "checkbox" at bounding box center [228, 246] width 36 height 7
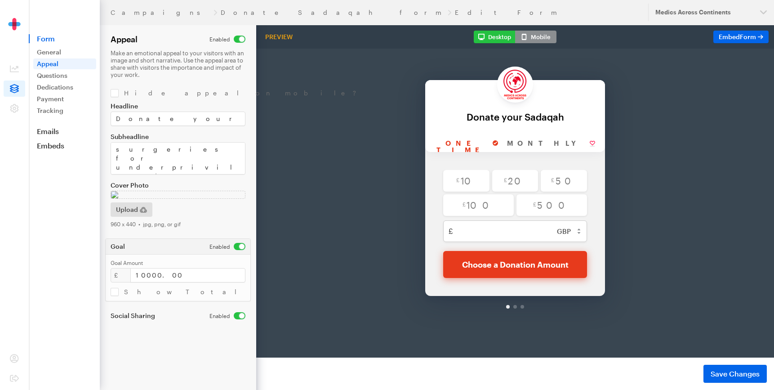
checkbox input "false"
click at [131, 207] on span "Upload" at bounding box center [127, 209] width 22 height 11
click at [737, 374] on span "Save Changes" at bounding box center [735, 373] width 49 height 11
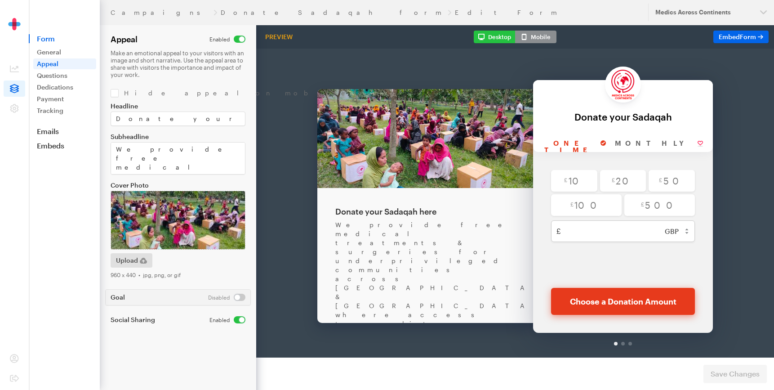
click at [13, 87] on icon at bounding box center [14, 88] width 9 height 9
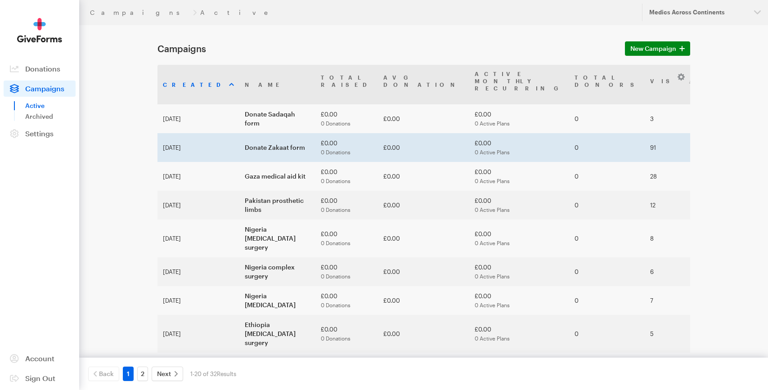
click at [239, 133] on td "Donate Zakaat form" at bounding box center [277, 147] width 76 height 29
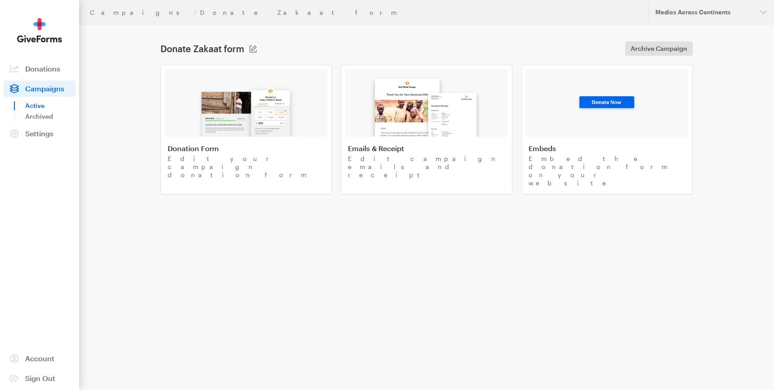
click at [231, 130] on img at bounding box center [246, 108] width 105 height 58
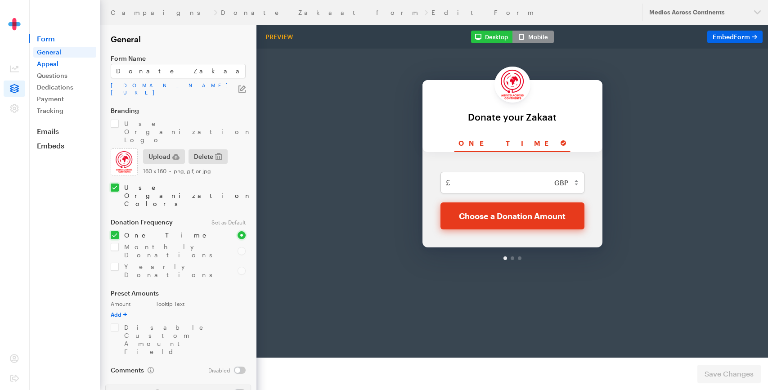
click at [61, 63] on link "Appeal" at bounding box center [64, 63] width 63 height 11
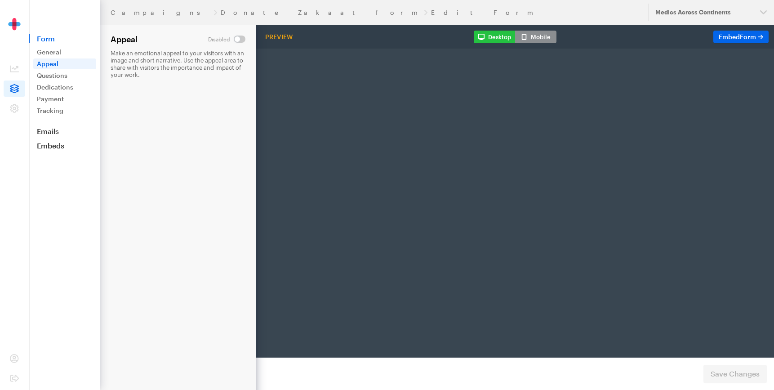
click at [241, 40] on input "checkbox" at bounding box center [226, 39] width 37 height 7
checkbox input "true"
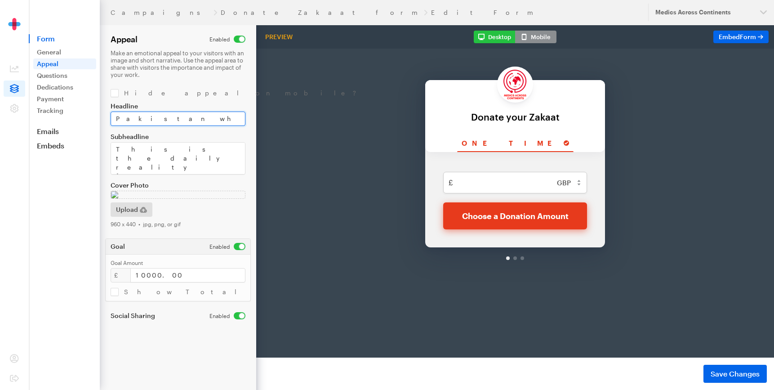
click at [148, 124] on input "Pakistan wheelchairs" at bounding box center [178, 119] width 135 height 14
click at [142, 119] on input "Donate yur Zakaat" at bounding box center [178, 119] width 135 height 14
type input "Donate yOur Zakaat"
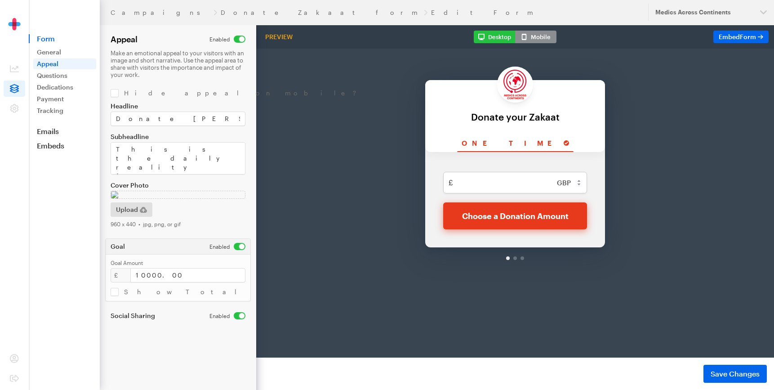
click at [237, 246] on input "checkbox" at bounding box center [228, 246] width 36 height 7
checkbox input "false"
click at [136, 213] on span "Upload" at bounding box center [127, 209] width 22 height 11
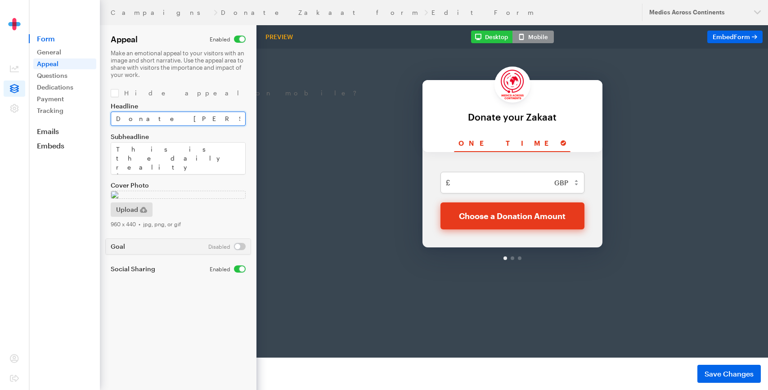
click at [147, 117] on input "Donate yOur Zakaat" at bounding box center [178, 119] width 135 height 14
type input "Donate your Zakaat"
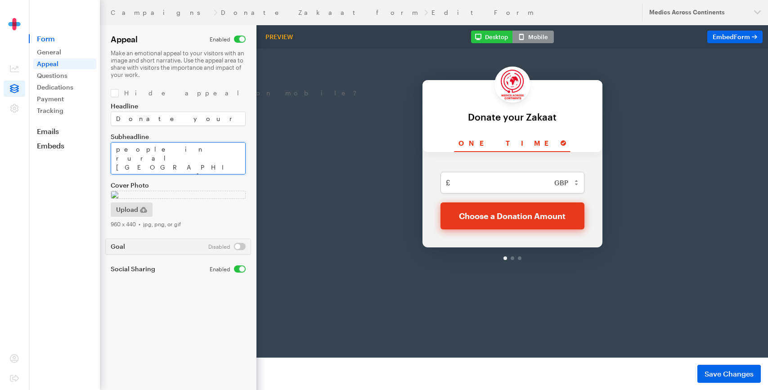
drag, startPoint x: 371, startPoint y: 175, endPoint x: 371, endPoint y: 254, distance: 78.7
paste textarea "Islam encourages its followers to donate to those in need. We promote Zakat to …"
type textarea "Islam encourages its followers to donate to those in need. We promote Zakat to …"
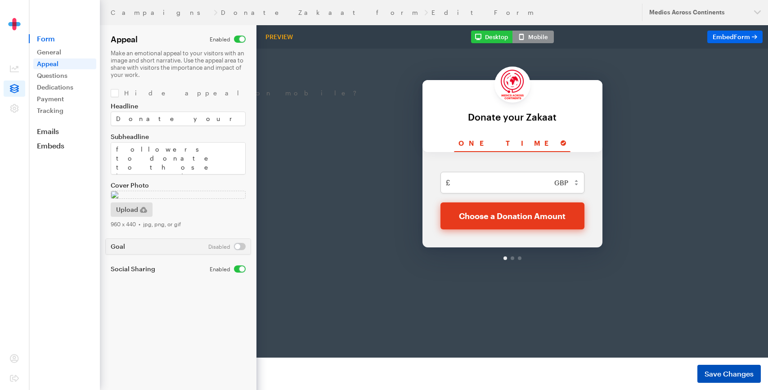
click at [723, 372] on span "Save Changes" at bounding box center [728, 373] width 49 height 11
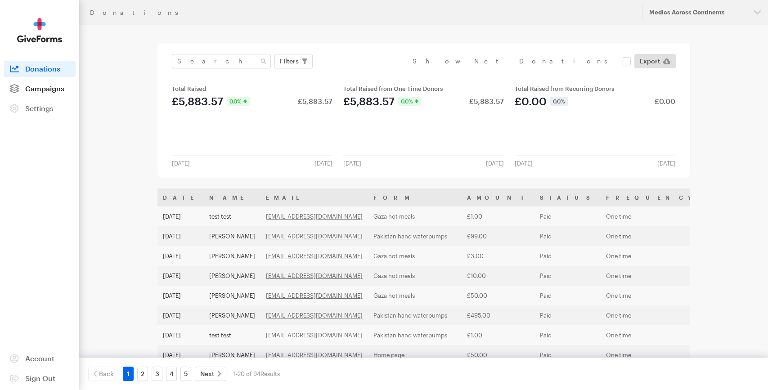
click at [50, 91] on span "Campaigns" at bounding box center [44, 88] width 39 height 9
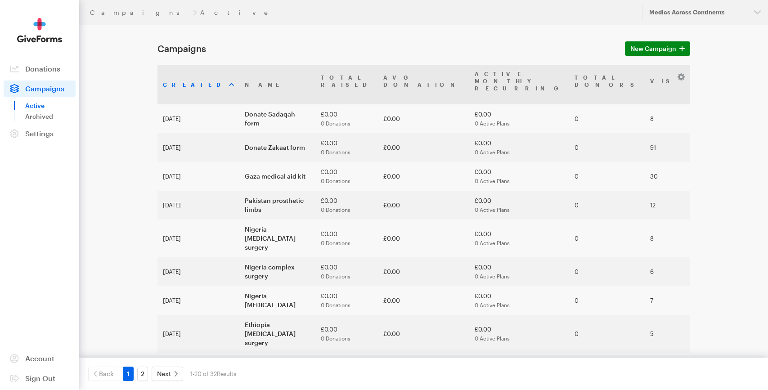
scroll to position [327, 0]
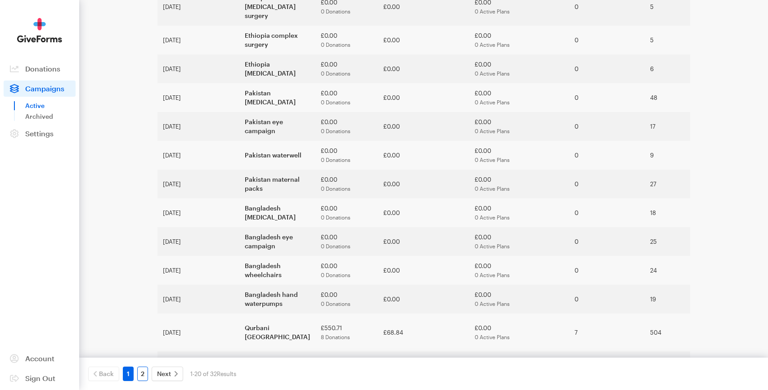
click at [141, 371] on link "2" at bounding box center [142, 374] width 11 height 14
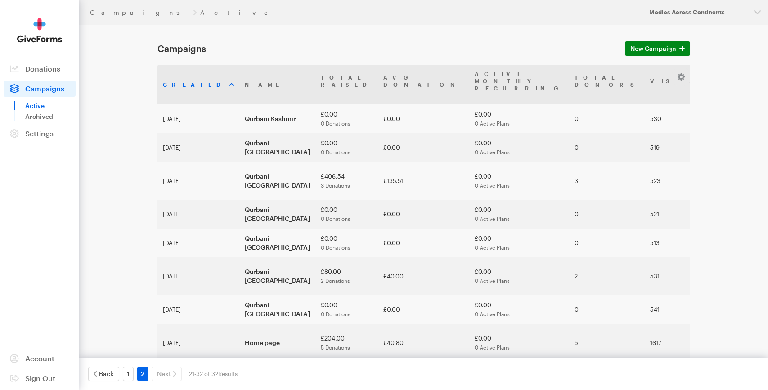
scroll to position [106, 0]
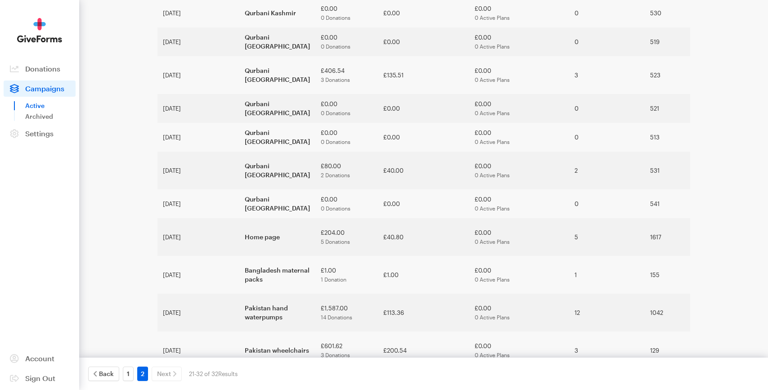
click at [264, 369] on td "Gaza hot meals" at bounding box center [277, 388] width 76 height 38
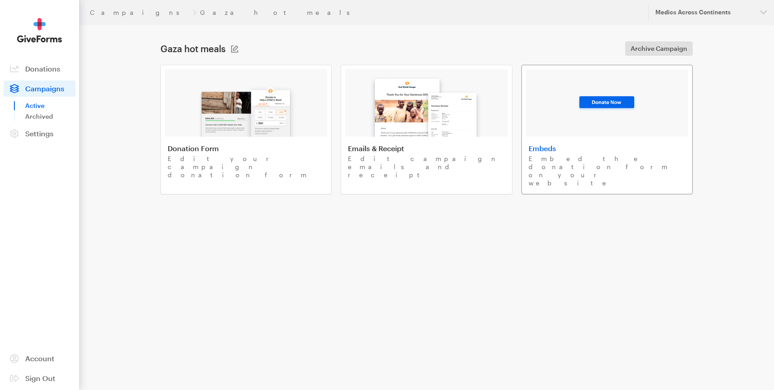
click at [599, 97] on img at bounding box center [607, 103] width 61 height 18
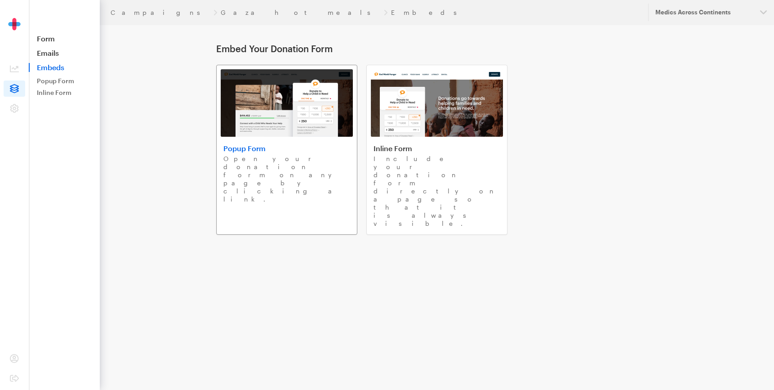
click at [246, 157] on p "Open your donation form on any page by clicking a link." at bounding box center [287, 179] width 127 height 49
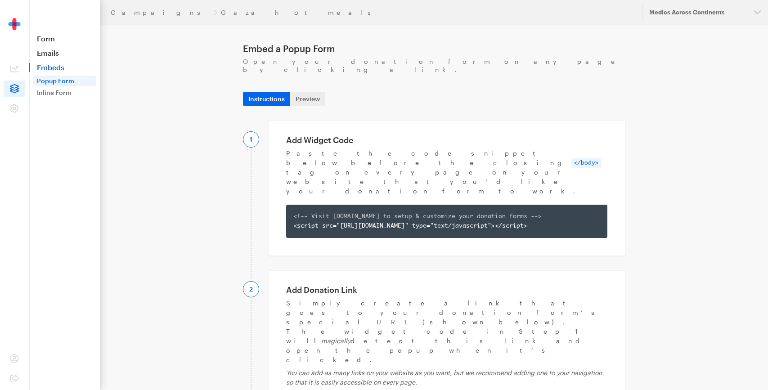
copy div "[URL][DOMAIN_NAME]"
